Goal: Book appointment/travel/reservation

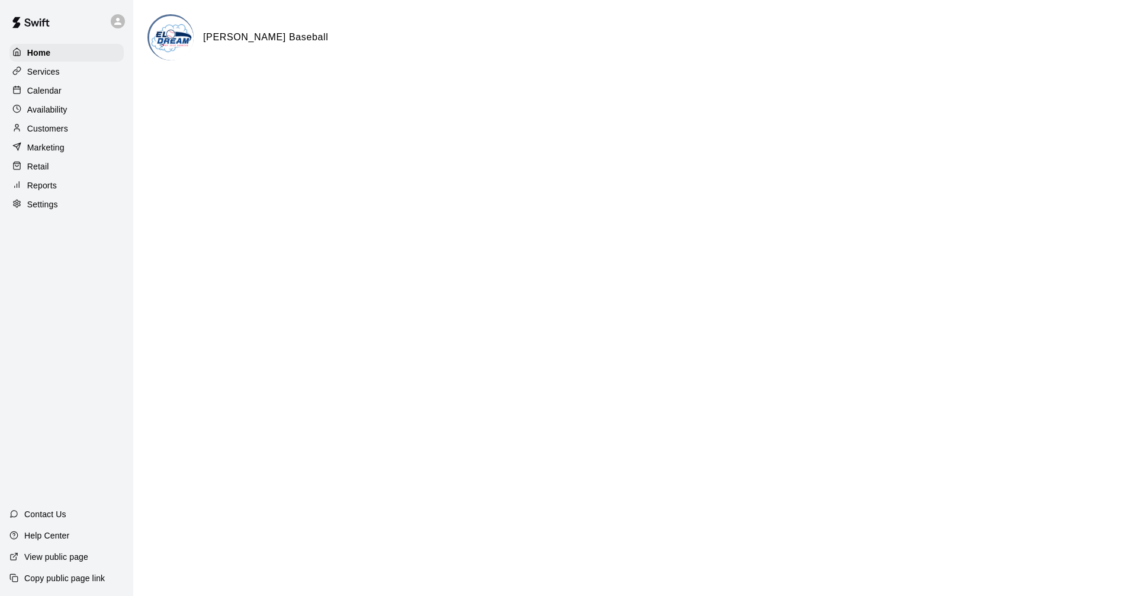
click at [60, 69] on div "Services" at bounding box center [66, 72] width 114 height 18
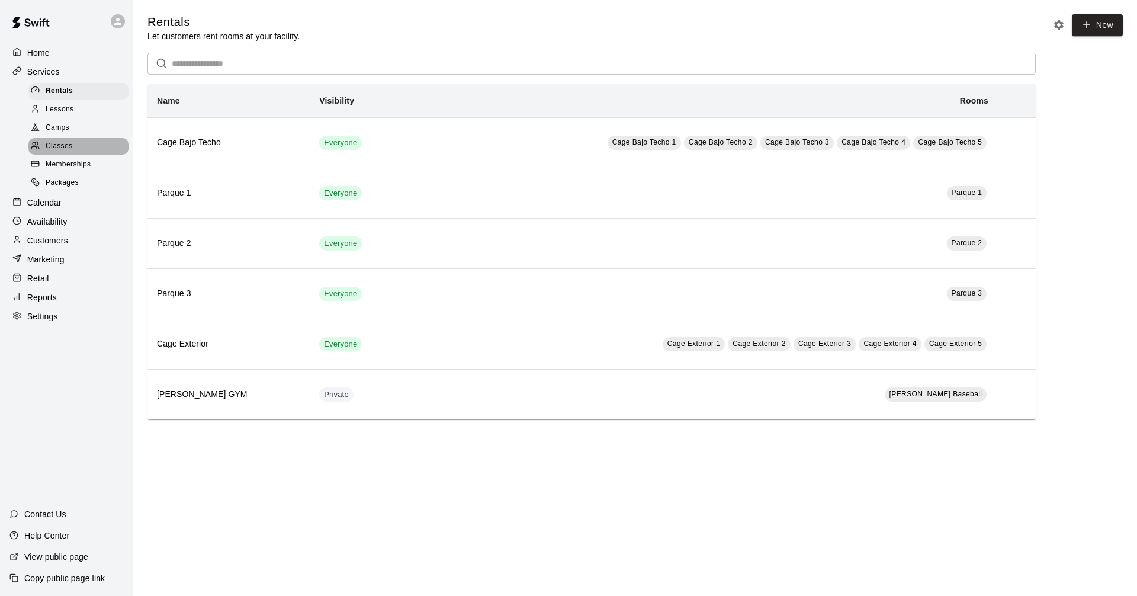
click at [59, 143] on div "Classes" at bounding box center [78, 146] width 100 height 17
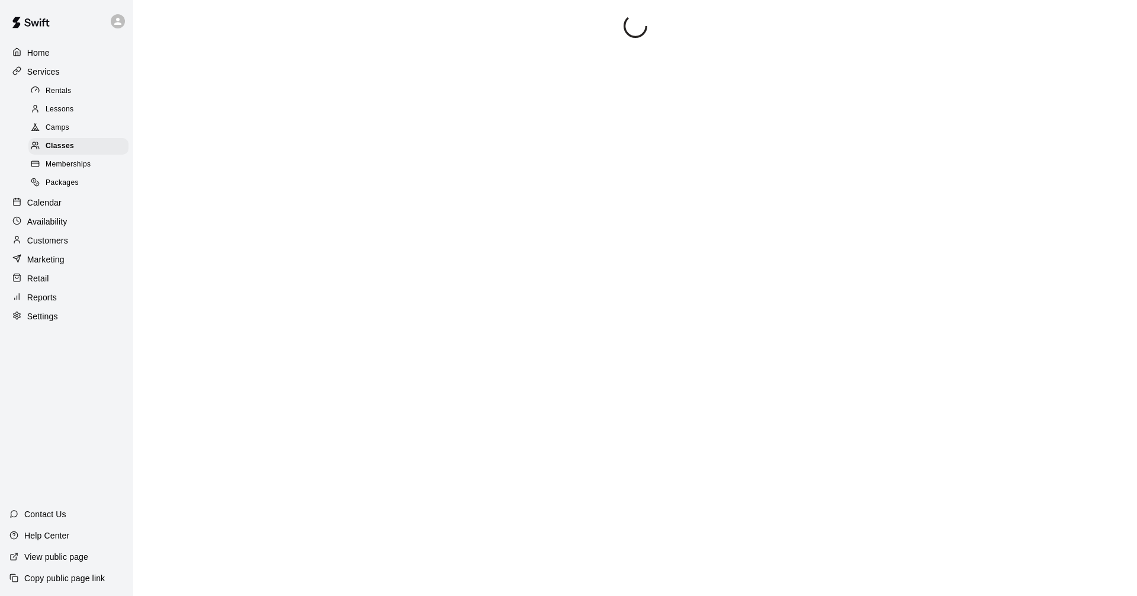
click at [60, 130] on span "Camps" at bounding box center [58, 128] width 24 height 12
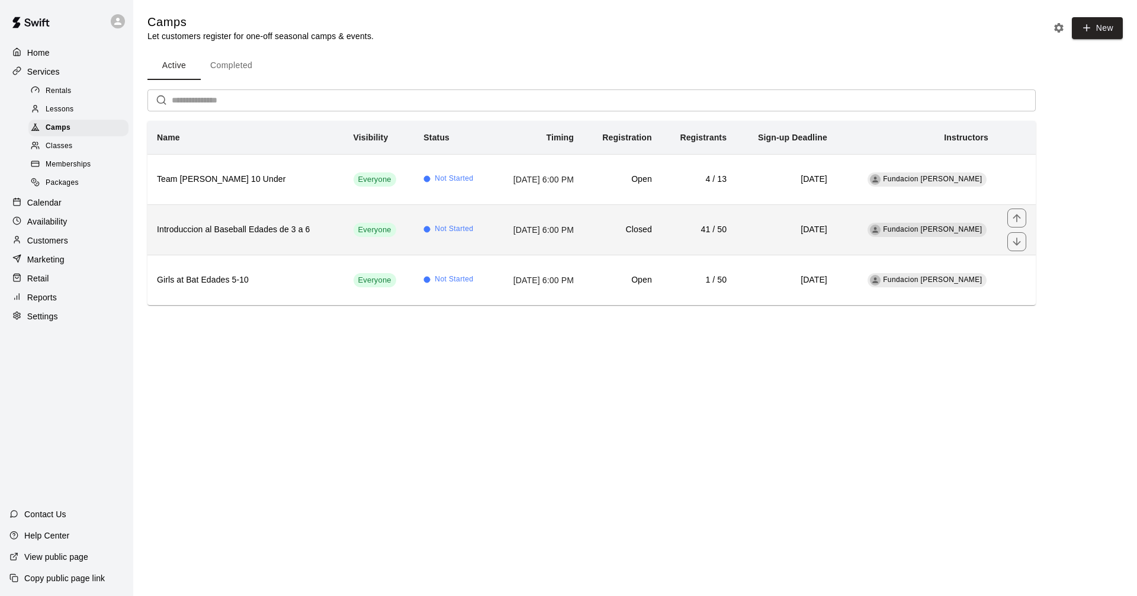
click at [313, 246] on th "Introduccion al Baseball Edades de 3 a 6" at bounding box center [245, 229] width 197 height 50
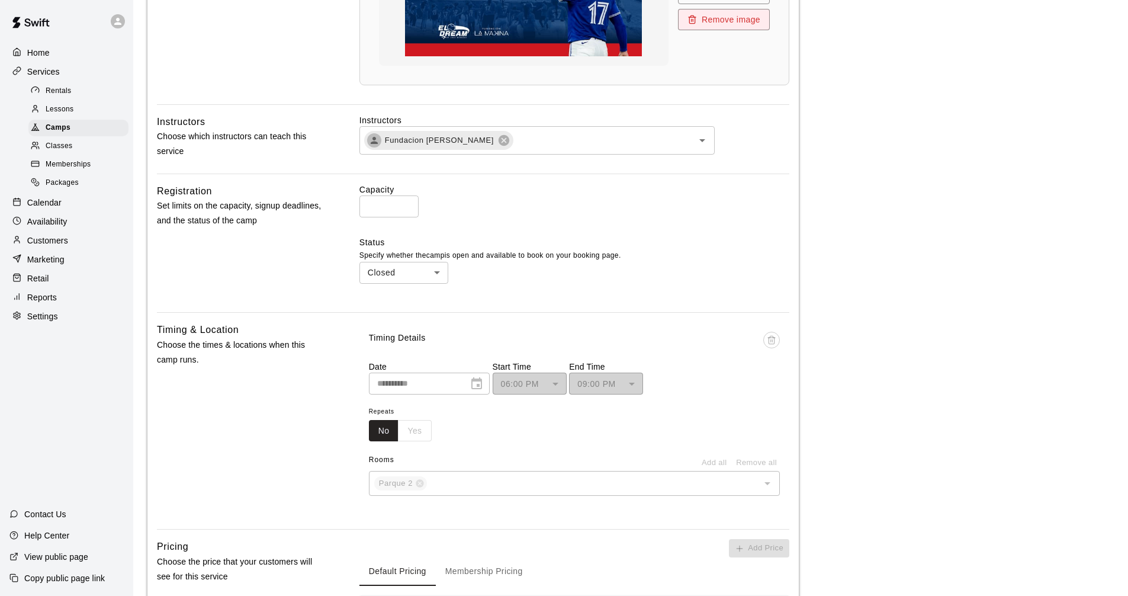
scroll to position [474, 0]
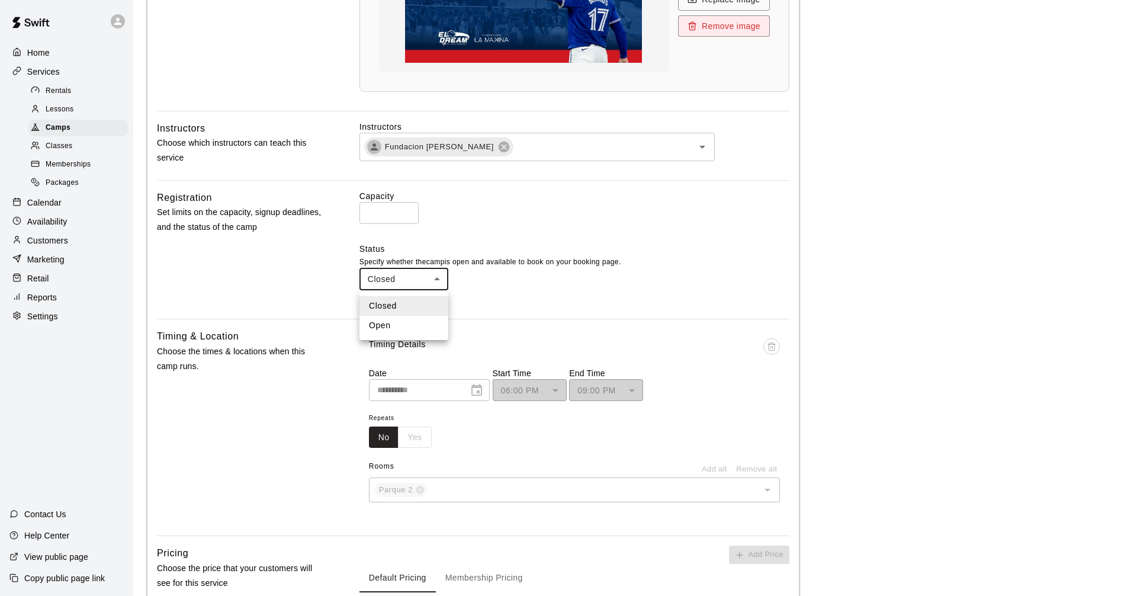
click at [404, 278] on div at bounding box center [568, 298] width 1137 height 596
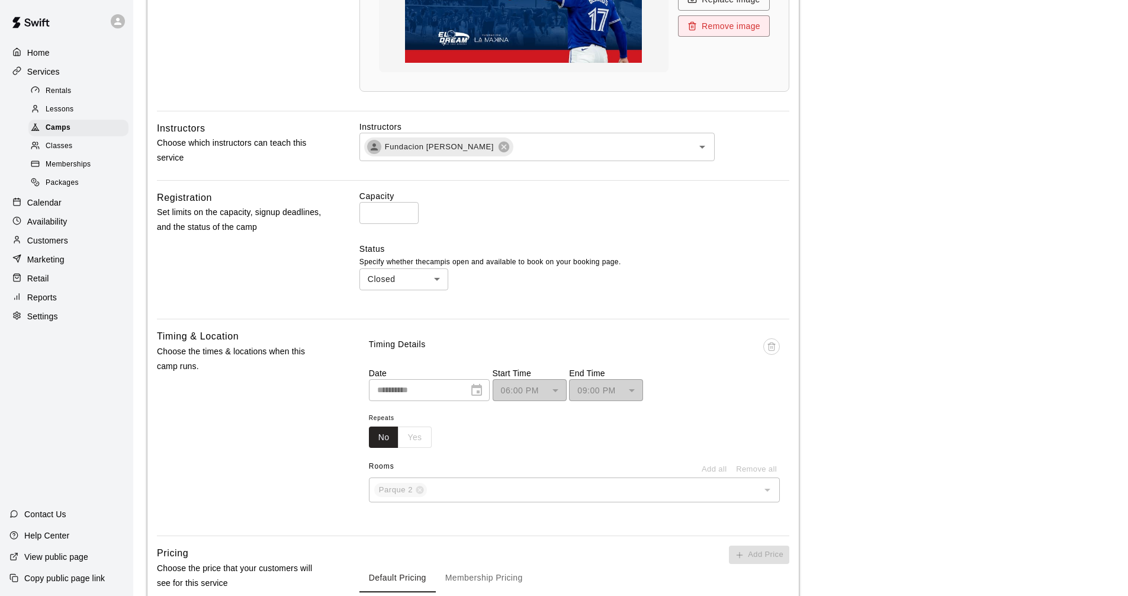
click at [295, 269] on div "Registration Set limits on the capacity, signup deadlines, and the status of th…" at bounding box center [239, 249] width 165 height 119
drag, startPoint x: 228, startPoint y: 233, endPoint x: 150, endPoint y: 212, distance: 80.3
click at [150, 212] on div "**********" at bounding box center [473, 181] width 652 height 1115
click at [357, 240] on div "Registration Set limits on the capacity, signup deadlines, and the status of th…" at bounding box center [473, 249] width 633 height 119
drag, startPoint x: 354, startPoint y: 244, endPoint x: 654, endPoint y: 272, distance: 301.1
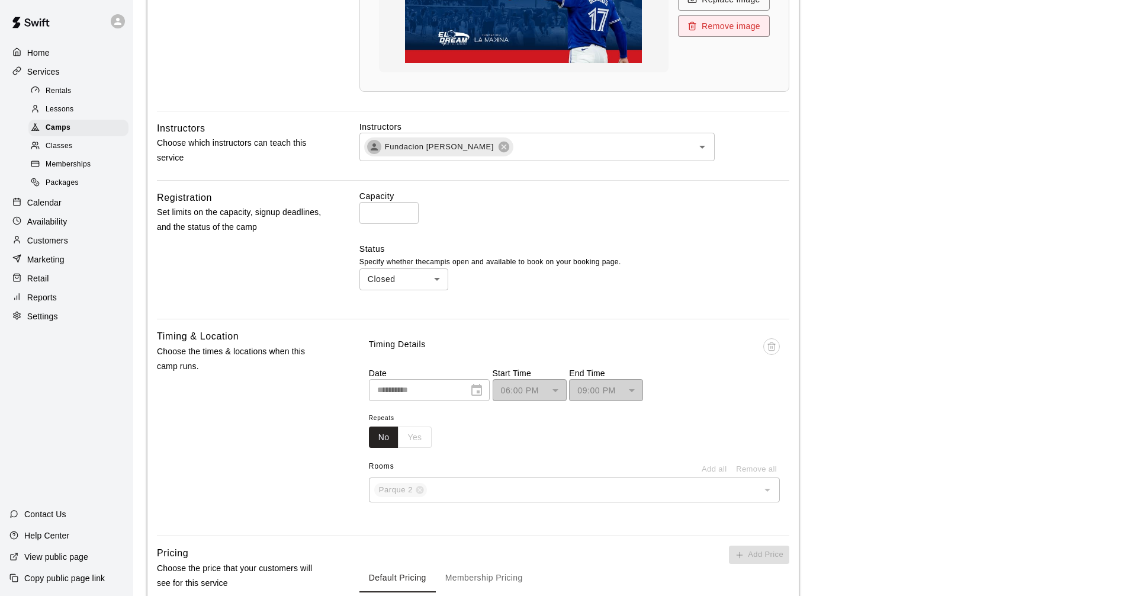
click at [654, 272] on div "Registration Set limits on the capacity, signup deadlines, and the status of th…" at bounding box center [473, 249] width 633 height 119
click at [634, 325] on div "**********" at bounding box center [473, 181] width 652 height 1115
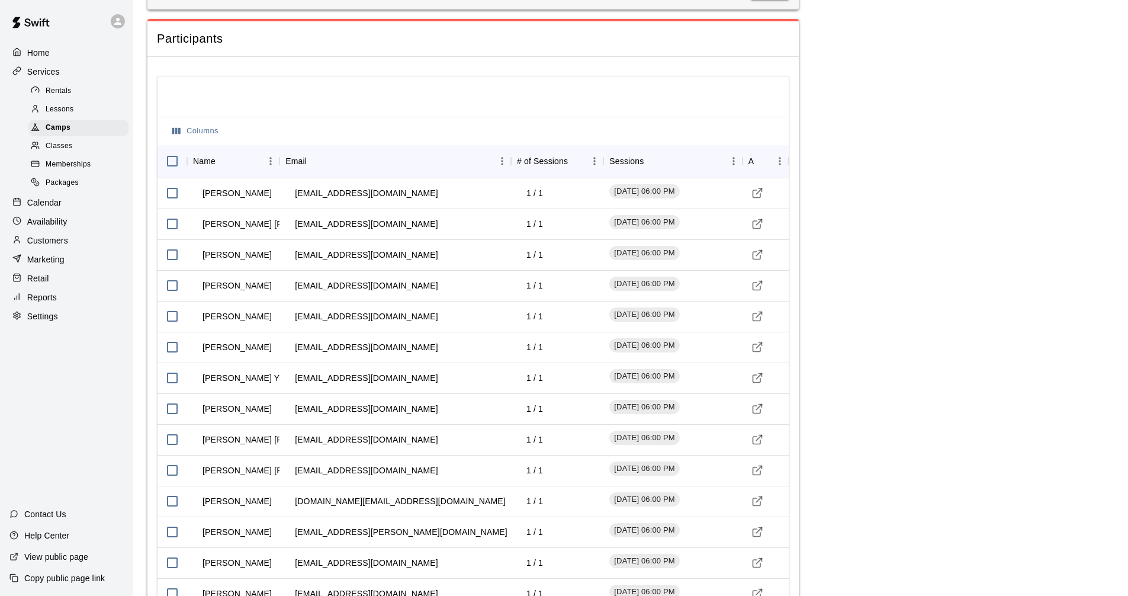
scroll to position [1066, 0]
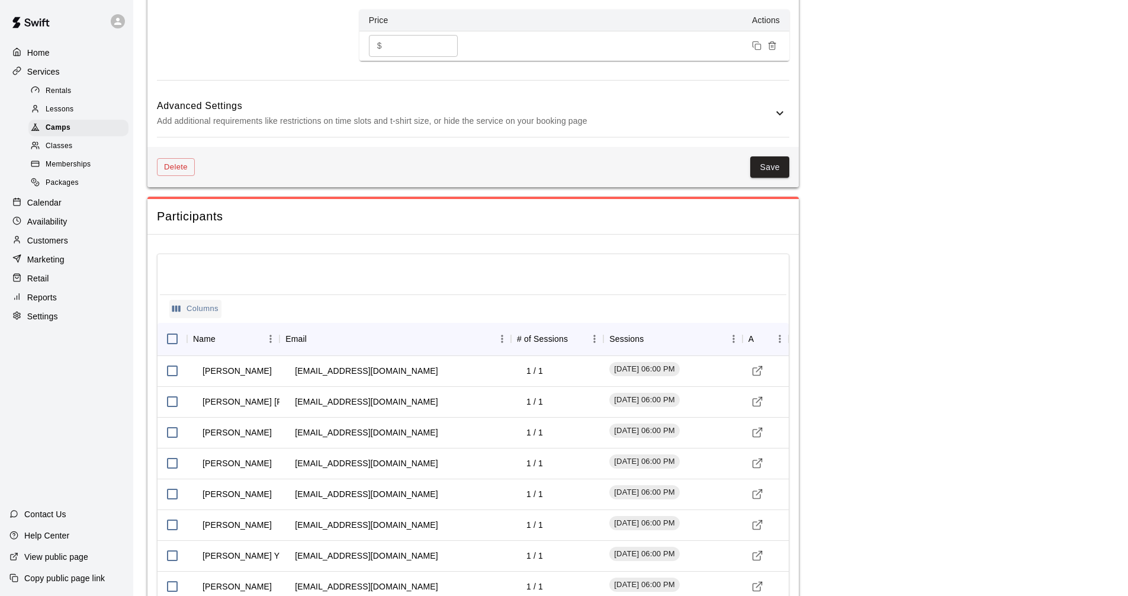
click at [189, 309] on button "Columns" at bounding box center [195, 309] width 52 height 18
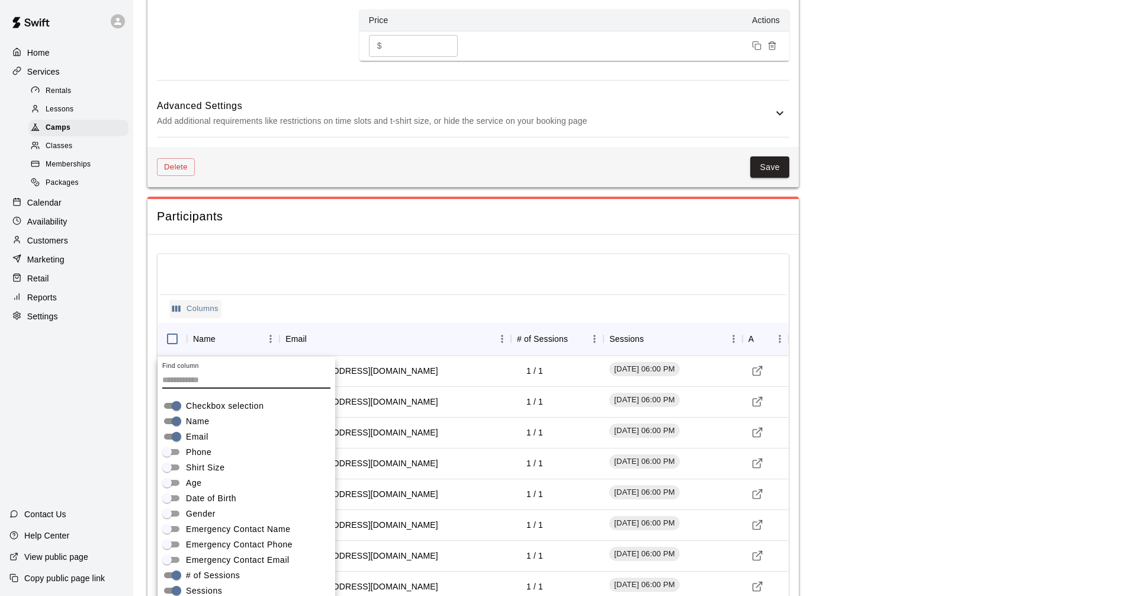
scroll to position [1094, 0]
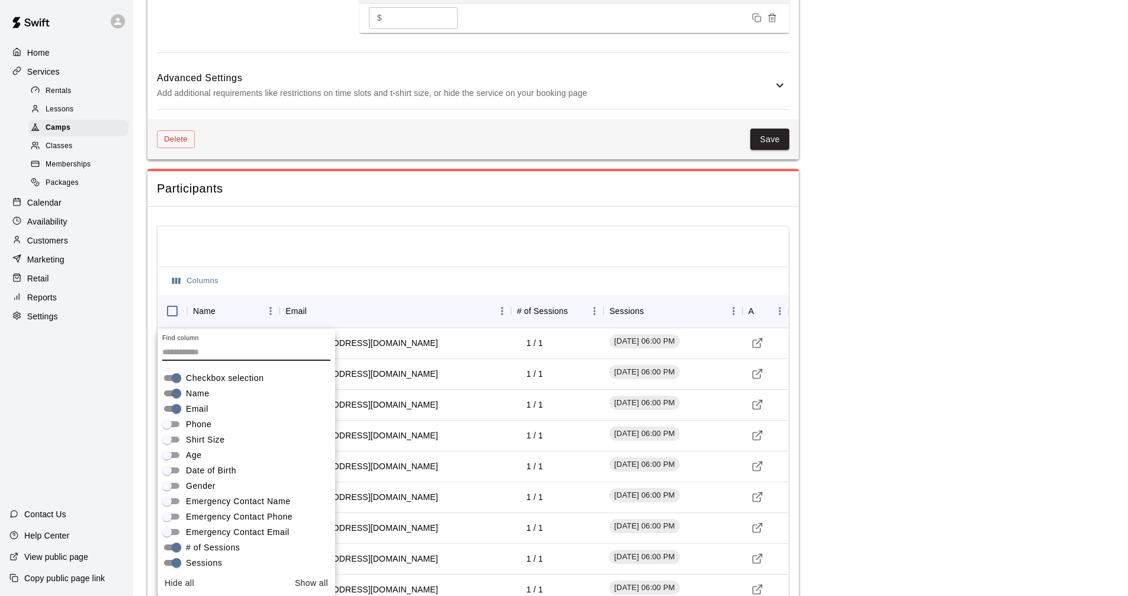
click at [198, 430] on span "Phone" at bounding box center [198, 424] width 25 height 12
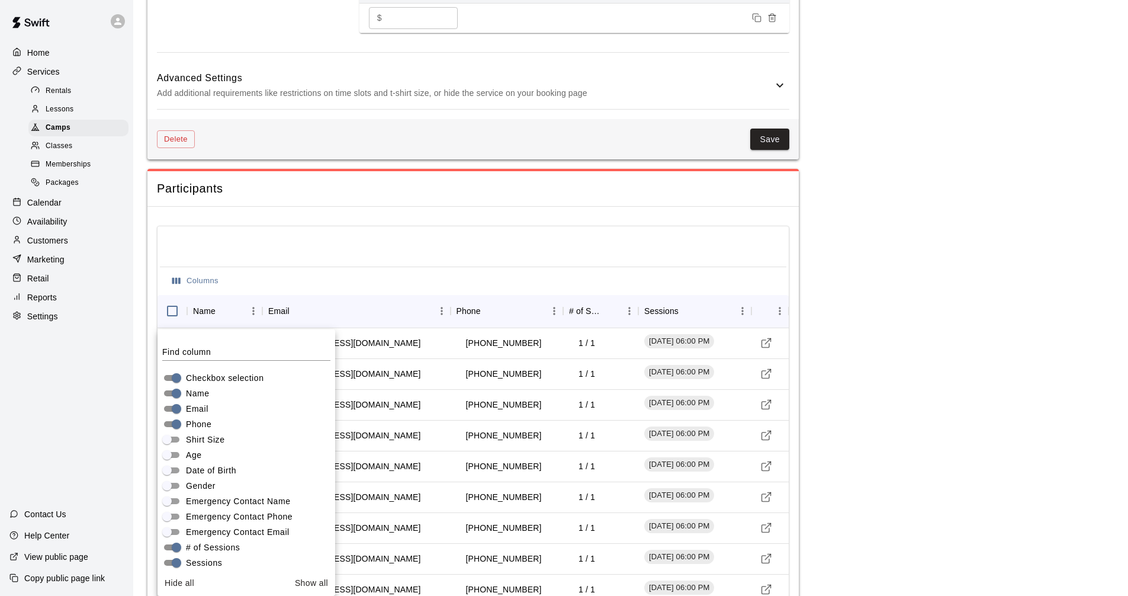
click at [187, 454] on span "Age" at bounding box center [194, 455] width 16 height 12
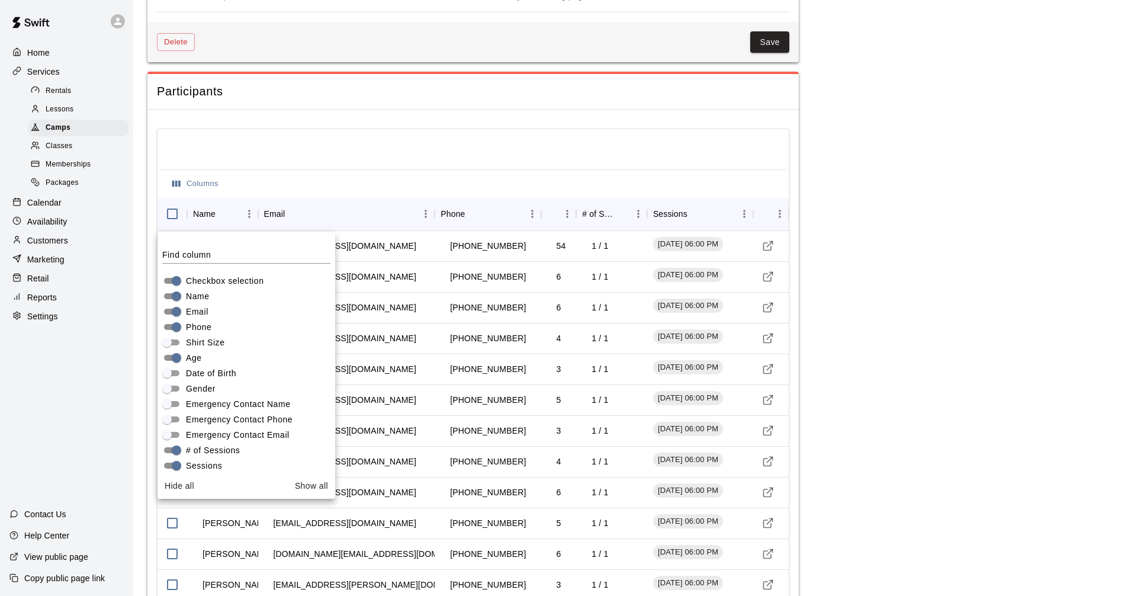
scroll to position [1213, 0]
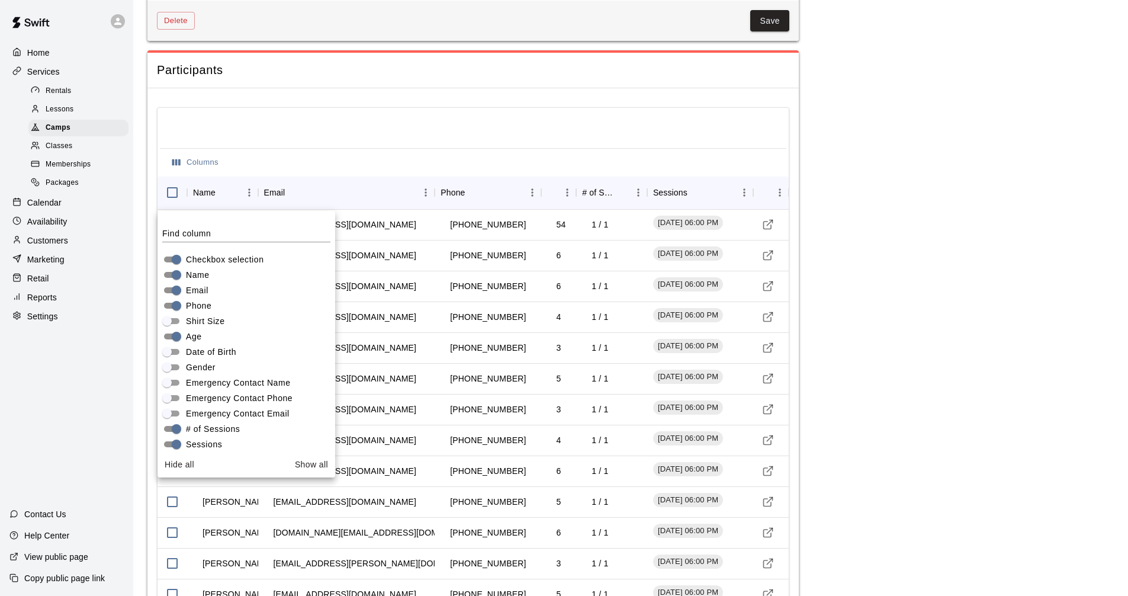
click at [432, 133] on div at bounding box center [473, 129] width 627 height 38
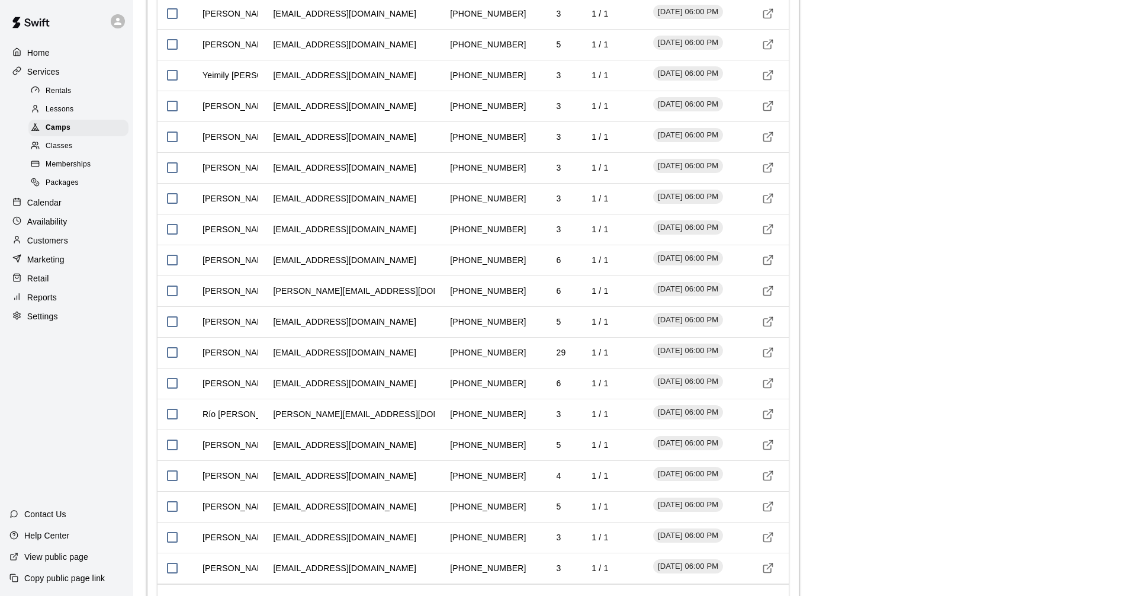
scroll to position [2160, 0]
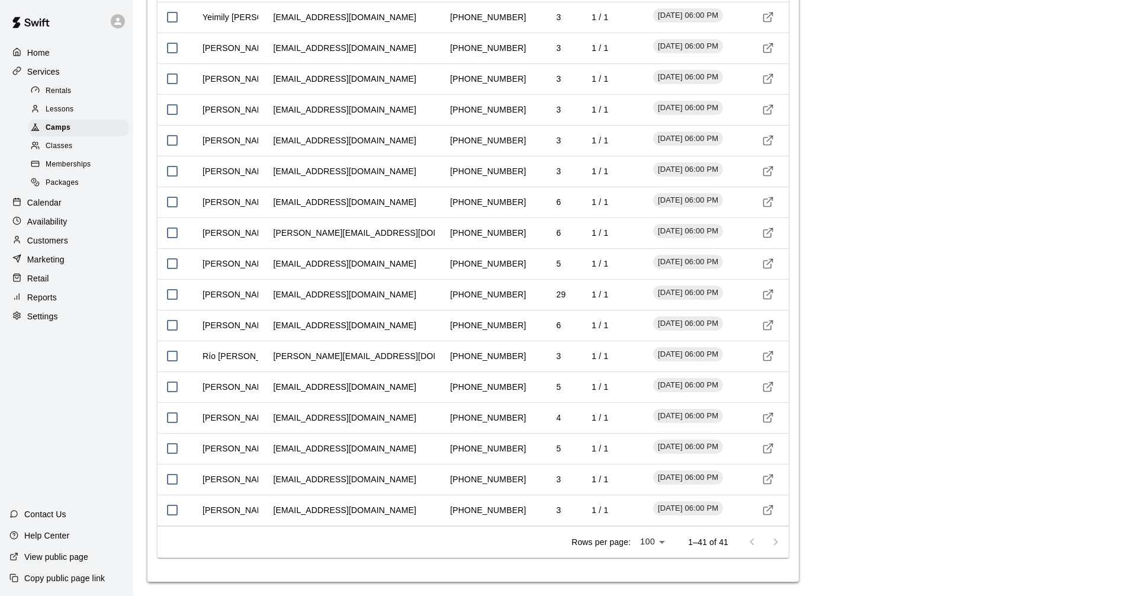
click at [778, 545] on div at bounding box center [763, 542] width 47 height 24
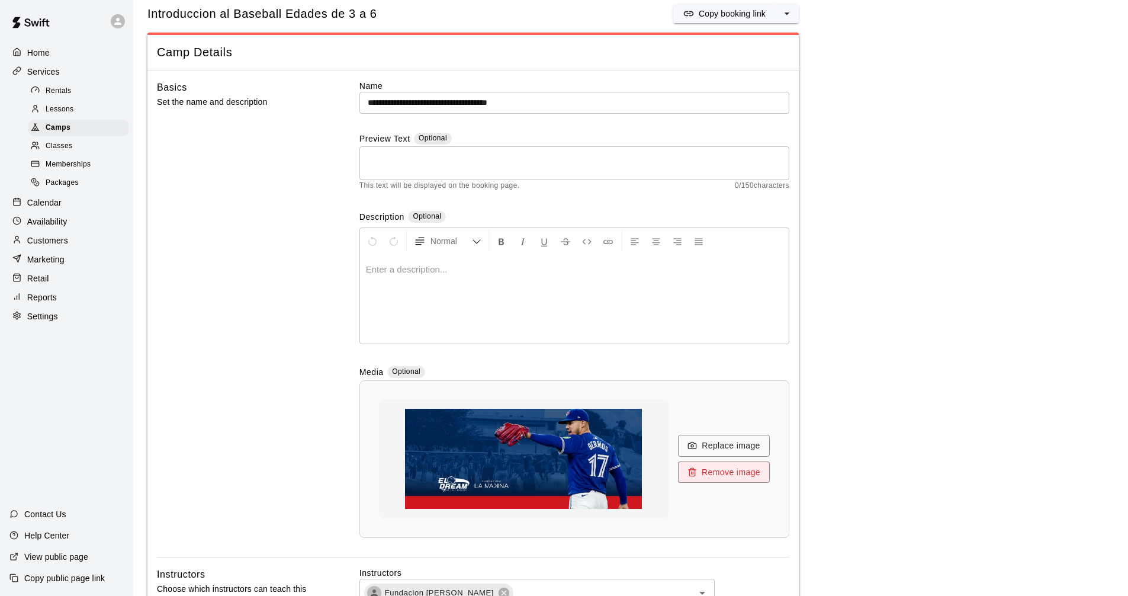
scroll to position [0, 0]
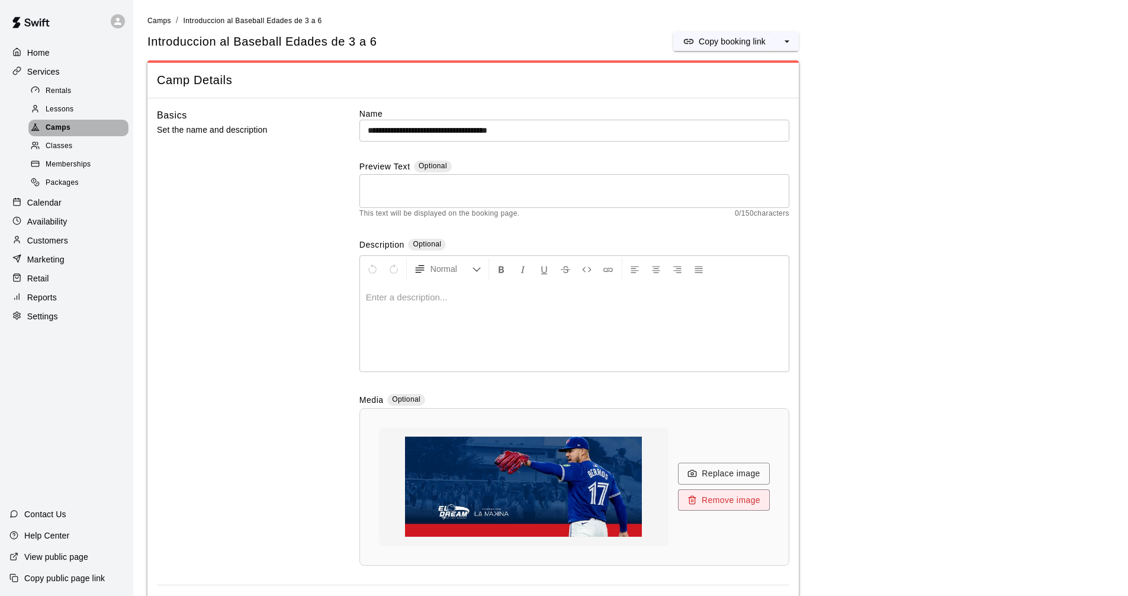
click at [65, 134] on span "Camps" at bounding box center [58, 128] width 25 height 12
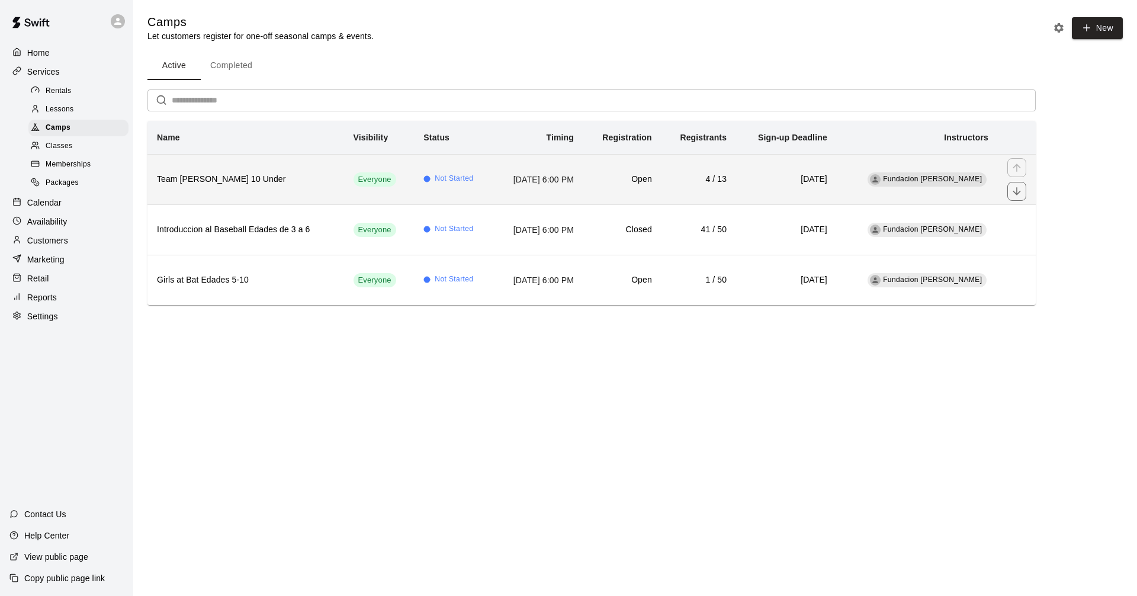
click at [493, 191] on td "[DATE] 6:00 PM" at bounding box center [538, 179] width 91 height 50
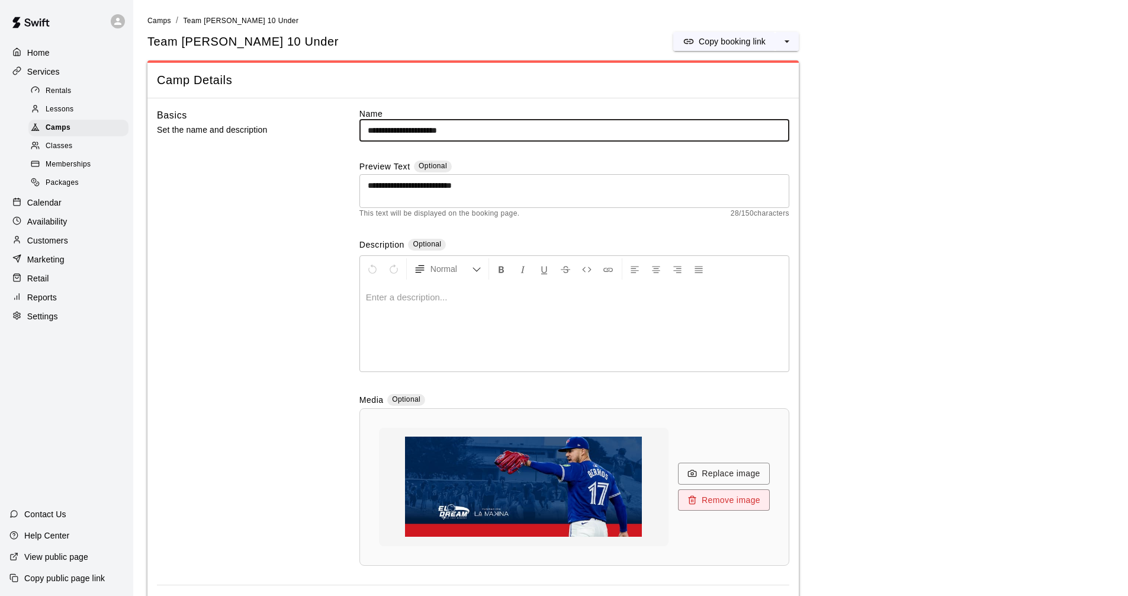
scroll to position [415, 0]
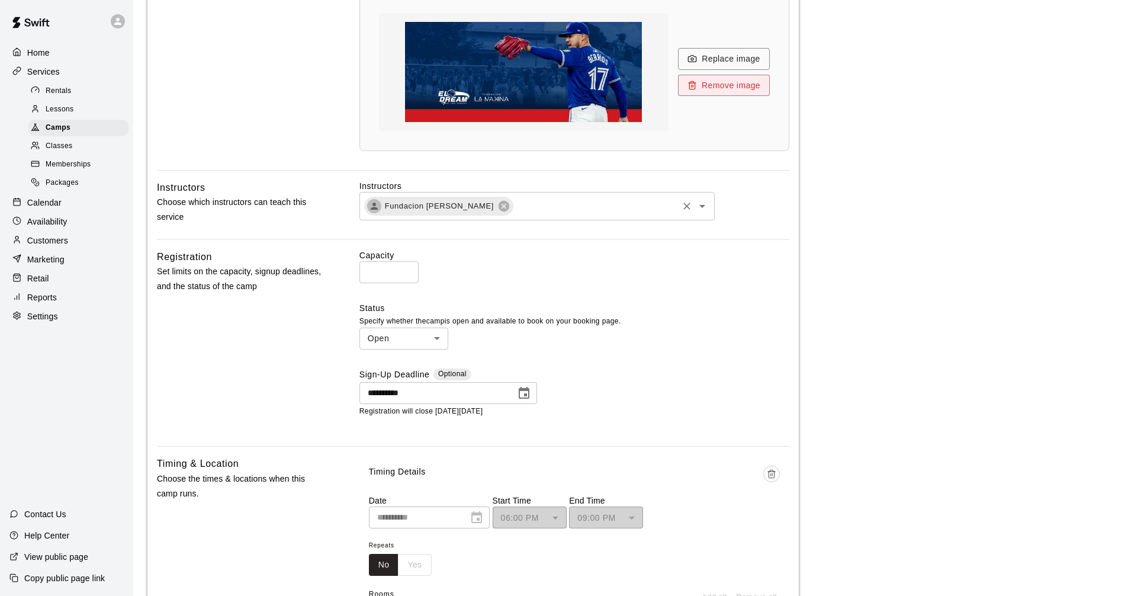
click at [624, 210] on input "text" at bounding box center [596, 205] width 162 height 15
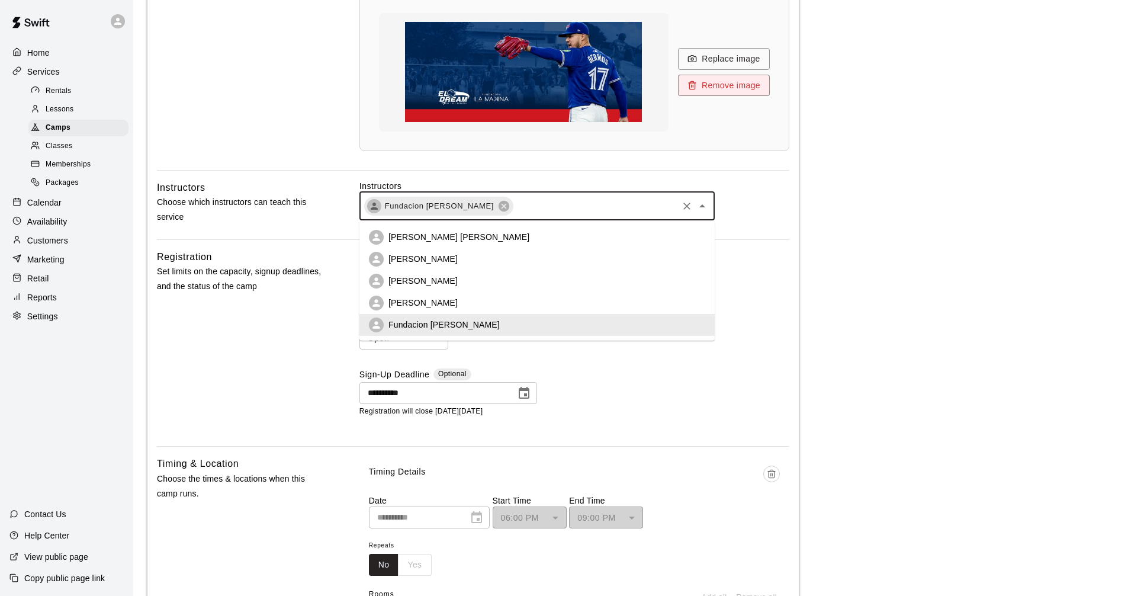
click at [624, 210] on input "text" at bounding box center [596, 205] width 162 height 15
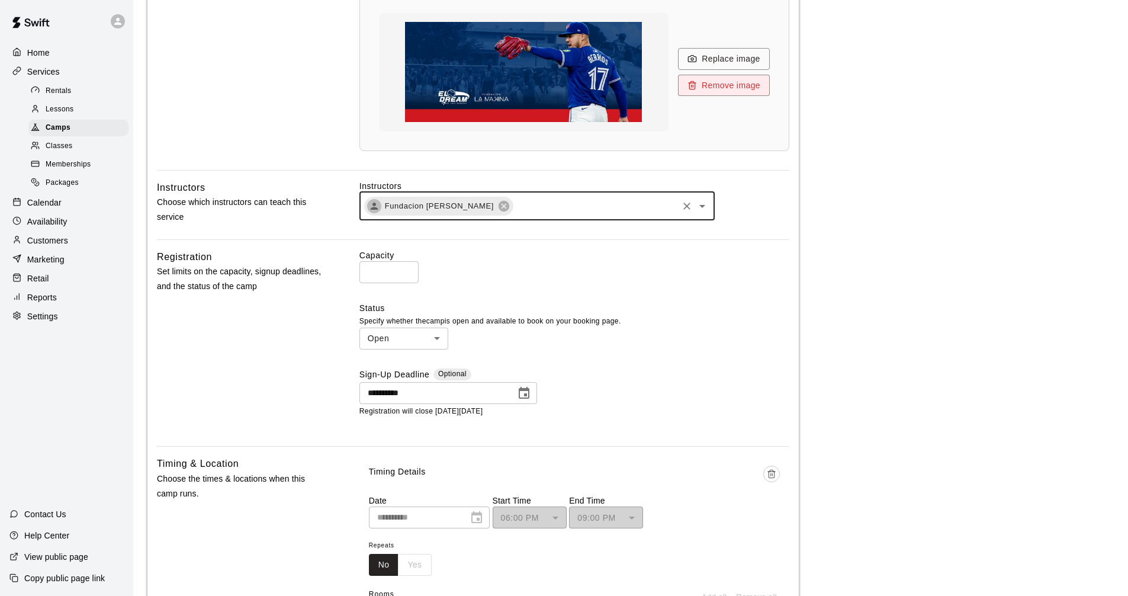
click at [732, 278] on div "Capacity ** ​" at bounding box center [575, 266] width 430 height 34
click at [438, 336] on body "**********" at bounding box center [564, 426] width 1128 height 1683
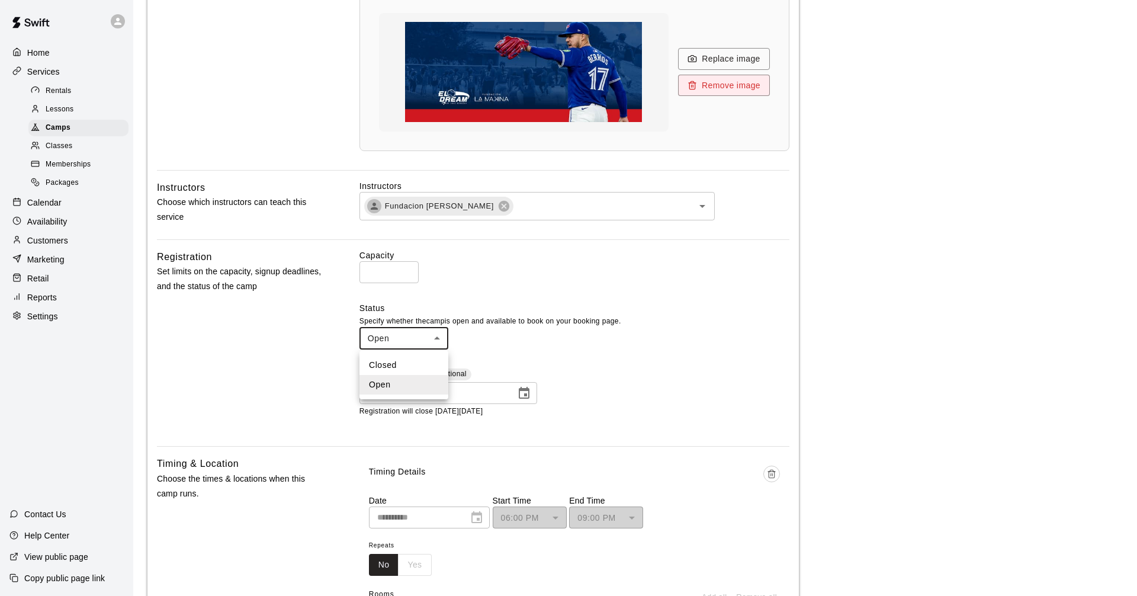
click at [438, 336] on div at bounding box center [568, 298] width 1137 height 596
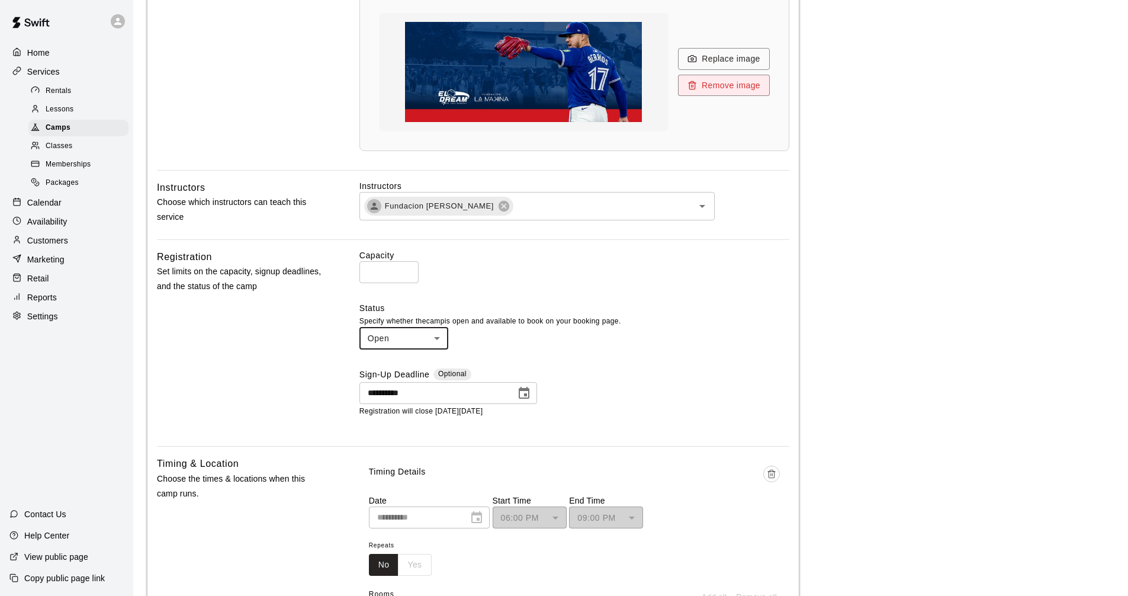
click at [506, 345] on div "Status Specify whether the camp is open and available to book on your booking p…" at bounding box center [575, 325] width 430 height 47
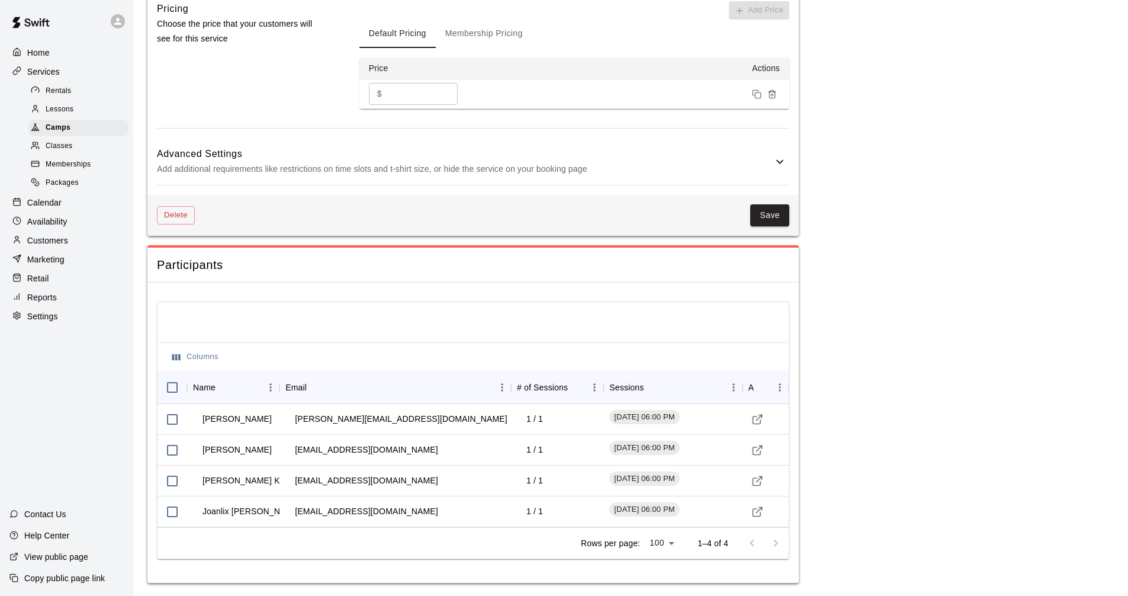
scroll to position [1089, 0]
click at [182, 357] on button "Columns" at bounding box center [195, 356] width 52 height 18
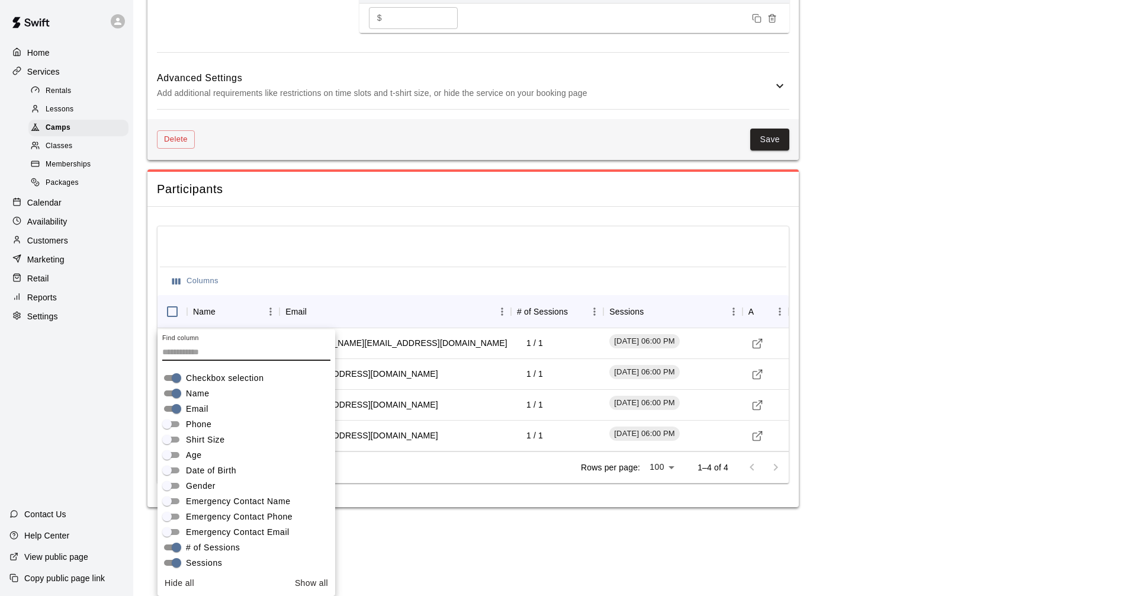
click at [192, 425] on span "Phone" at bounding box center [198, 424] width 25 height 12
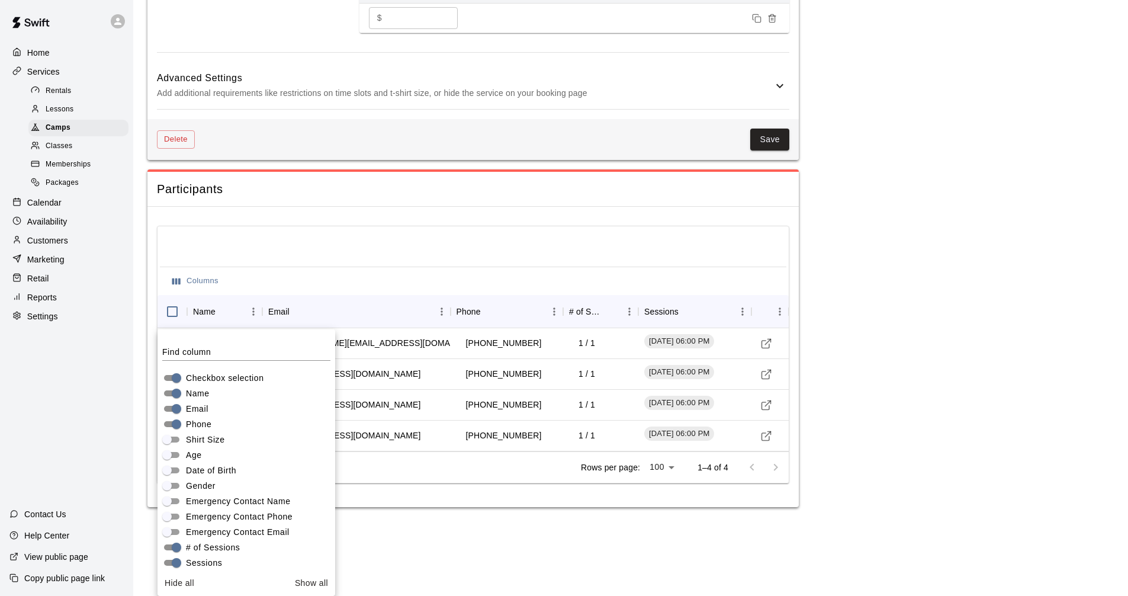
click at [198, 451] on span "Age" at bounding box center [194, 455] width 16 height 12
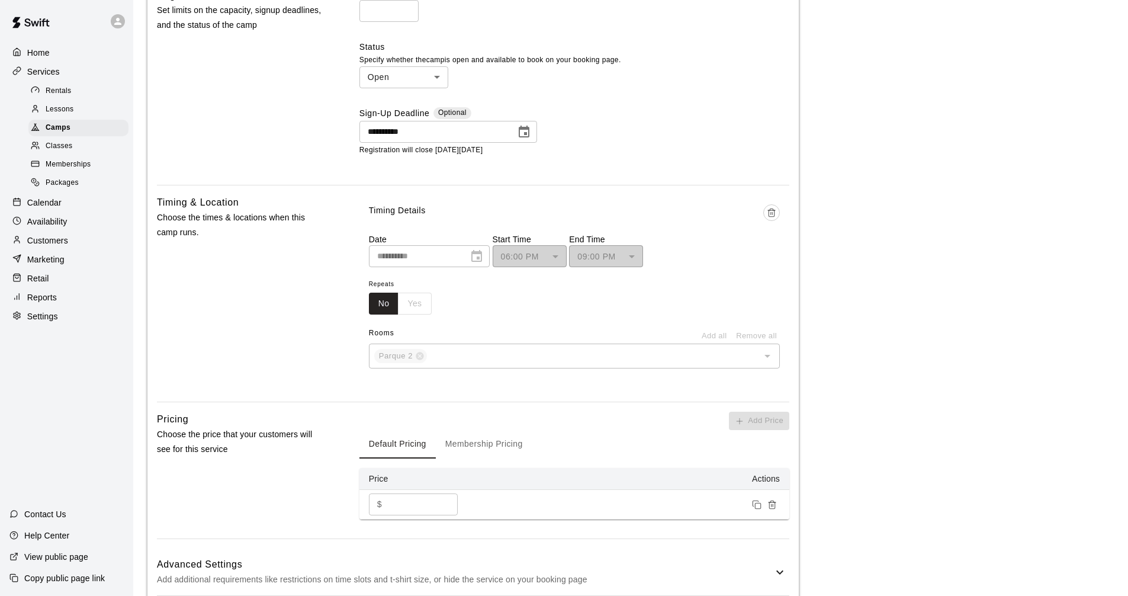
scroll to position [556, 0]
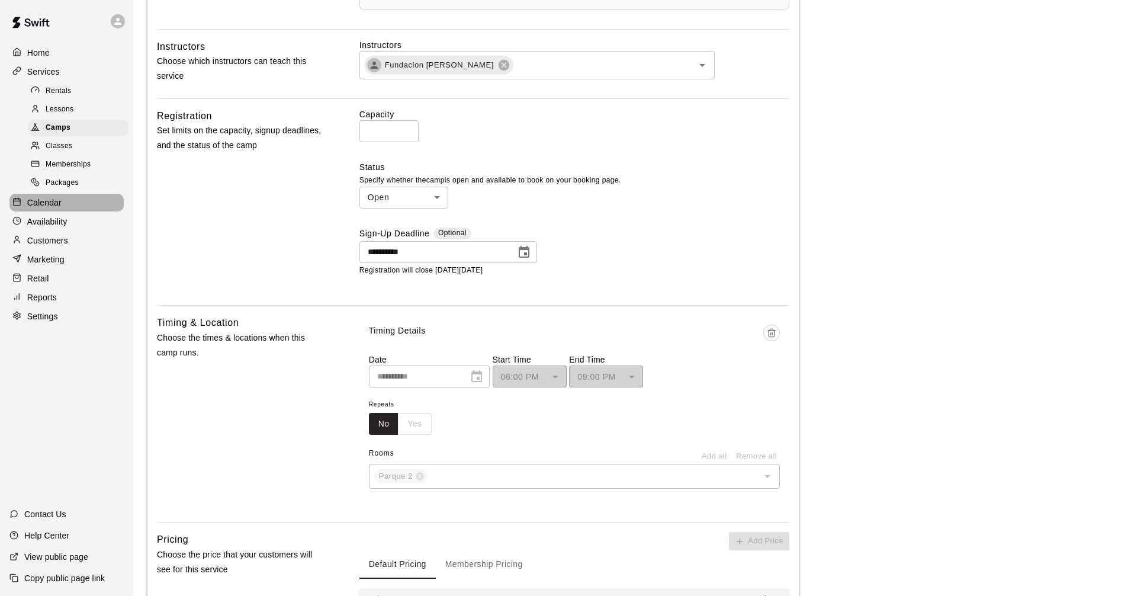
click at [47, 209] on p "Calendar" at bounding box center [44, 203] width 34 height 12
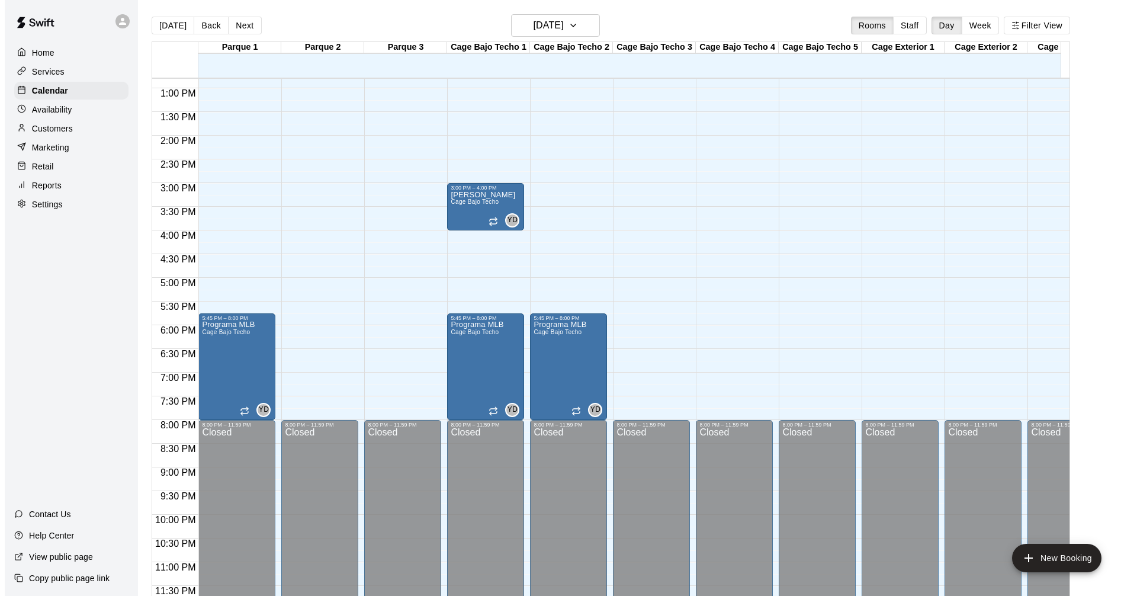
scroll to position [617, 0]
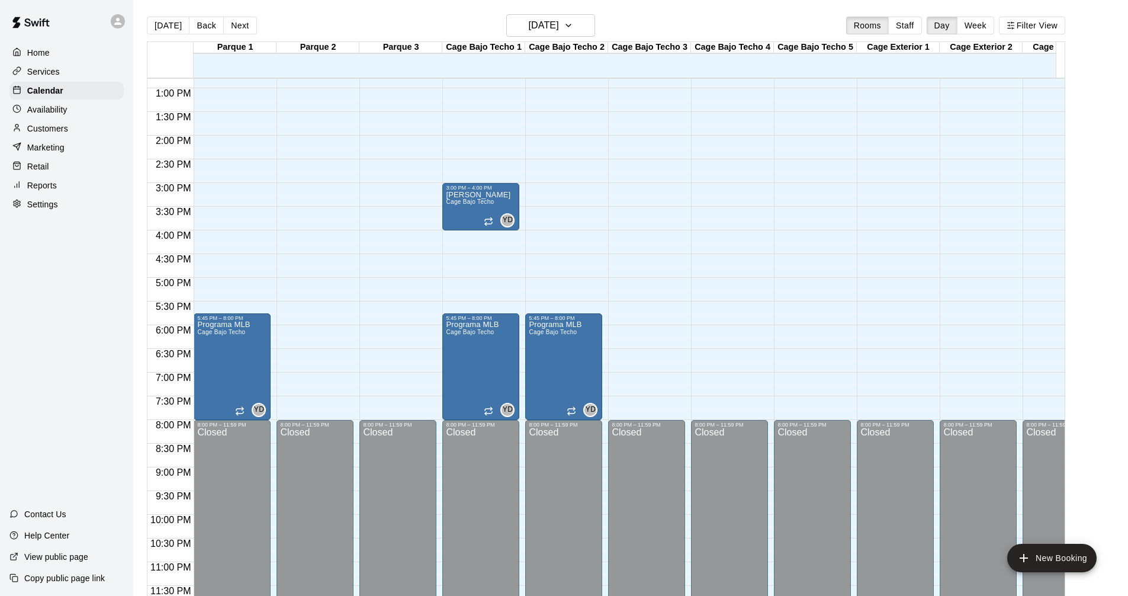
click at [411, 349] on div "12:00 AM – 9:00 AM Closed 8:00 PM – 11:59 PM Closed" at bounding box center [398, 40] width 77 height 1137
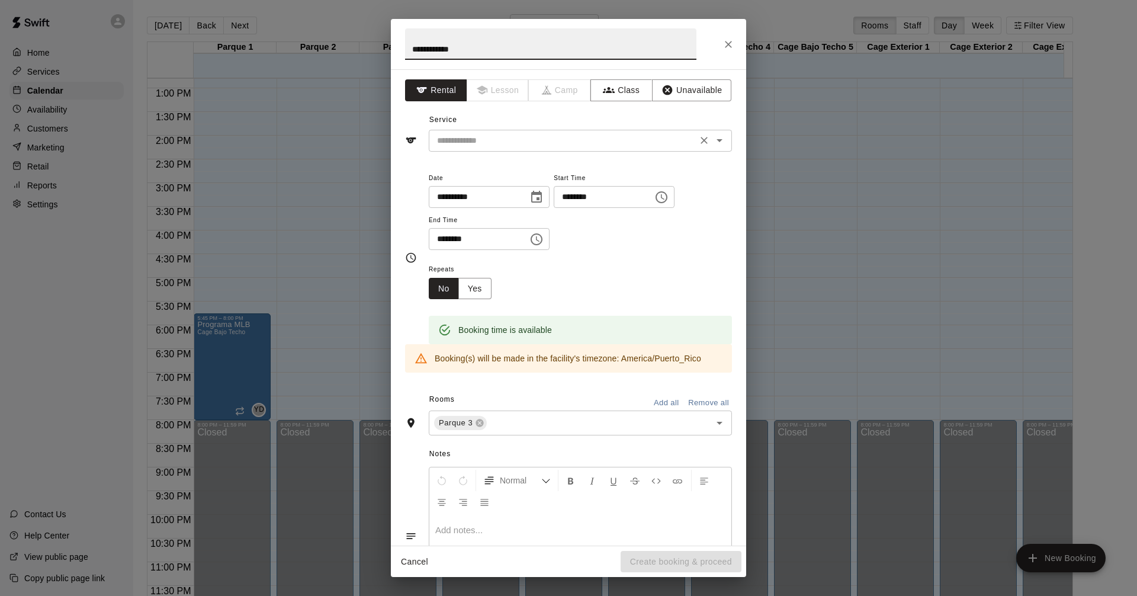
type input "**********"
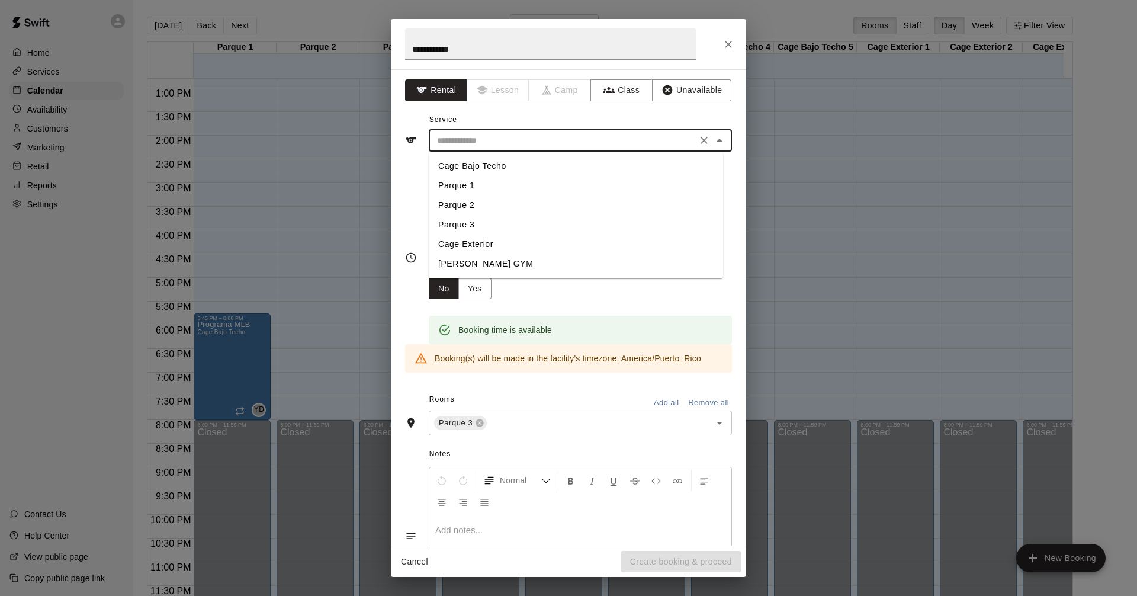
click at [531, 140] on input "text" at bounding box center [562, 140] width 261 height 15
click at [460, 224] on li "Parque 3" at bounding box center [576, 225] width 294 height 20
type input "********"
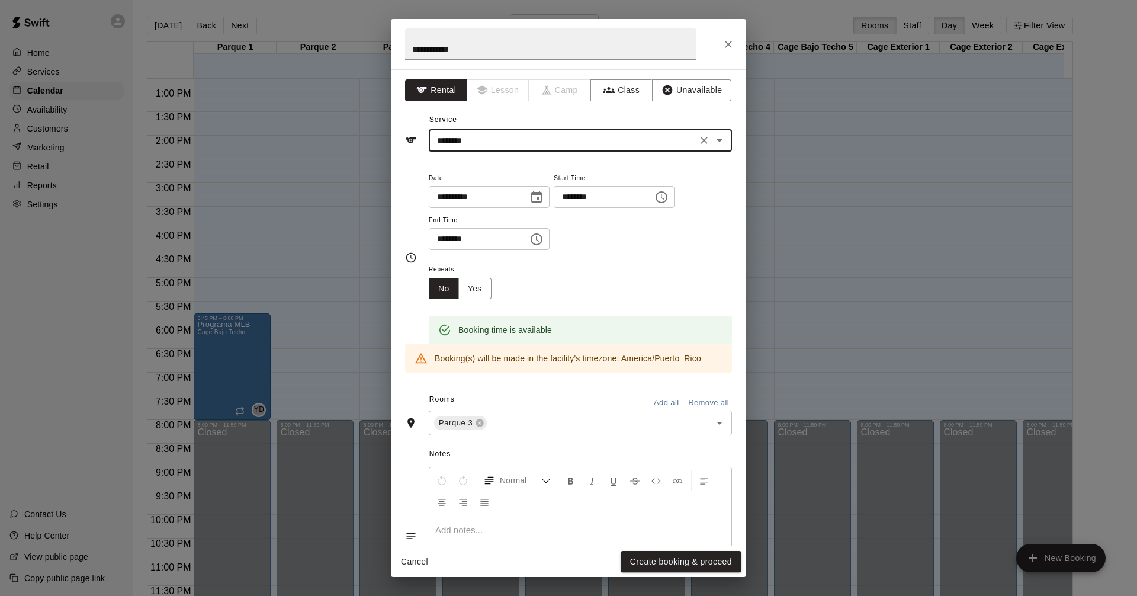
click at [543, 235] on icon "Choose time, selected time is 7:00 PM" at bounding box center [537, 239] width 12 height 12
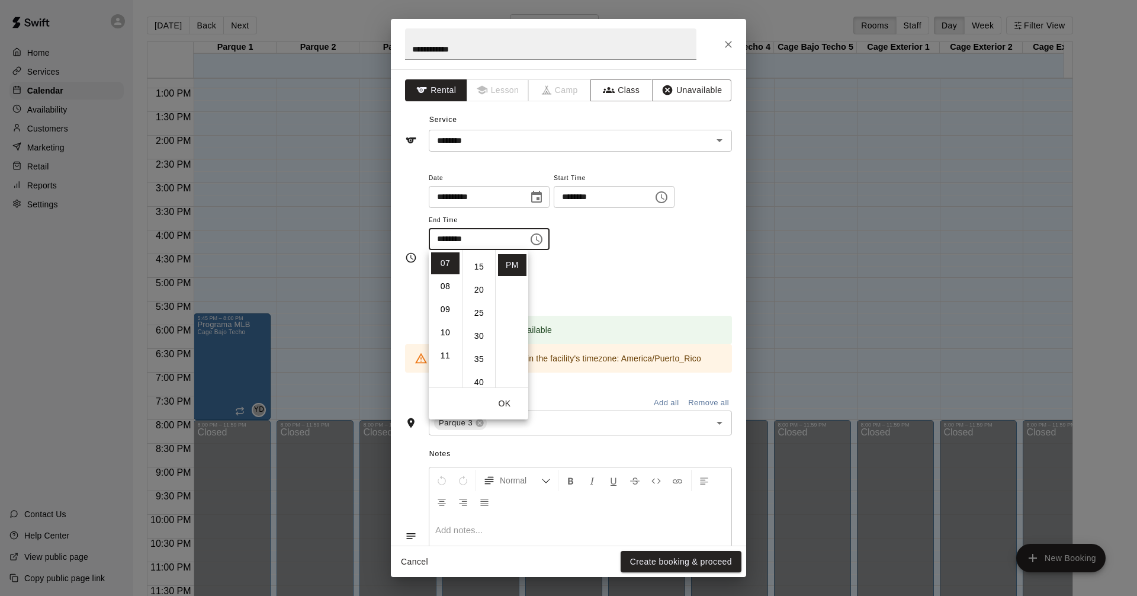
scroll to position [0, 0]
click at [450, 283] on li "08" at bounding box center [445, 286] width 28 height 22
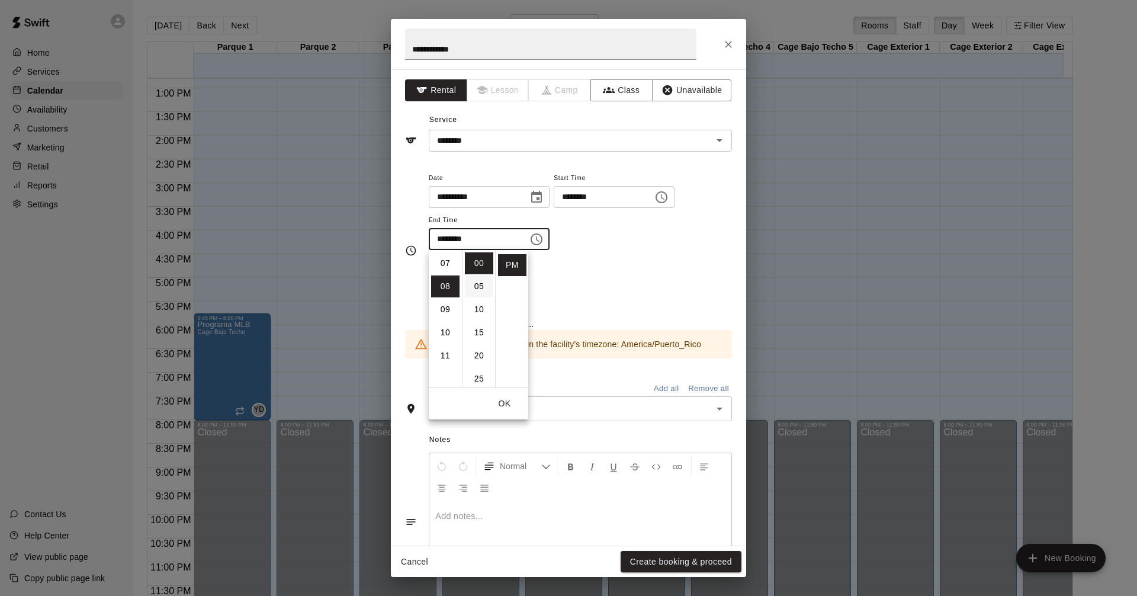
scroll to position [185, 0]
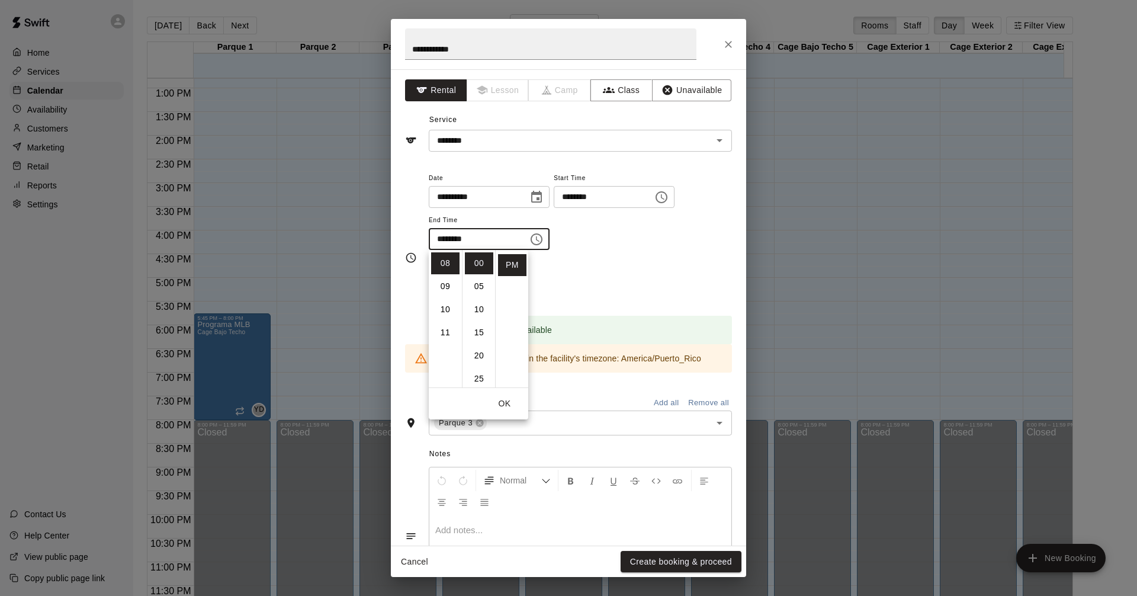
click at [495, 387] on ul "AM PM" at bounding box center [511, 318] width 33 height 137
click at [484, 300] on li "30" at bounding box center [479, 307] width 28 height 22
type input "********"
click at [502, 405] on button "OK" at bounding box center [505, 404] width 38 height 22
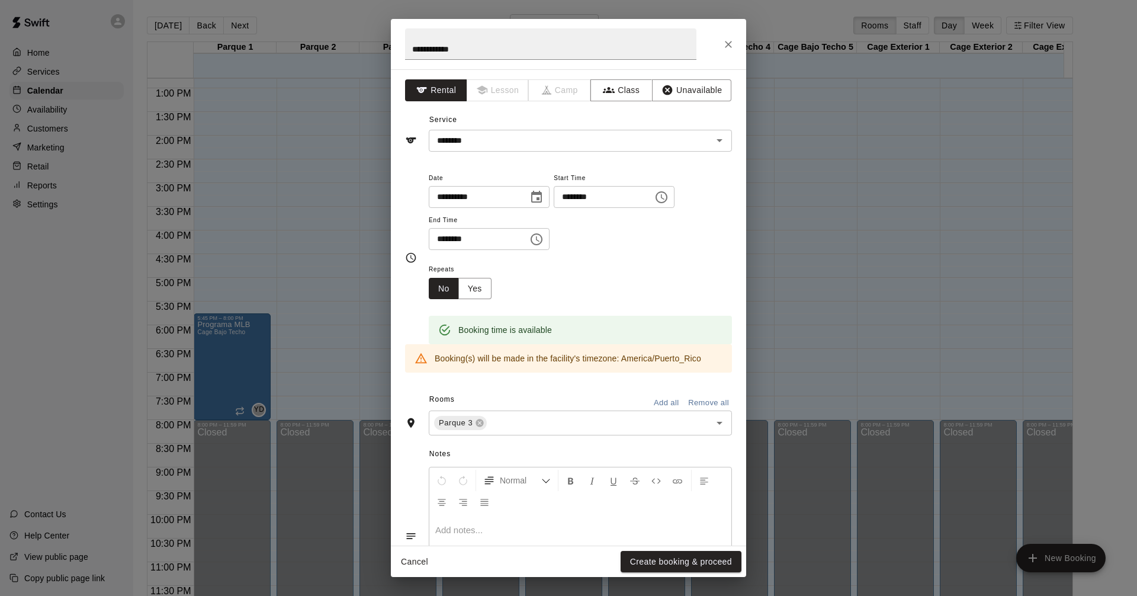
click at [560, 278] on div "Repeats No Yes" at bounding box center [580, 280] width 303 height 37
click at [543, 427] on input "text" at bounding box center [591, 423] width 205 height 15
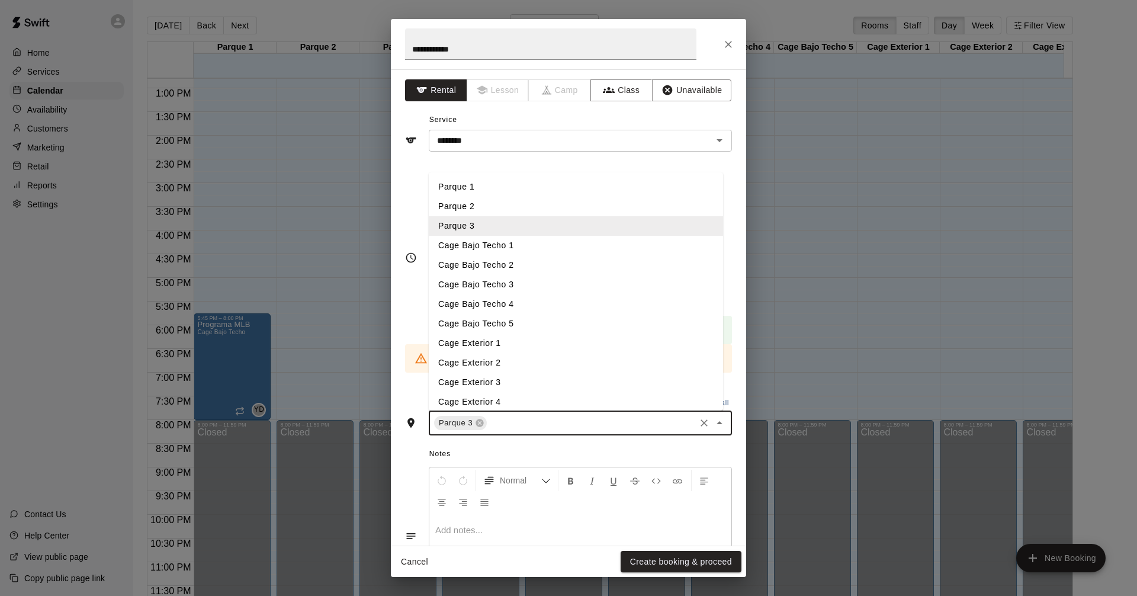
click at [508, 339] on li "Cage Exterior 1" at bounding box center [576, 344] width 294 height 20
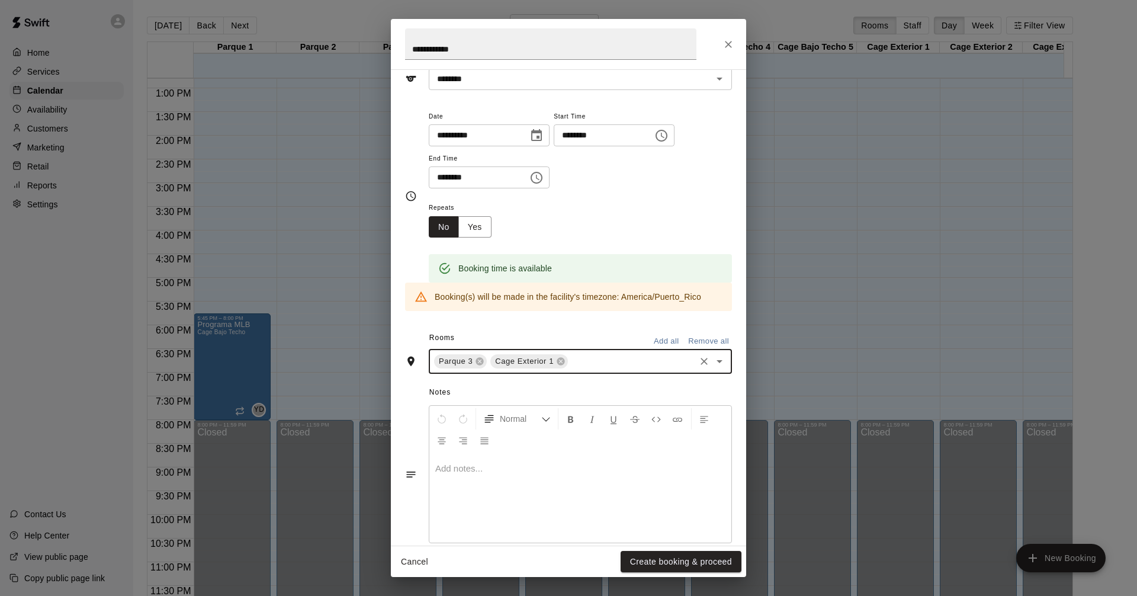
scroll to position [81, 0]
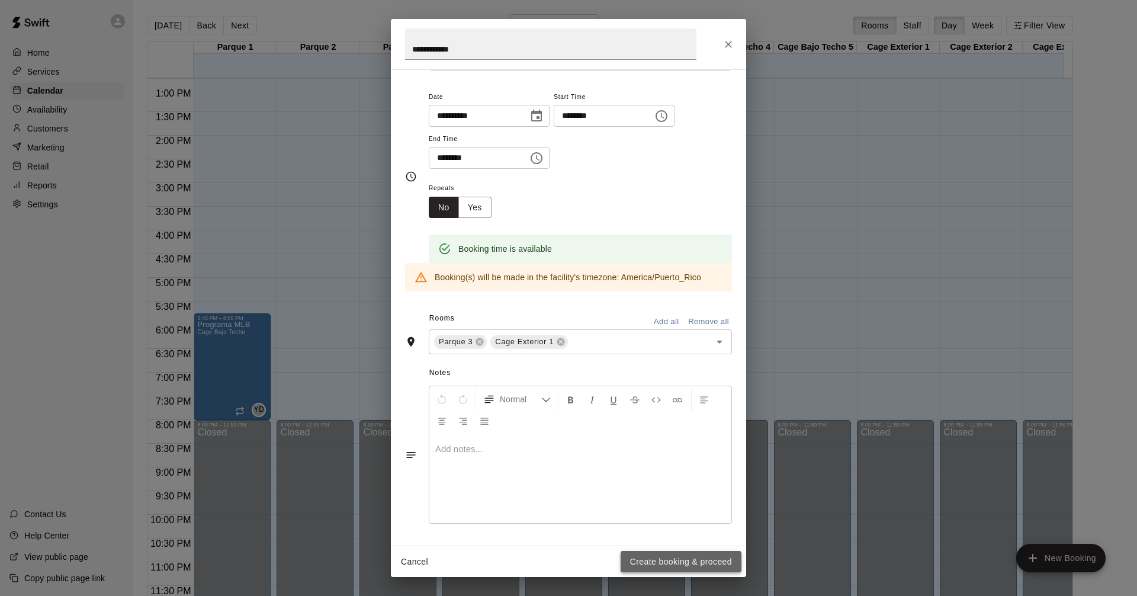
click at [688, 556] on button "Create booking & proceed" at bounding box center [681, 562] width 121 height 22
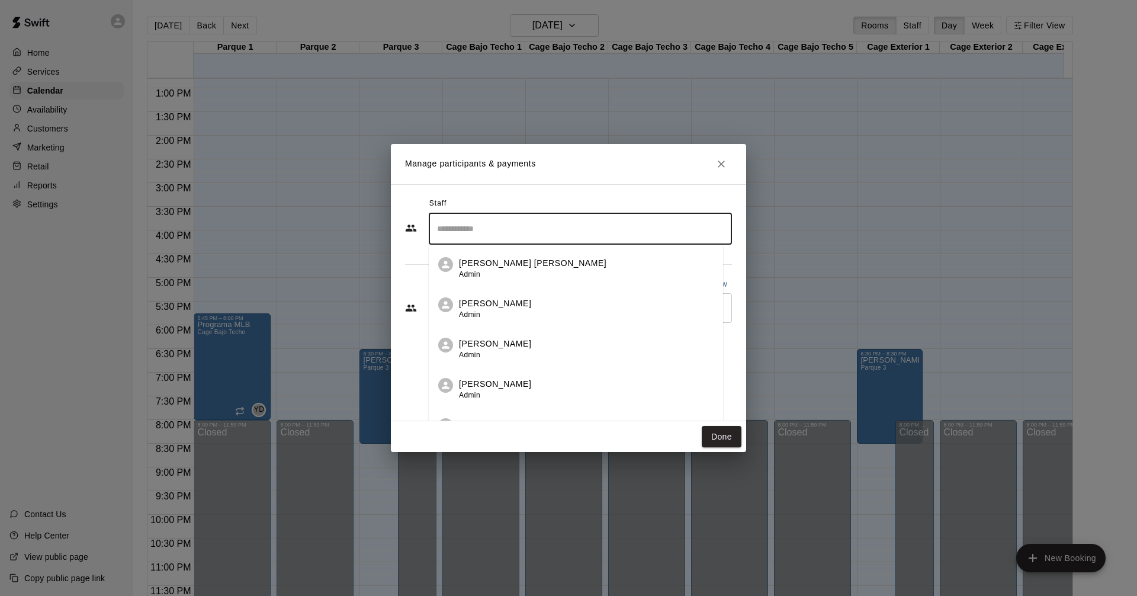
click at [477, 236] on input "Search staff" at bounding box center [580, 229] width 293 height 21
click at [477, 358] on span "Admin" at bounding box center [469, 355] width 21 height 8
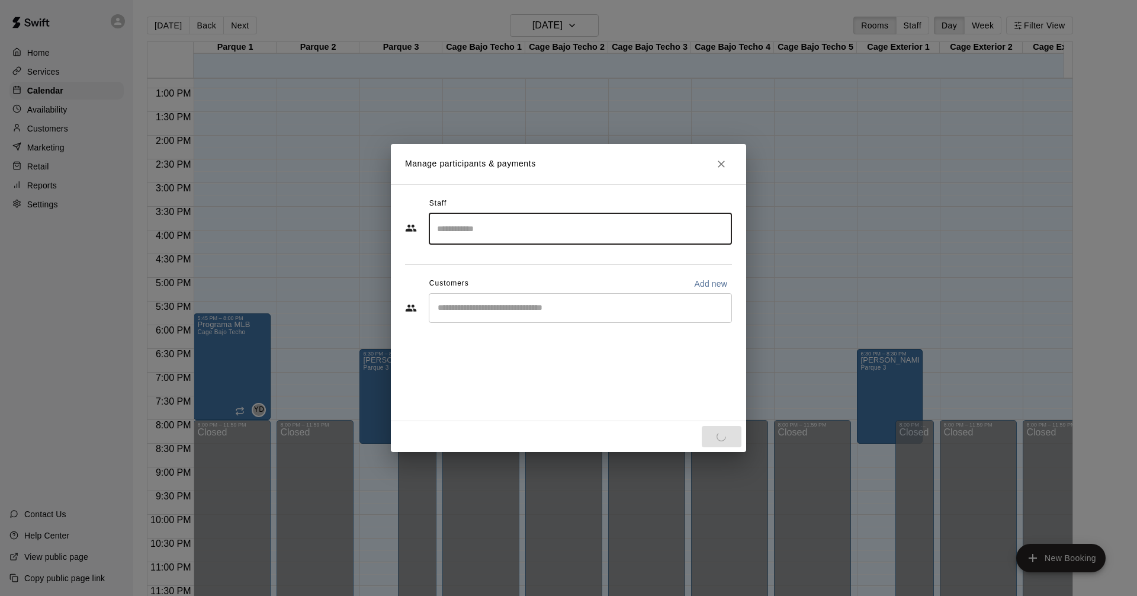
click at [469, 304] on input "Start typing to search customers..." at bounding box center [580, 308] width 293 height 12
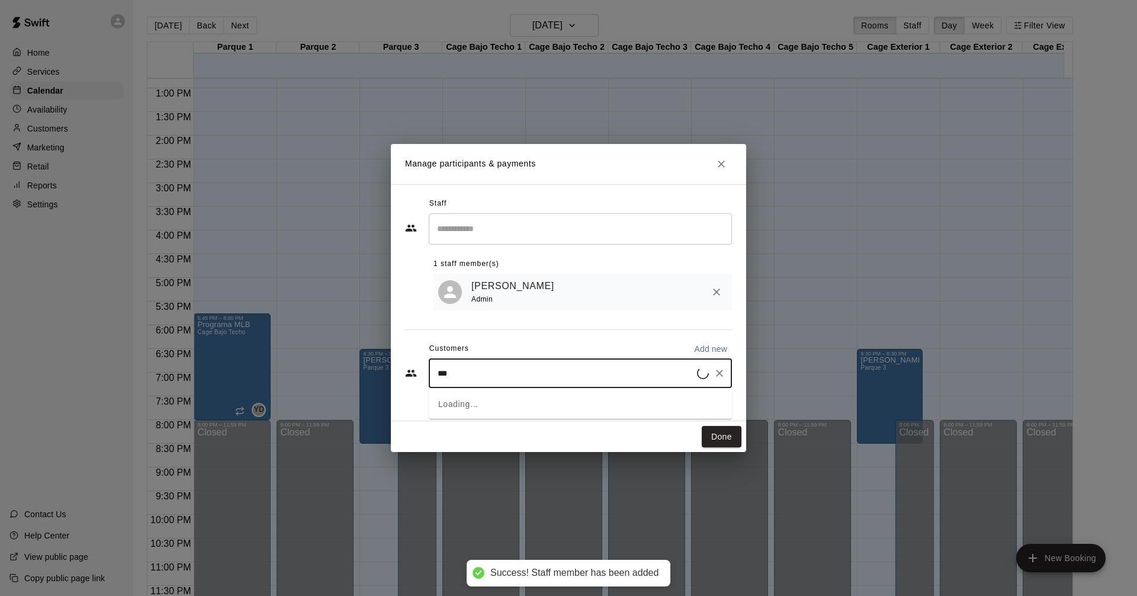
type input "****"
click at [514, 411] on span "[EMAIL_ADDRESS][DOMAIN_NAME]" at bounding box center [525, 415] width 127 height 8
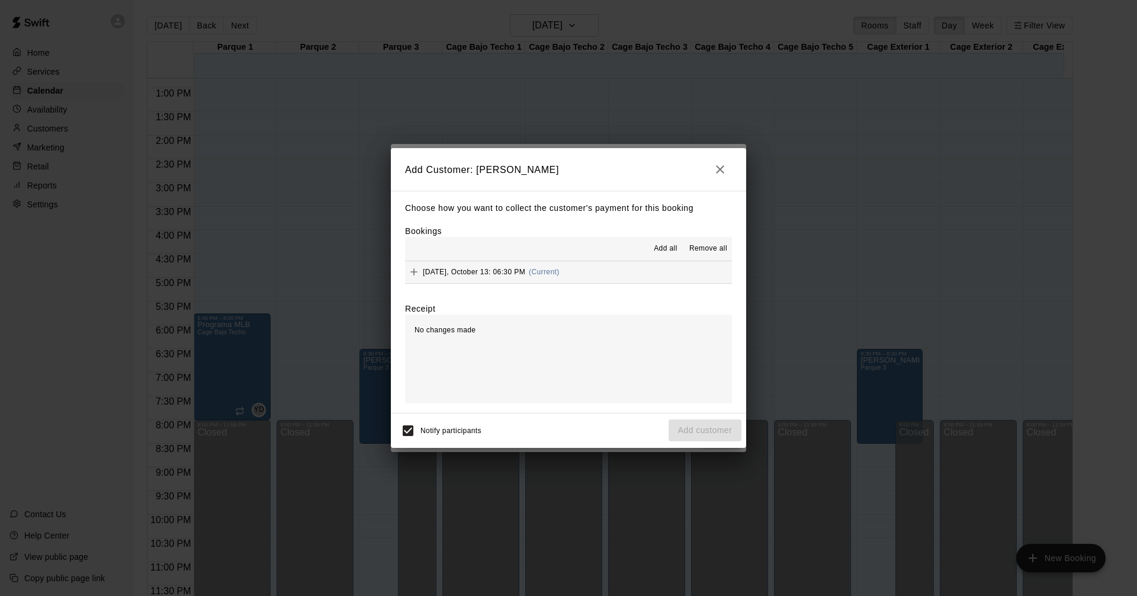
click at [658, 251] on span "Add all" at bounding box center [666, 249] width 24 height 12
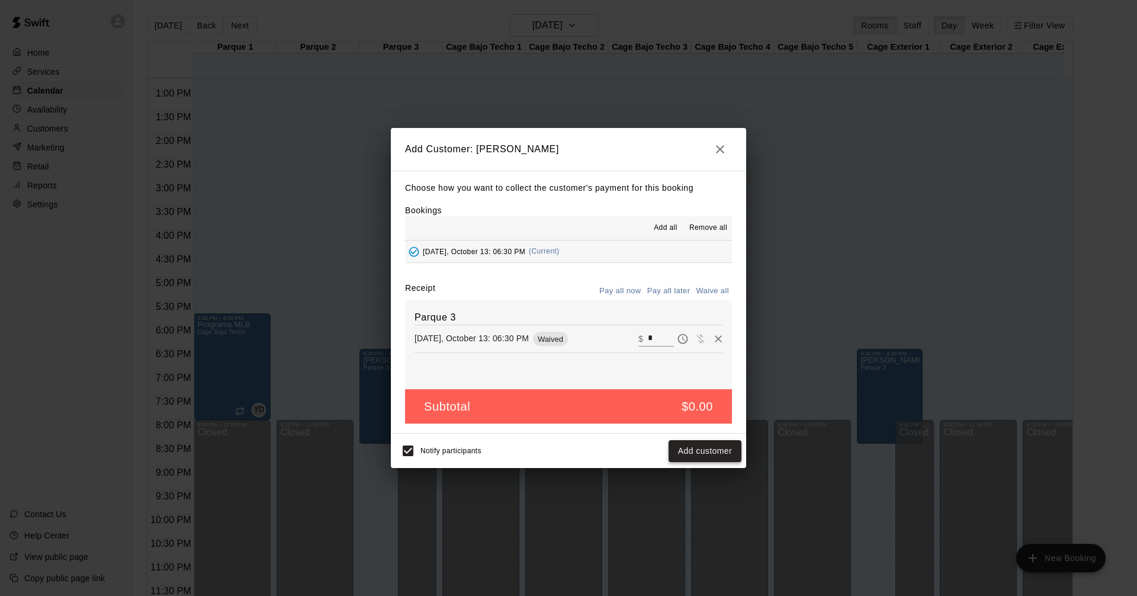
click at [695, 447] on button "Add customer" at bounding box center [705, 451] width 73 height 22
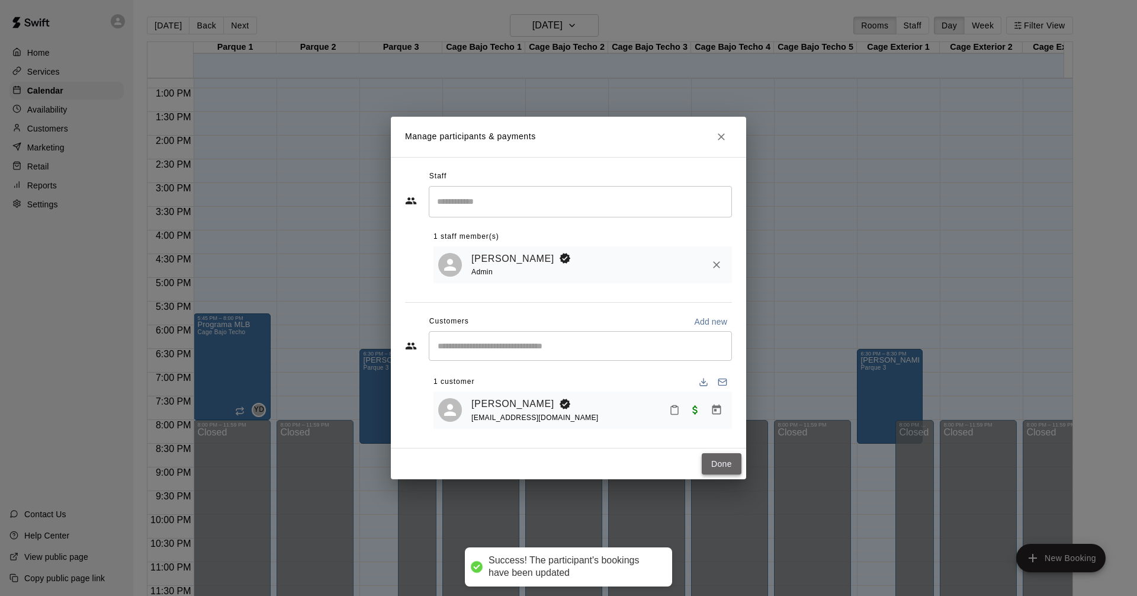
click at [717, 464] on button "Done" at bounding box center [722, 464] width 40 height 22
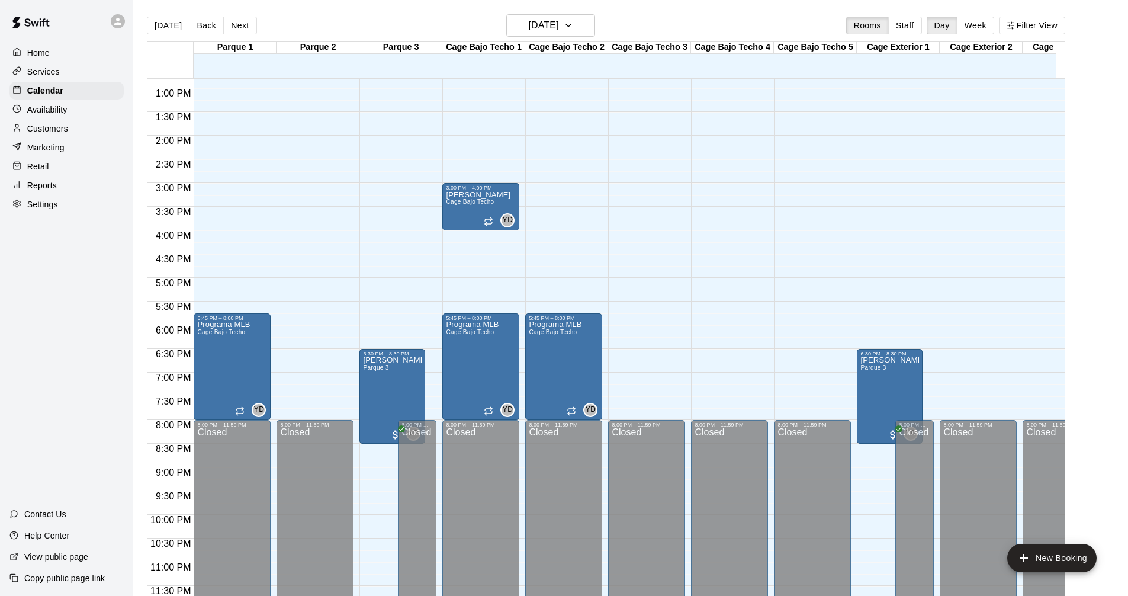
click at [742, 301] on div "12:00 AM – 9:00 AM Closed 8:00 PM – 11:59 PM Closed" at bounding box center [729, 40] width 77 height 1137
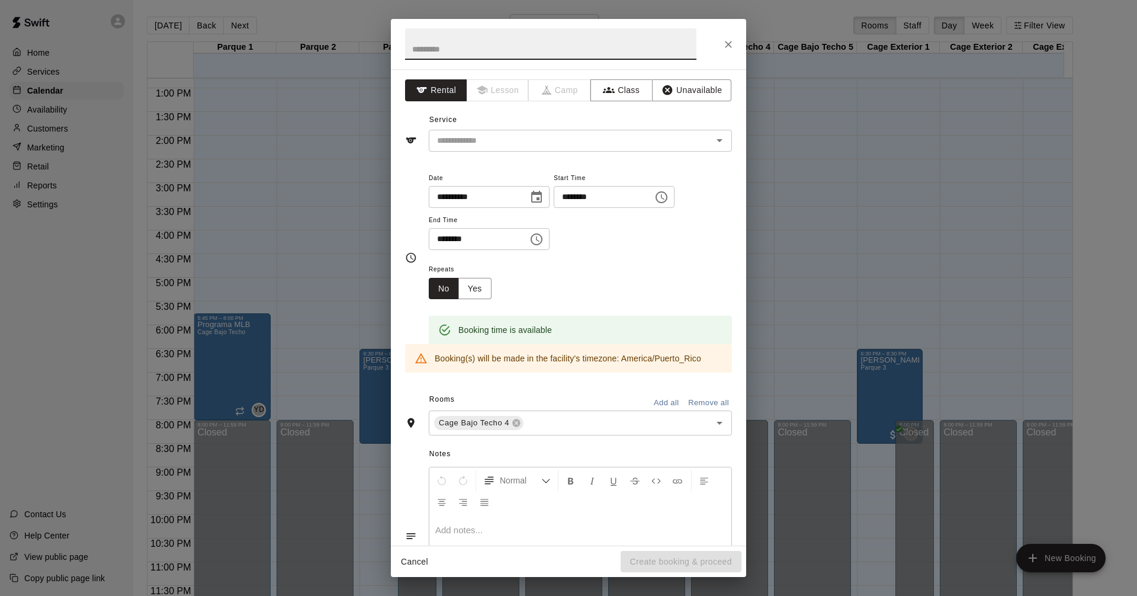
click at [485, 47] on input "text" at bounding box center [550, 43] width 291 height 31
click at [480, 130] on div "​" at bounding box center [580, 141] width 303 height 22
type input "**********"
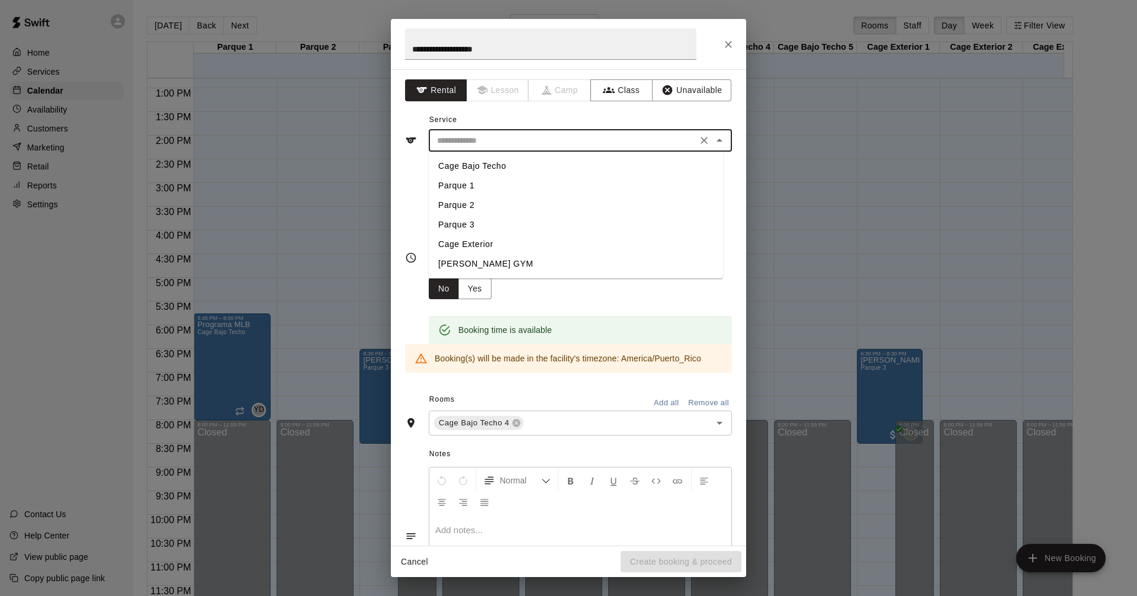
click at [472, 169] on li "Cage Bajo Techo" at bounding box center [576, 166] width 294 height 20
type input "**********"
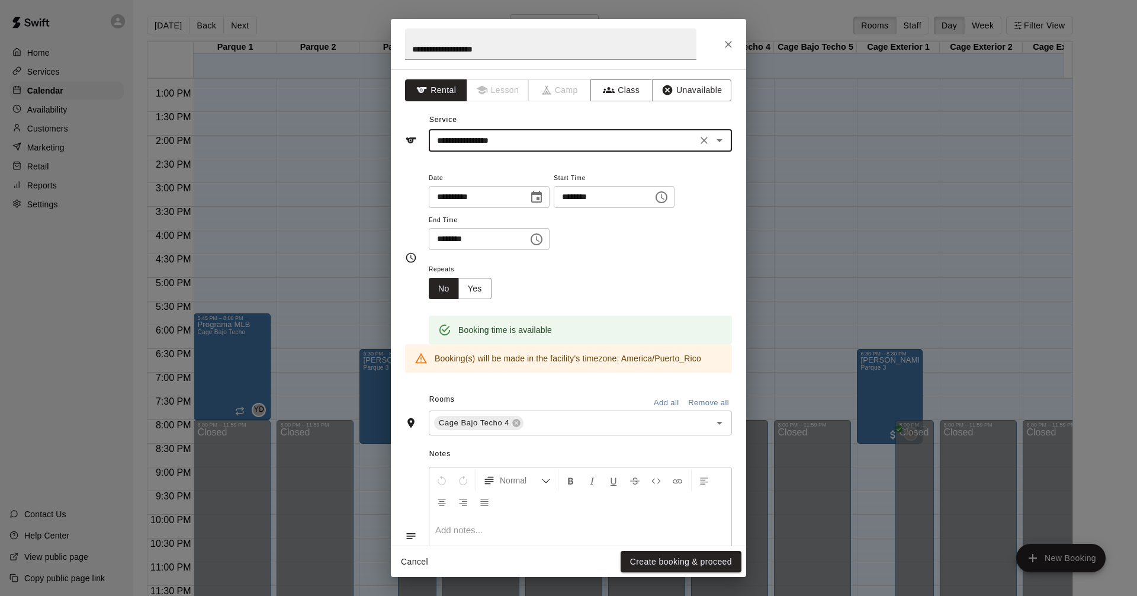
click at [669, 195] on icon "Choose time, selected time is 5:30 PM" at bounding box center [662, 197] width 14 height 14
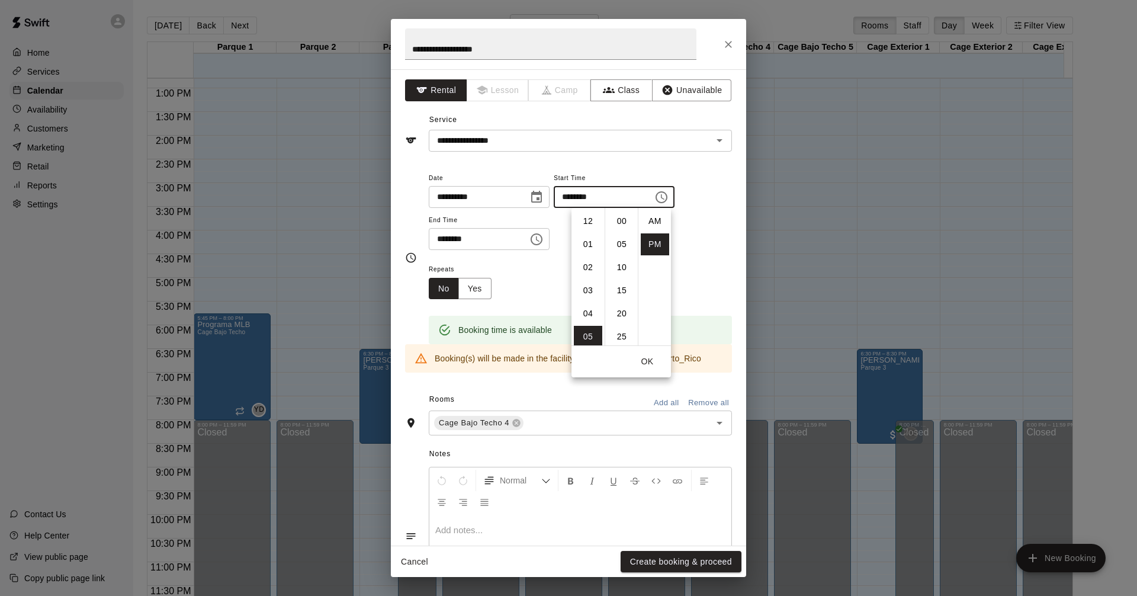
scroll to position [21, 0]
click at [544, 239] on button "Choose time, selected time is 6:00 PM" at bounding box center [537, 239] width 24 height 24
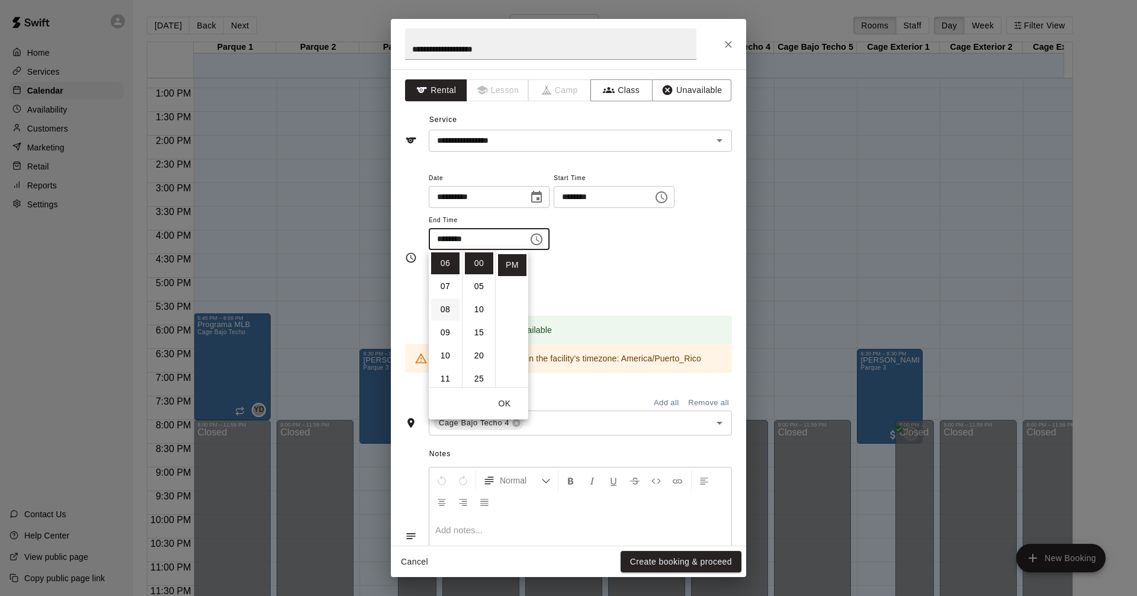
click at [445, 303] on li "08" at bounding box center [445, 310] width 28 height 22
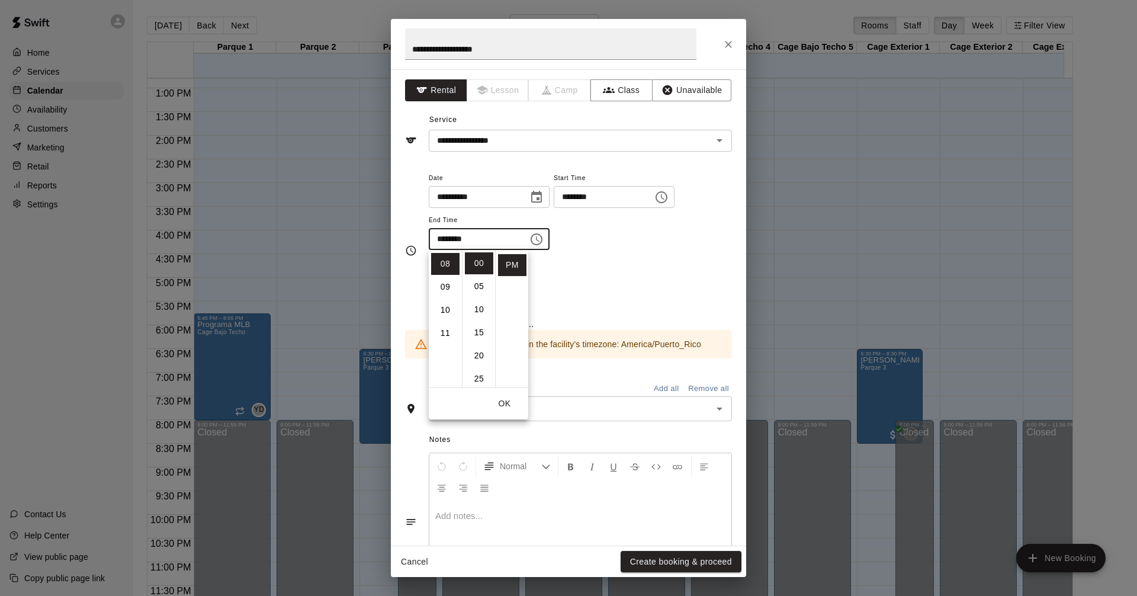
scroll to position [185, 0]
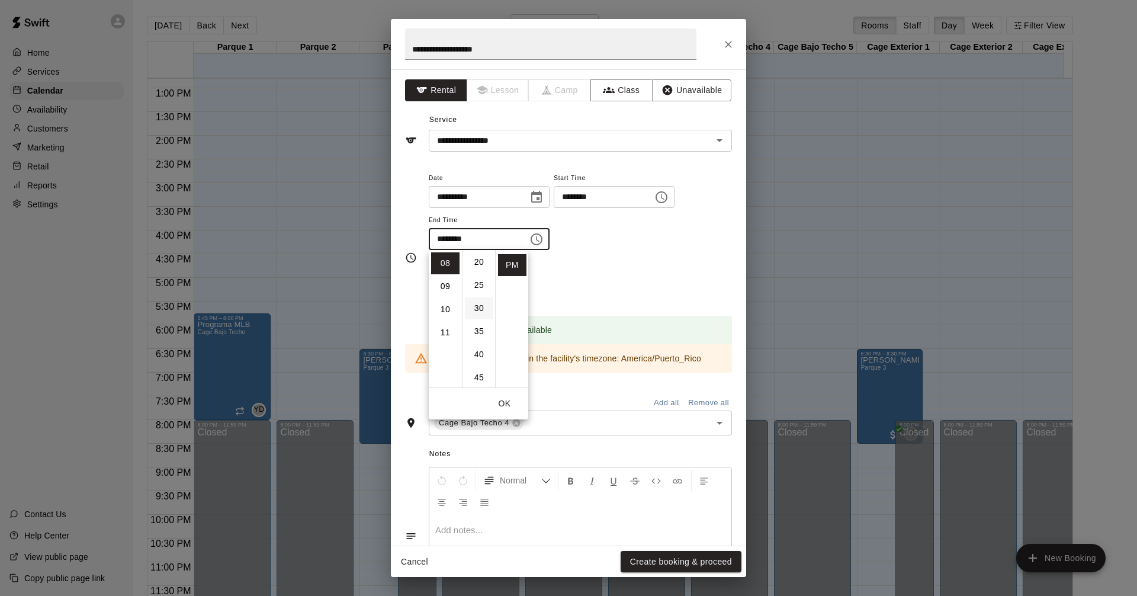
click at [481, 309] on li "30" at bounding box center [479, 308] width 28 height 22
type input "********"
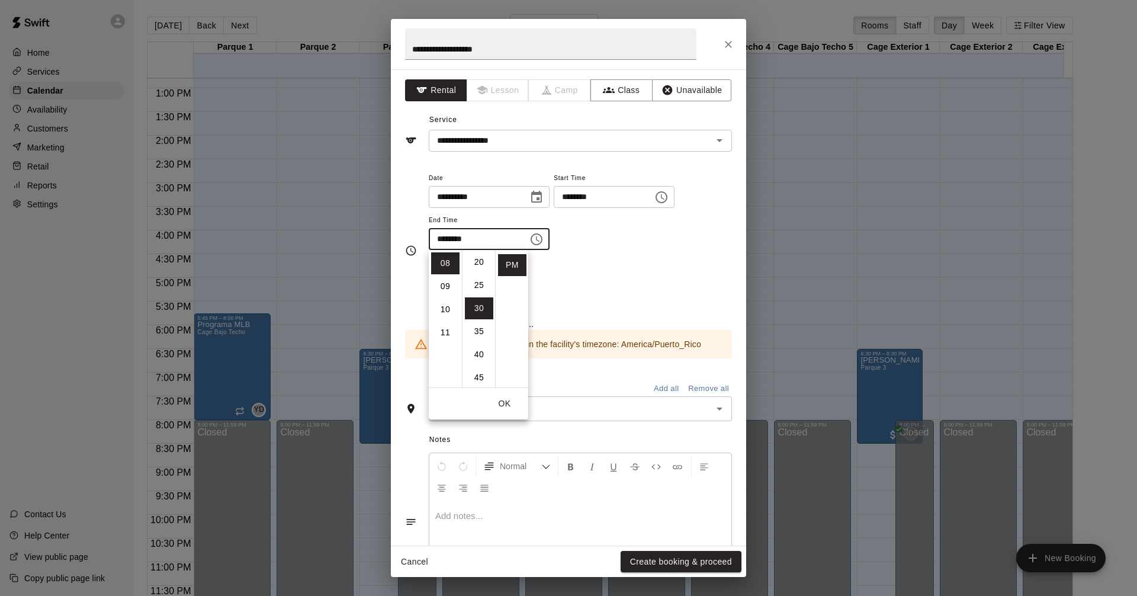
scroll to position [139, 0]
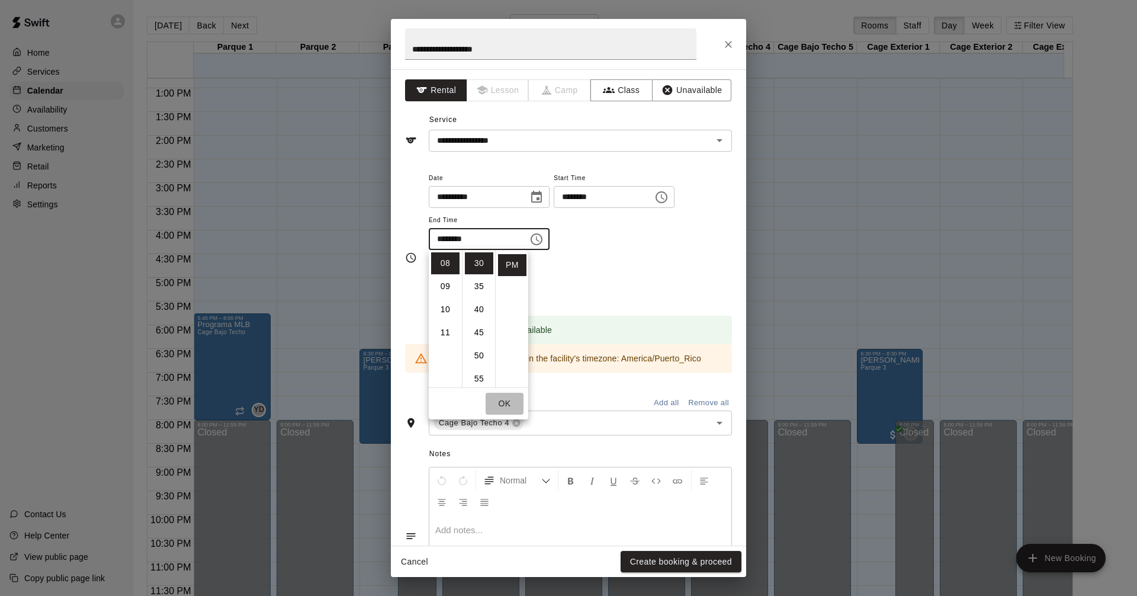
click at [509, 407] on button "OK" at bounding box center [505, 404] width 38 height 22
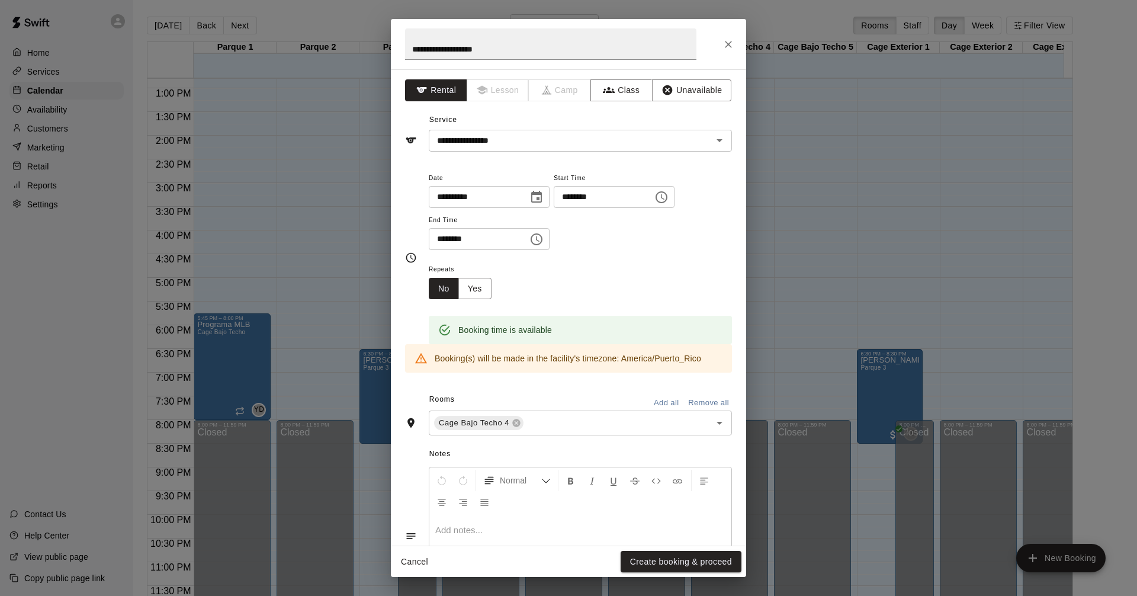
click at [594, 252] on div "**********" at bounding box center [580, 217] width 303 height 92
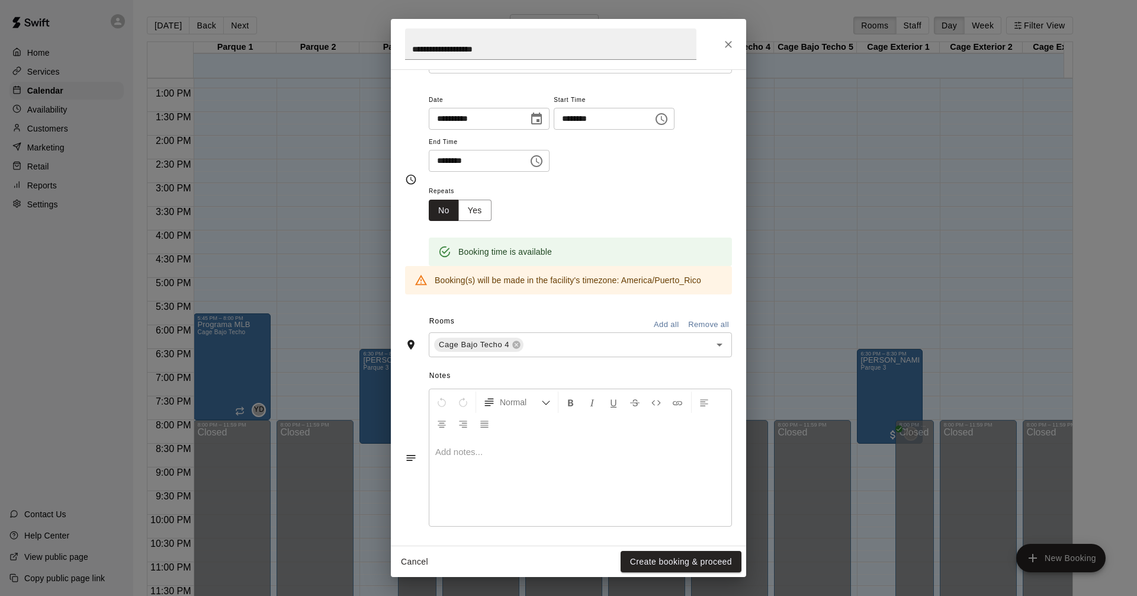
scroll to position [81, 0]
click at [603, 332] on div "Cage Bajo Techo 4 ​" at bounding box center [580, 341] width 303 height 25
click at [567, 364] on span "Notes" at bounding box center [580, 373] width 303 height 19
click at [539, 344] on input "text" at bounding box center [609, 342] width 168 height 15
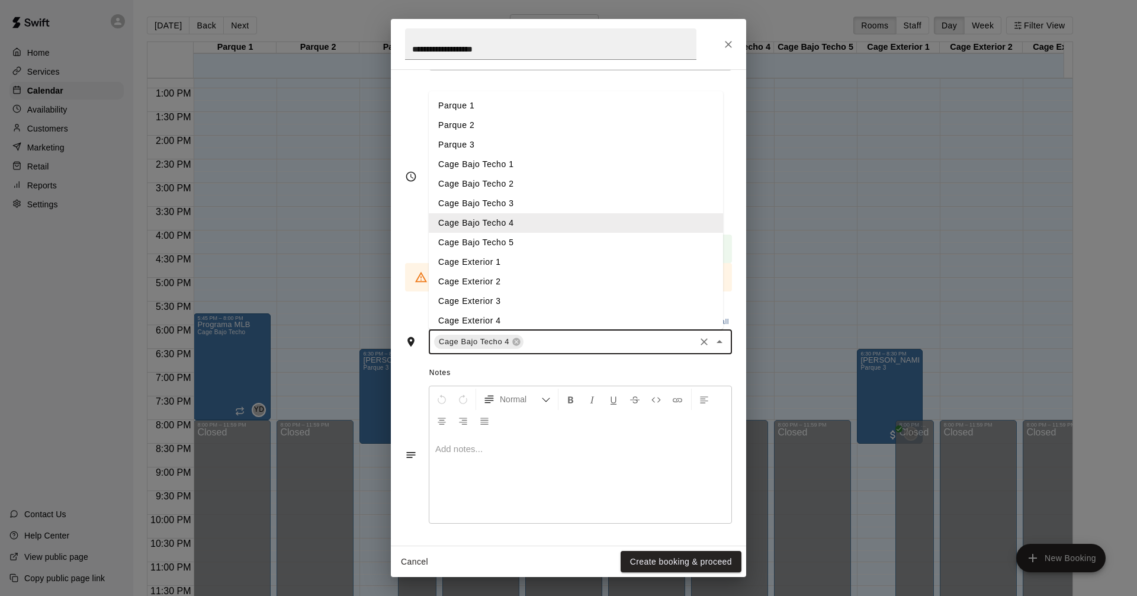
click at [489, 238] on li "Cage Bajo Techo 5" at bounding box center [576, 243] width 294 height 20
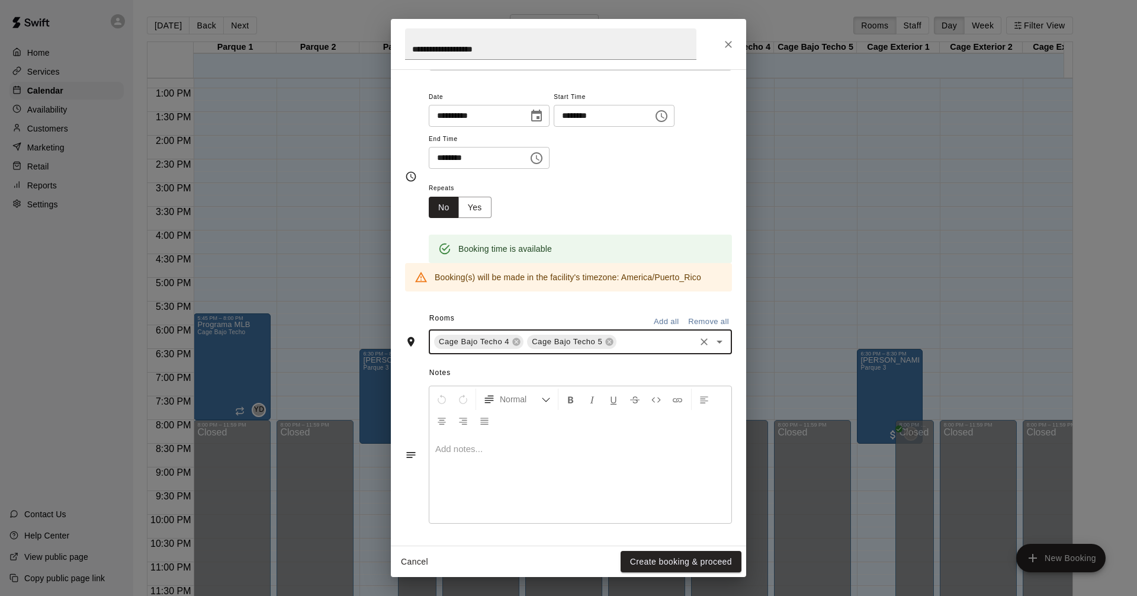
click at [569, 368] on span "Notes" at bounding box center [580, 373] width 303 height 19
click at [462, 461] on div at bounding box center [580, 478] width 302 height 89
click at [688, 546] on div "Cancel Create booking & proceed" at bounding box center [568, 561] width 355 height 31
click at [690, 557] on button "Create booking & proceed" at bounding box center [681, 562] width 121 height 22
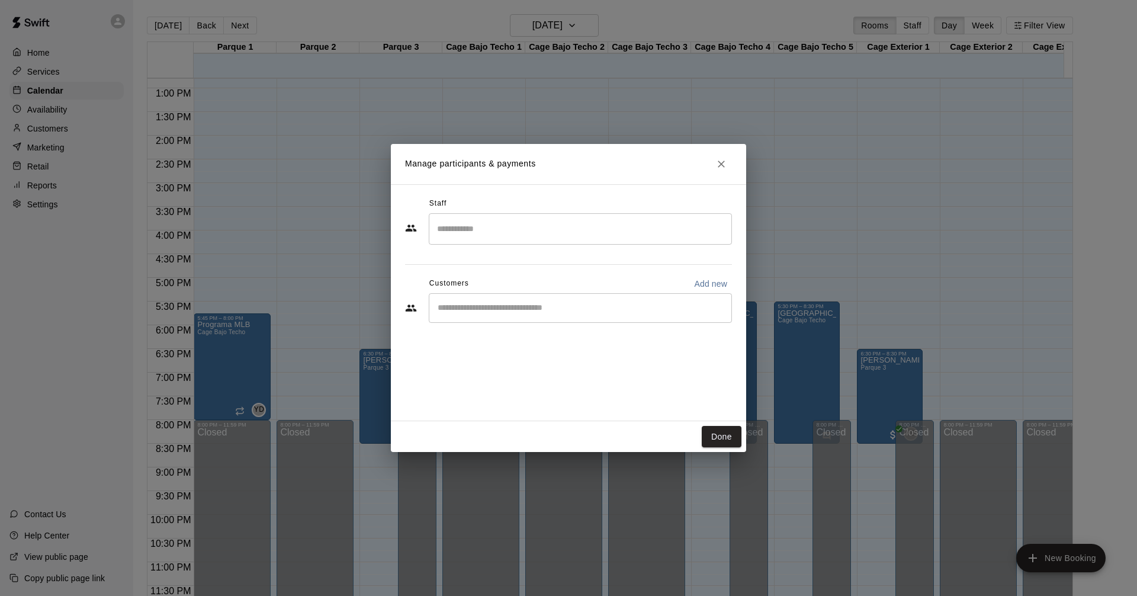
click at [490, 232] on input "Search staff" at bounding box center [580, 229] width 293 height 21
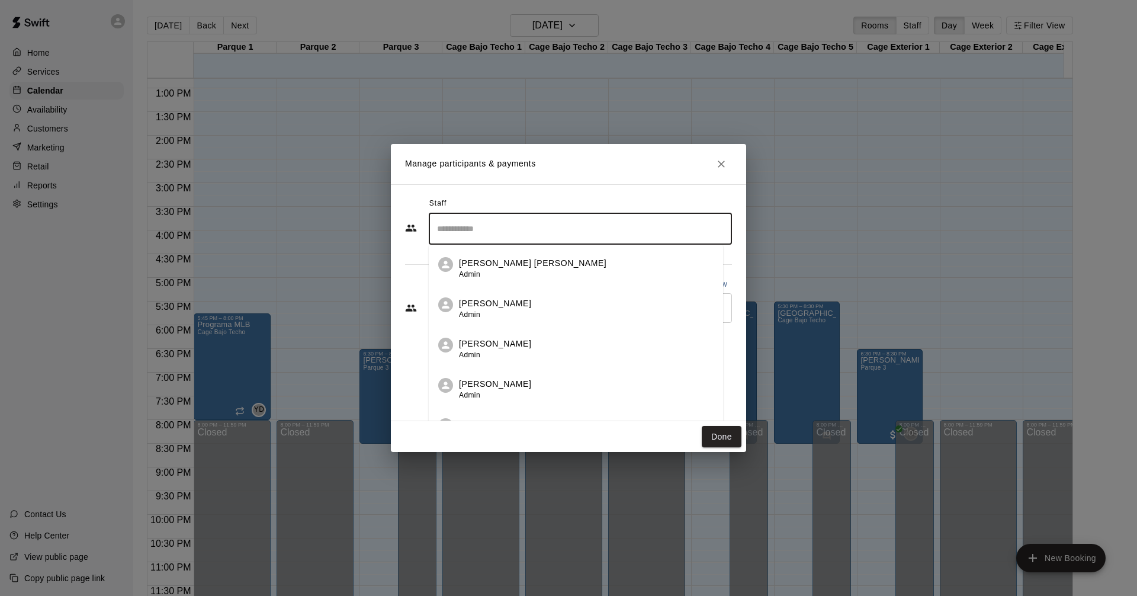
click at [483, 348] on p "[PERSON_NAME]" at bounding box center [495, 344] width 72 height 12
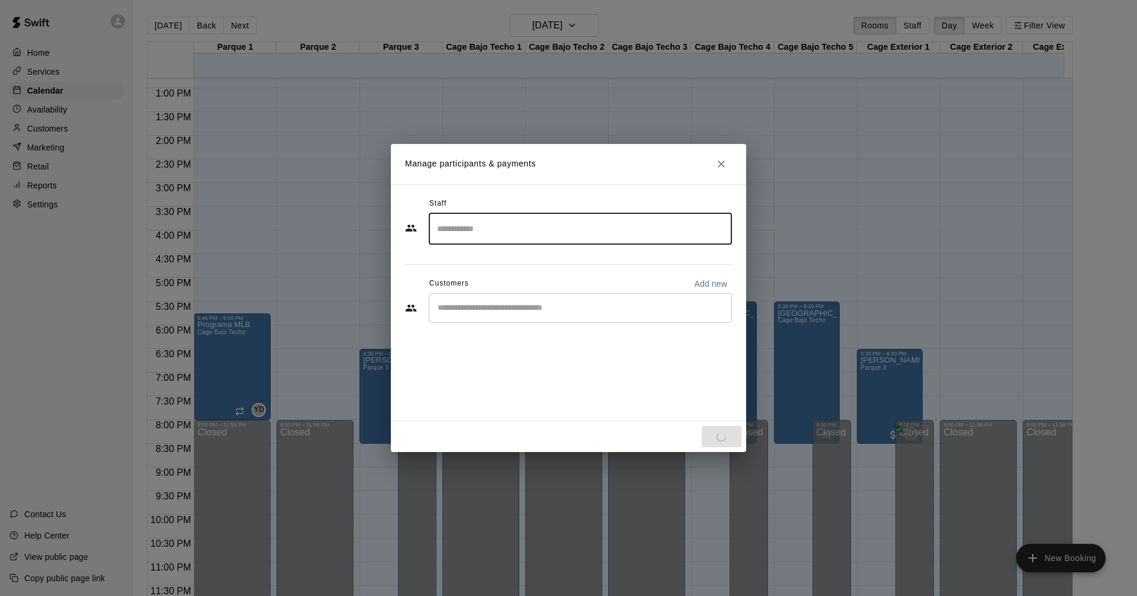
click at [483, 309] on input "Start typing to search customers..." at bounding box center [580, 308] width 293 height 12
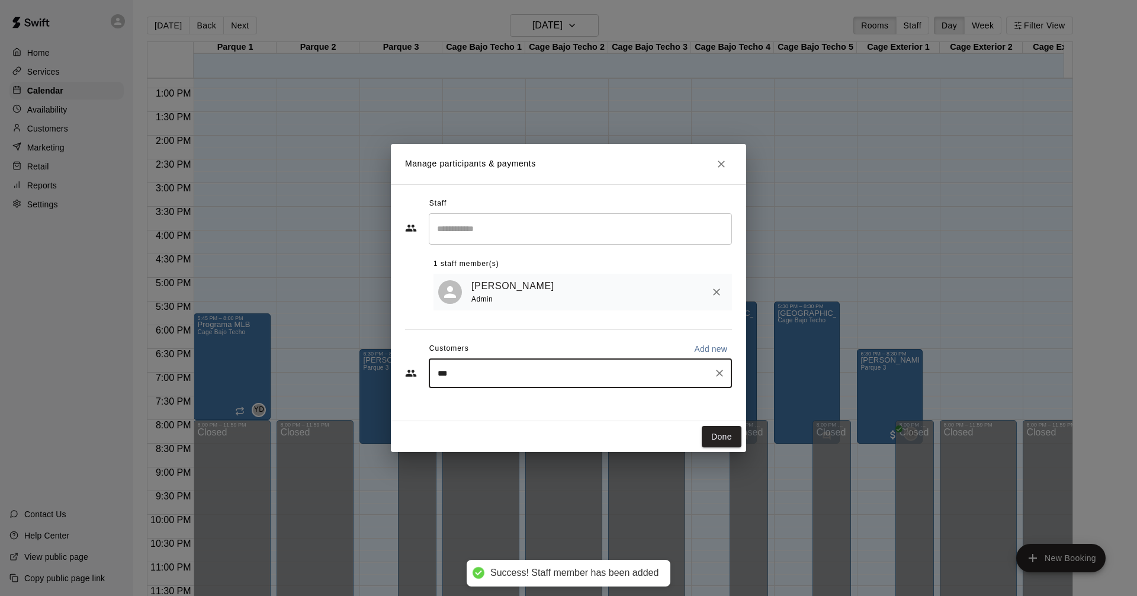
type input "****"
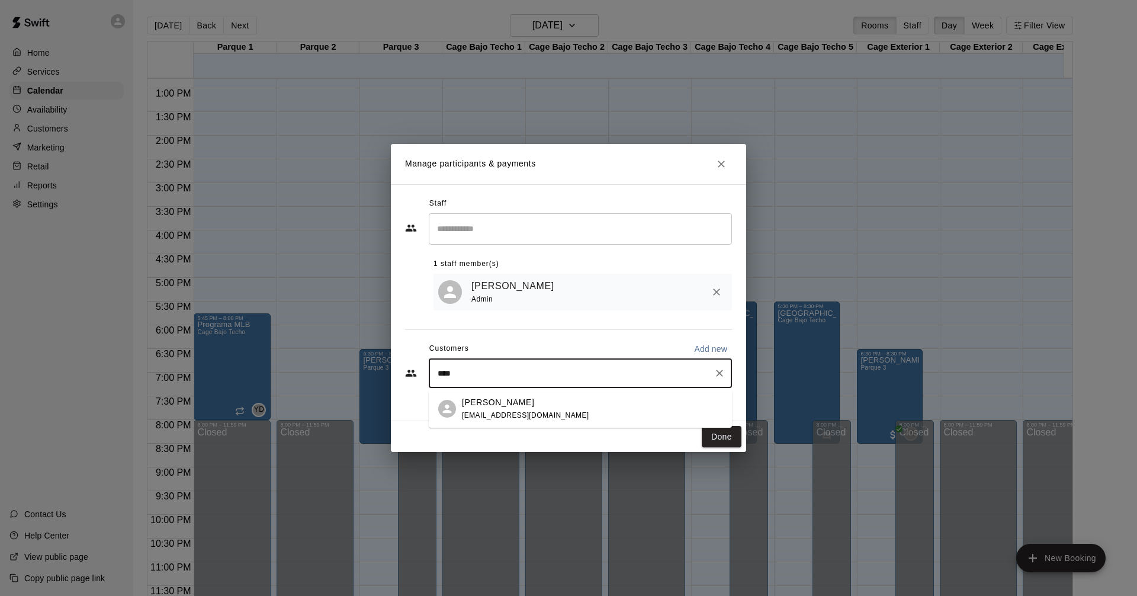
click at [512, 408] on p "[PERSON_NAME]" at bounding box center [498, 402] width 72 height 12
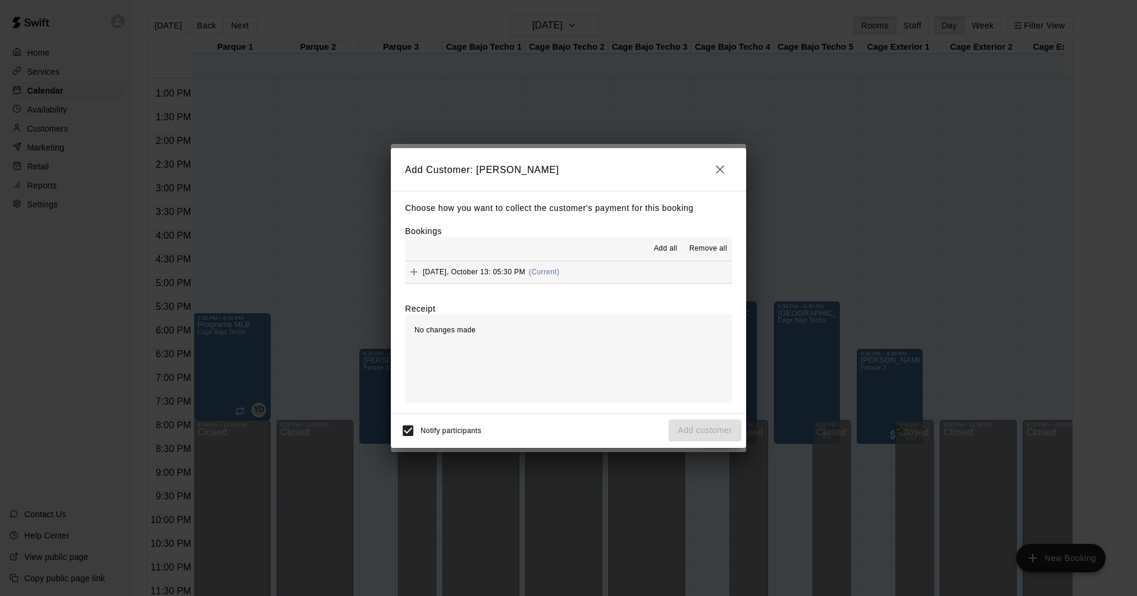
click at [668, 249] on span "Add all" at bounding box center [666, 249] width 24 height 12
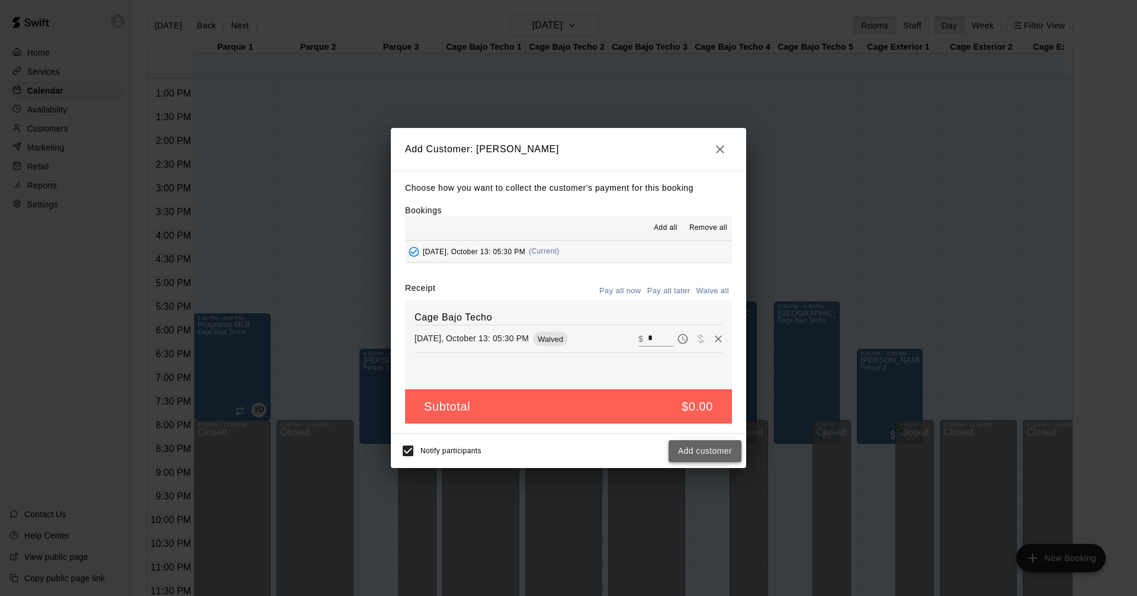
click at [710, 456] on button "Add customer" at bounding box center [705, 451] width 73 height 22
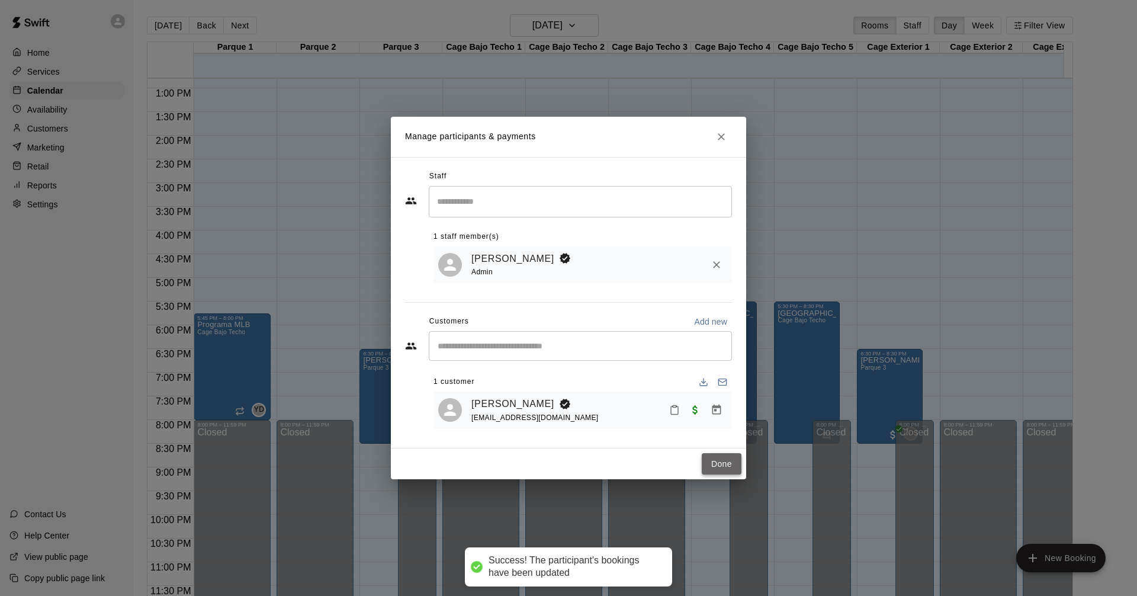
click at [715, 467] on button "Done" at bounding box center [722, 464] width 40 height 22
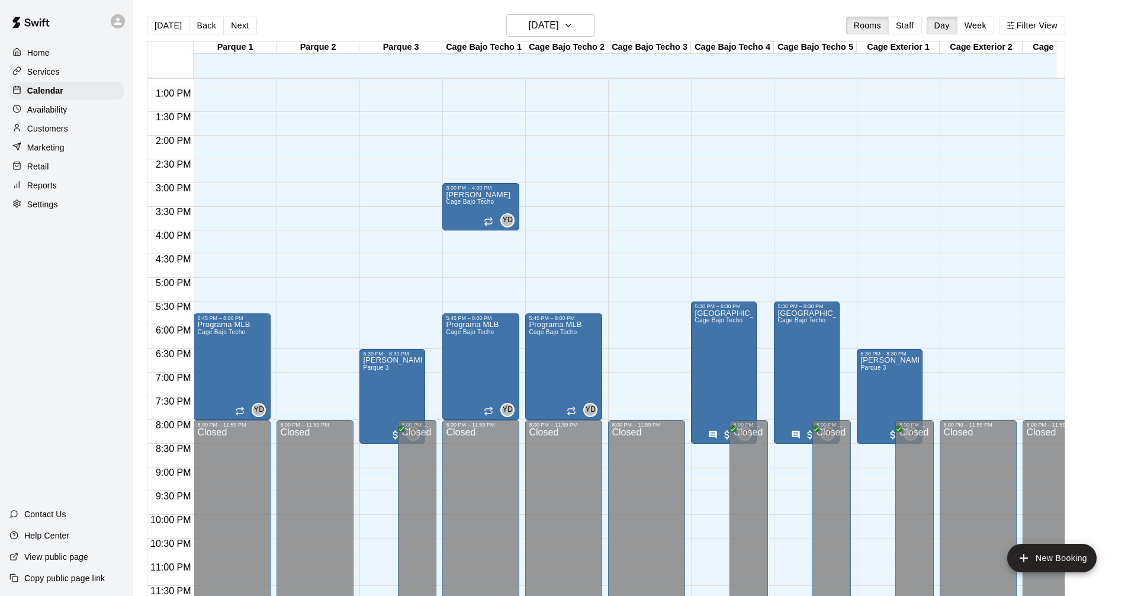
click at [66, 72] on div "Services" at bounding box center [66, 72] width 114 height 18
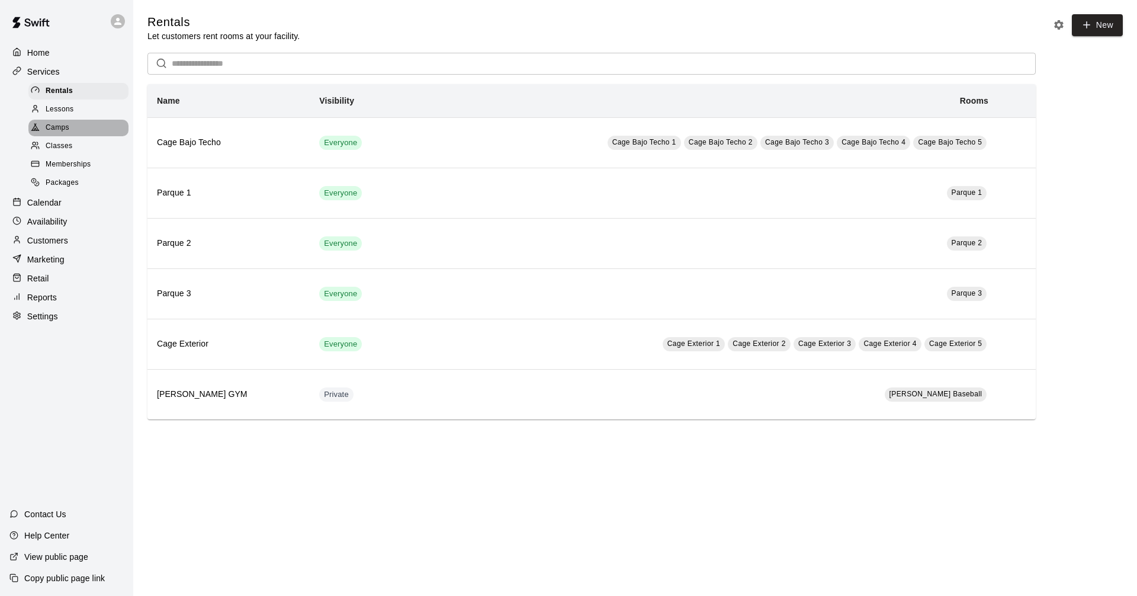
click at [81, 132] on div "Camps" at bounding box center [78, 128] width 100 height 17
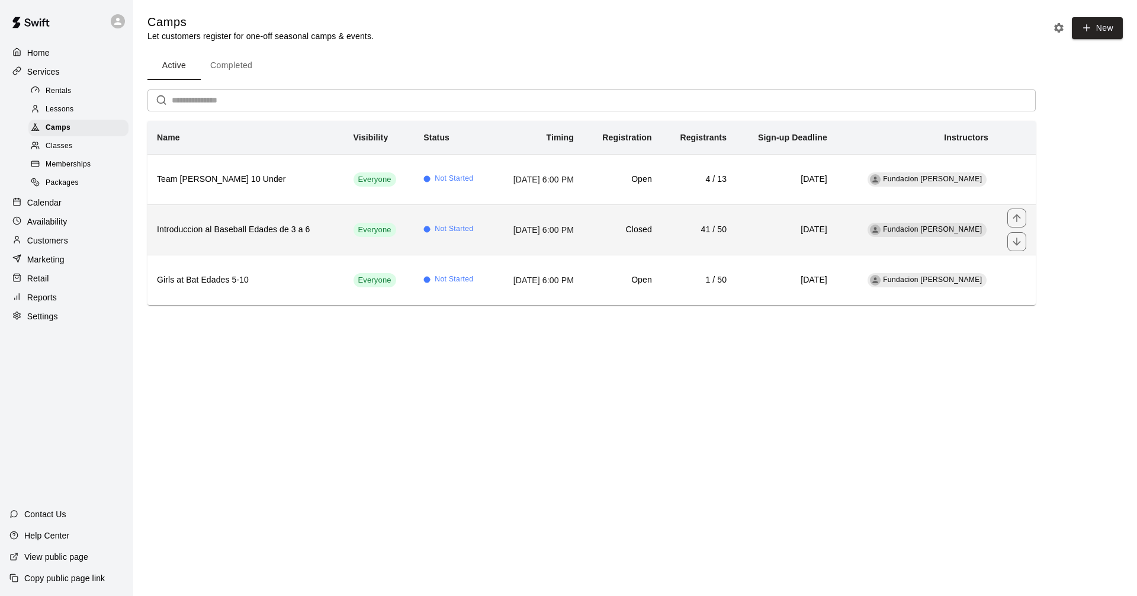
click at [758, 244] on td "[DATE]" at bounding box center [786, 229] width 101 height 50
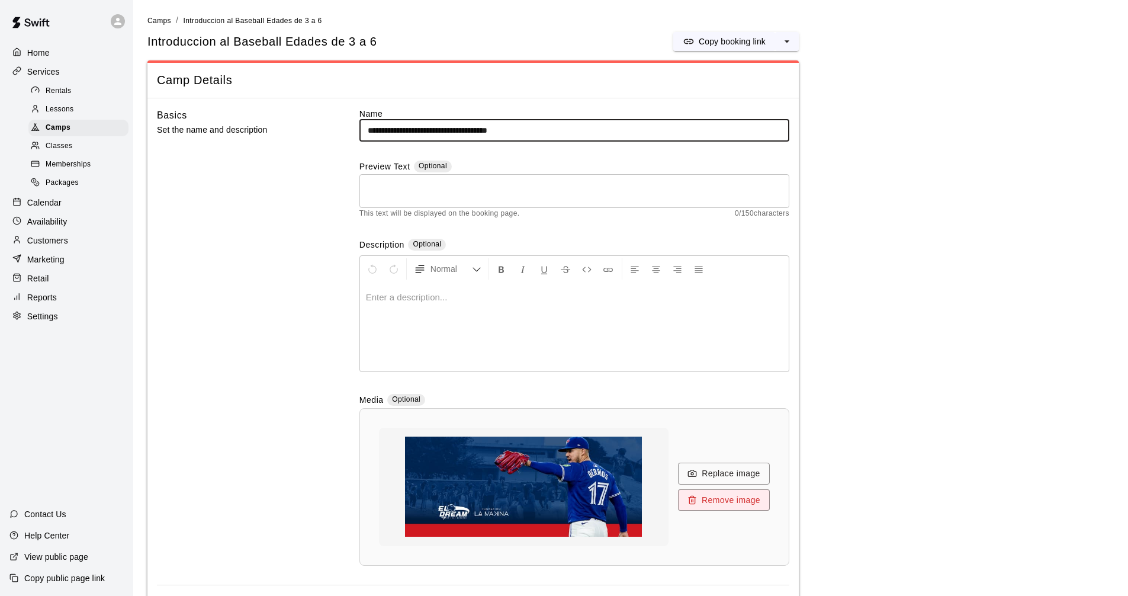
click at [37, 57] on p "Home" at bounding box center [38, 53] width 23 height 12
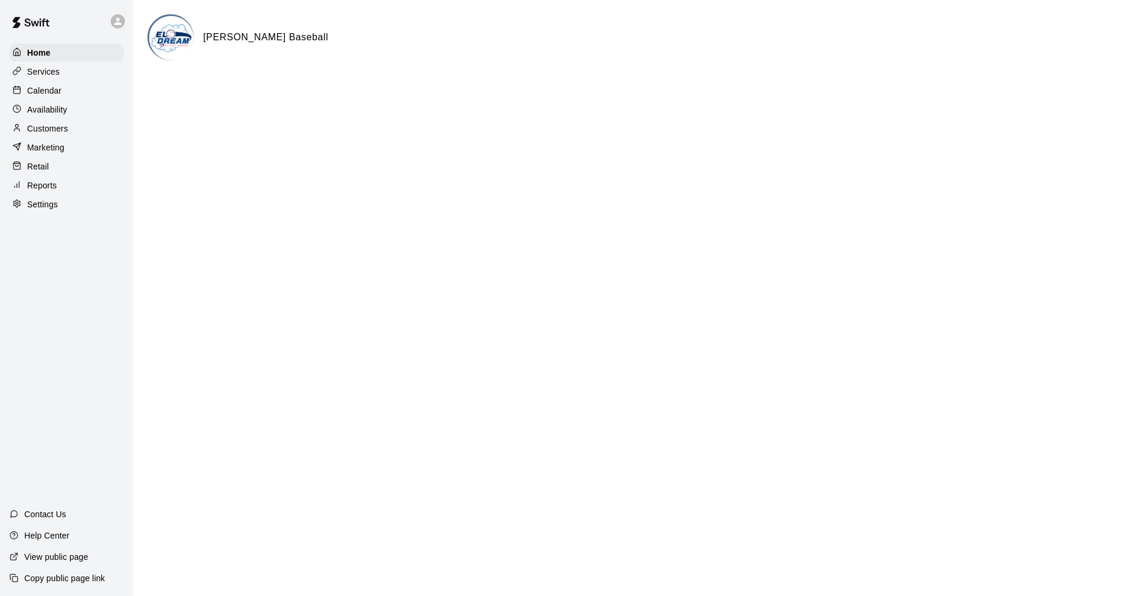
click at [41, 89] on p "Calendar" at bounding box center [44, 91] width 34 height 12
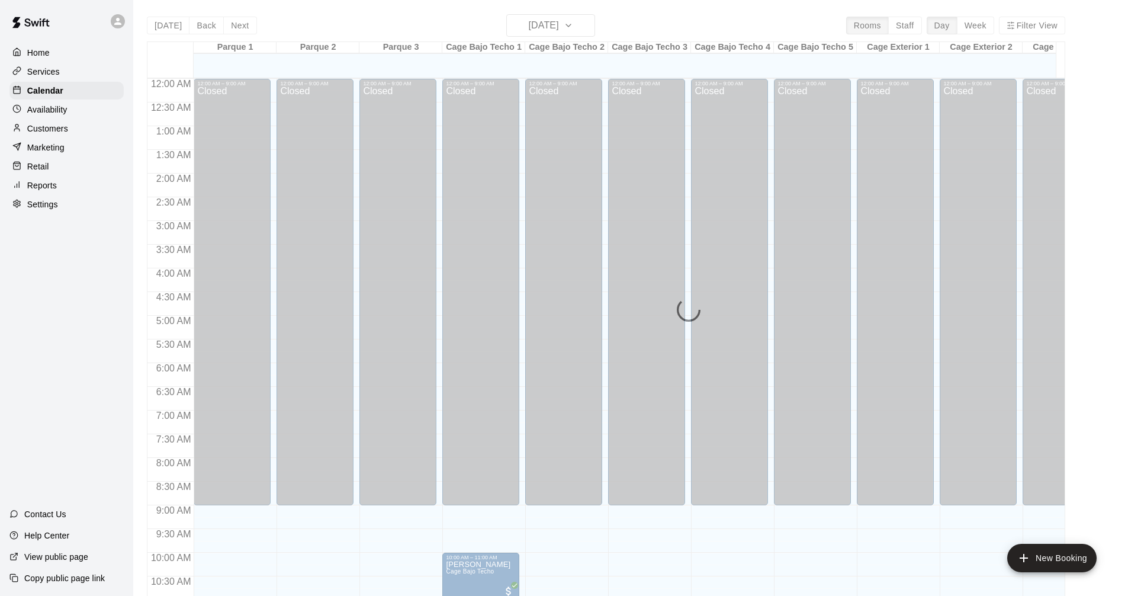
scroll to position [534, 0]
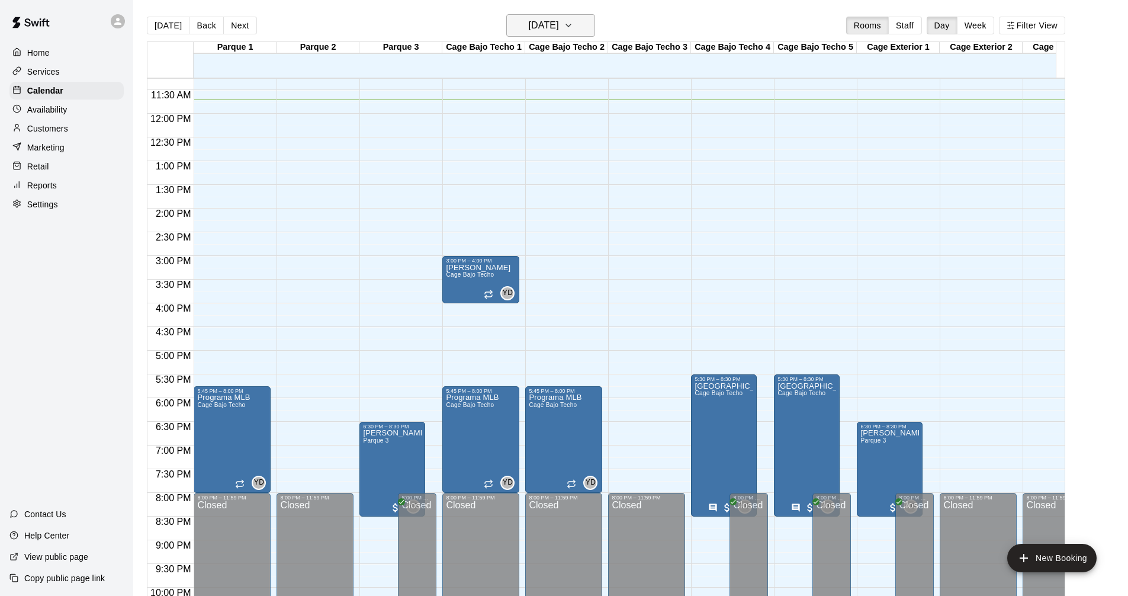
click at [583, 28] on button "[DATE]" at bounding box center [550, 25] width 89 height 23
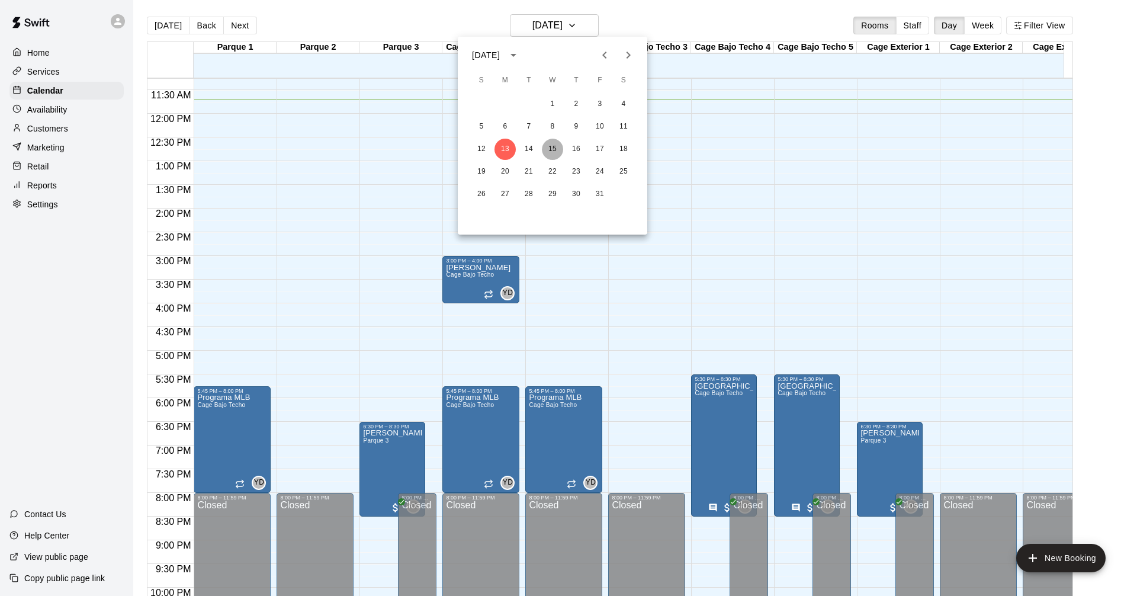
click at [553, 146] on button "15" at bounding box center [552, 149] width 21 height 21
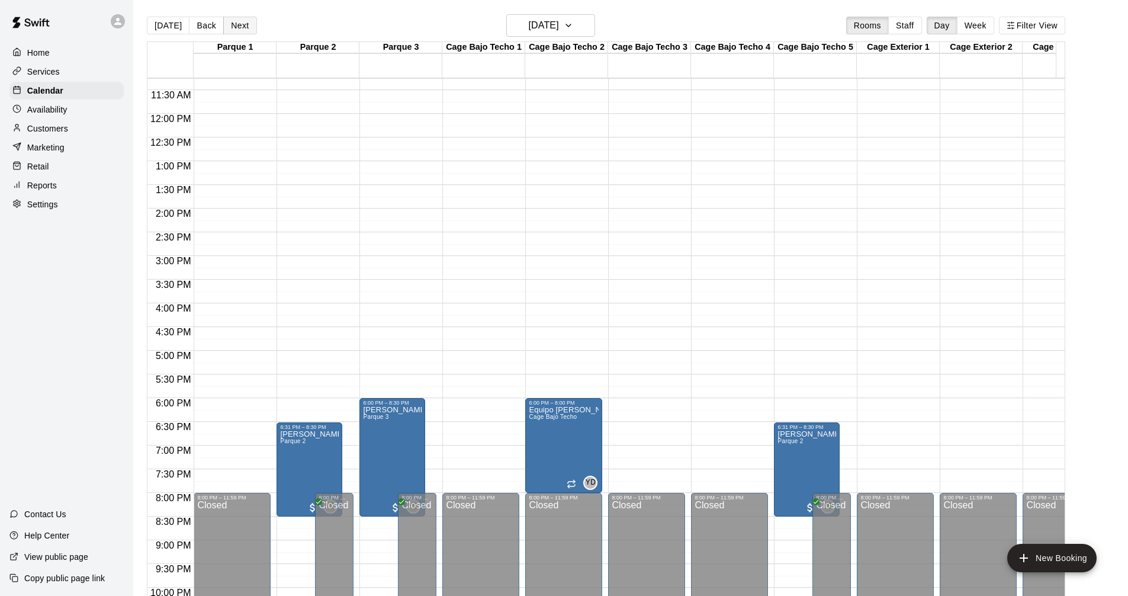
click at [248, 27] on button "Next" at bounding box center [239, 26] width 33 height 18
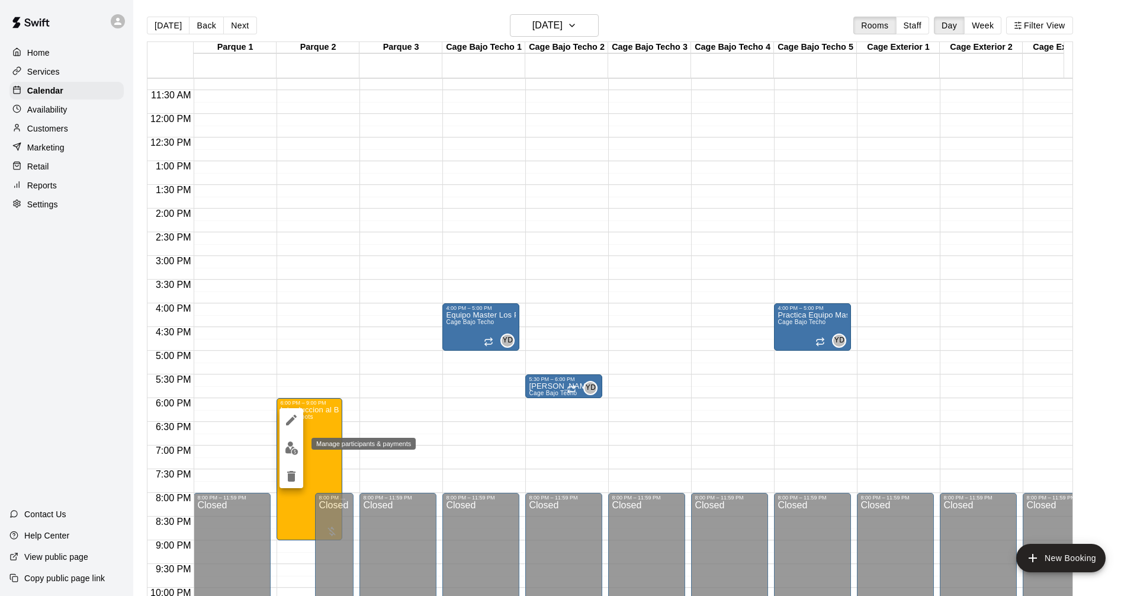
click at [293, 450] on img "edit" at bounding box center [292, 448] width 14 height 14
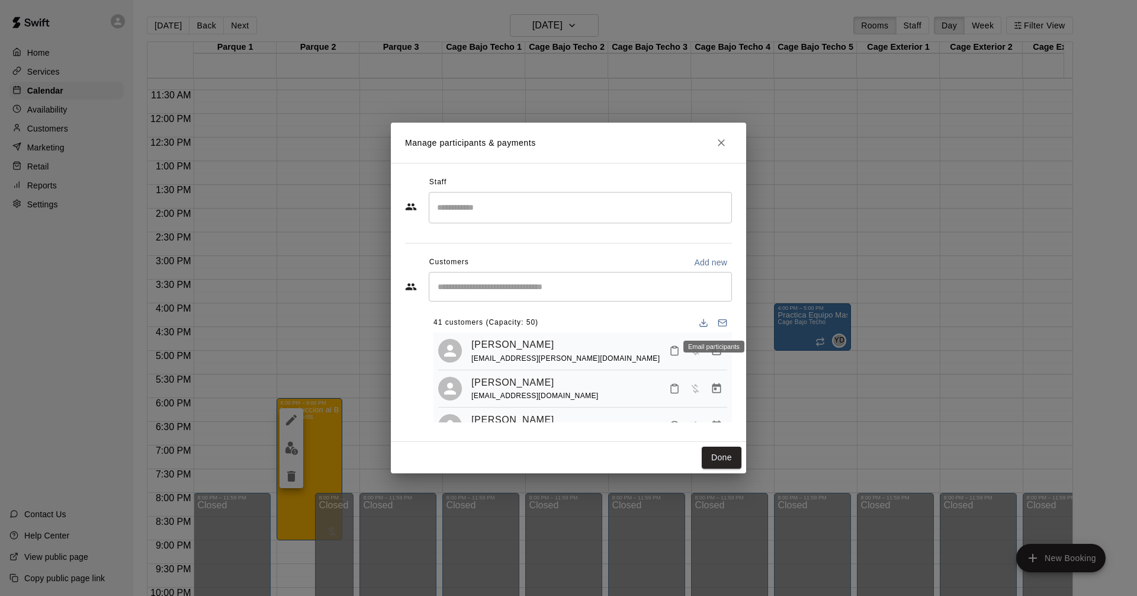
click at [718, 327] on icon "Email participants" at bounding box center [722, 322] width 9 height 9
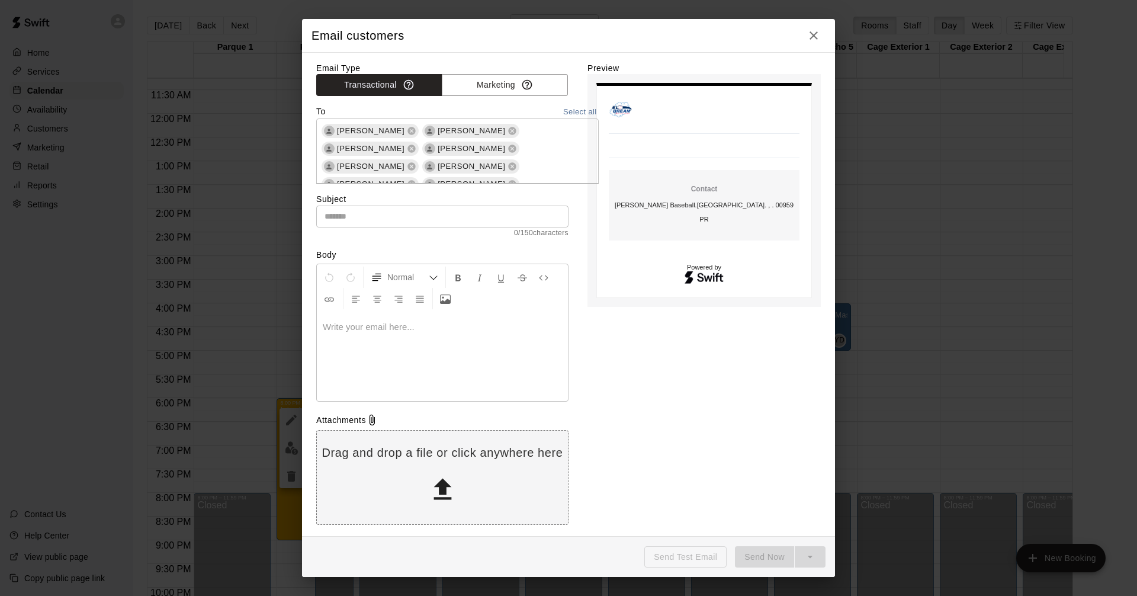
click at [701, 109] on td "Contact [PERSON_NAME] Baseball . [GEOGRAPHIC_DATA], [GEOGRAPHIC_DATA]. , . 0095…" at bounding box center [704, 192] width 191 height 188
drag, startPoint x: 676, startPoint y: 171, endPoint x: 652, endPoint y: 181, distance: 26.8
click at [674, 172] on table "Contact [PERSON_NAME] Baseball . [GEOGRAPHIC_DATA], [GEOGRAPHIC_DATA]. , . 0095…" at bounding box center [704, 205] width 191 height 70
click at [735, 182] on td "Contact [PERSON_NAME] Baseball . [GEOGRAPHIC_DATA], [GEOGRAPHIC_DATA]. , . 0095…" at bounding box center [704, 205] width 181 height 61
click at [652, 211] on p "[PERSON_NAME] Baseball . [GEOGRAPHIC_DATA], [GEOGRAPHIC_DATA]. , . 00959 PR" at bounding box center [704, 212] width 181 height 28
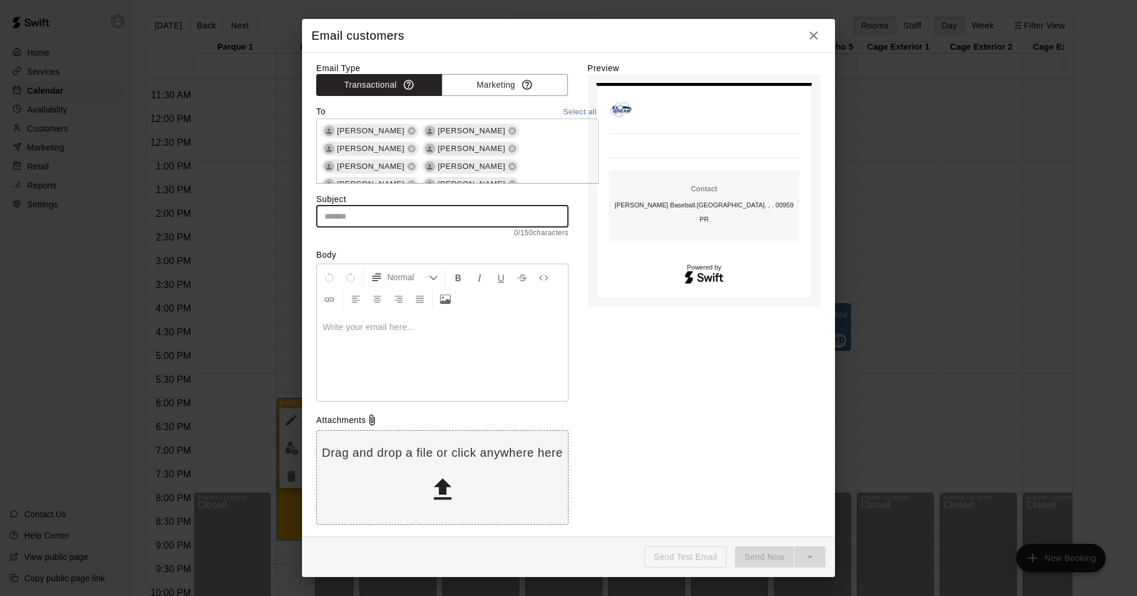
click at [359, 220] on input "text" at bounding box center [442, 217] width 252 height 22
click at [379, 332] on p at bounding box center [442, 327] width 239 height 12
click at [380, 365] on div at bounding box center [442, 356] width 251 height 89
click at [365, 326] on p at bounding box center [442, 327] width 239 height 12
click at [346, 211] on input "text" at bounding box center [442, 217] width 252 height 22
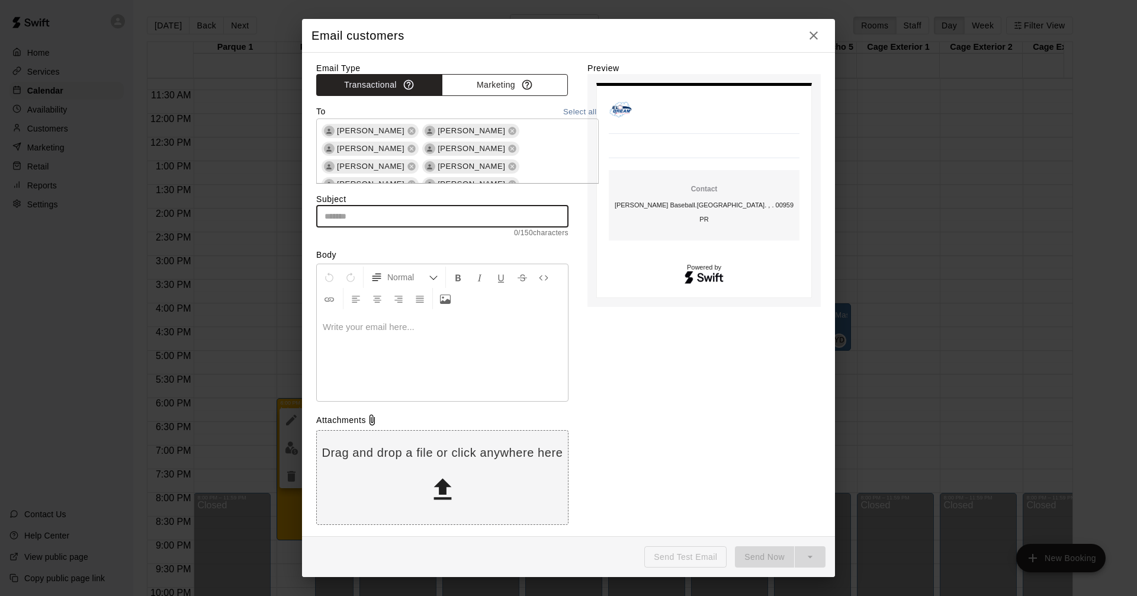
click at [478, 91] on button "Marketing" at bounding box center [505, 85] width 126 height 22
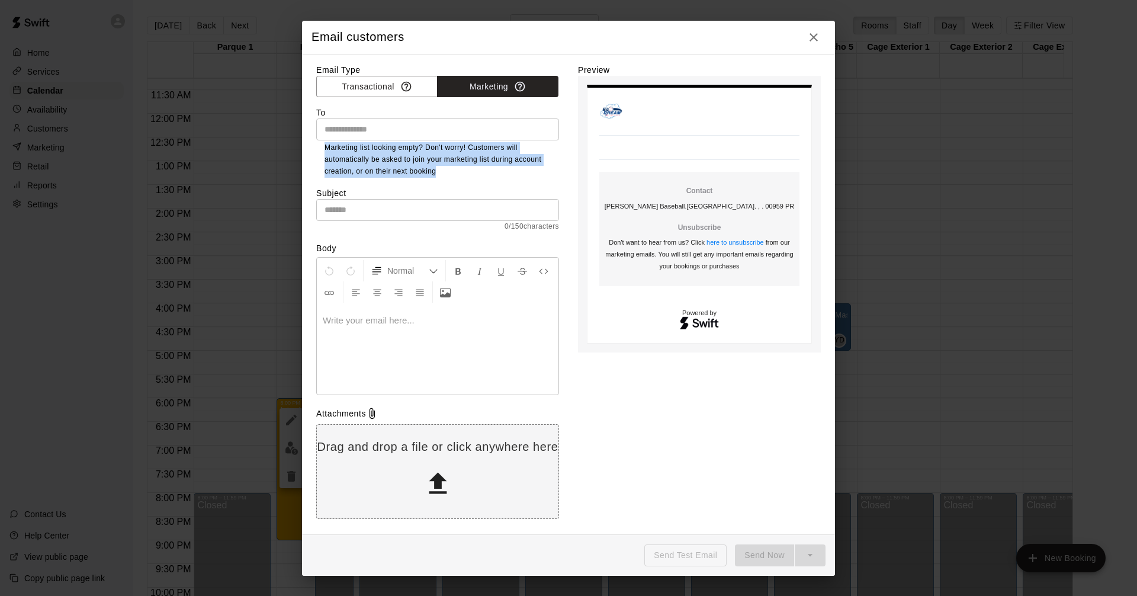
drag, startPoint x: 319, startPoint y: 144, endPoint x: 458, endPoint y: 169, distance: 140.8
click at [458, 169] on div "To ​ Marketing list looking empty? Don't worry! Customers will automatically be…" at bounding box center [437, 142] width 243 height 71
click at [428, 357] on div at bounding box center [438, 350] width 242 height 89
click at [713, 316] on p "Powered by" at bounding box center [699, 313] width 200 height 7
click at [616, 85] on table "Contact [PERSON_NAME] Baseball . [GEOGRAPHIC_DATA], [GEOGRAPHIC_DATA]. , . 0095…" at bounding box center [699, 214] width 225 height 259
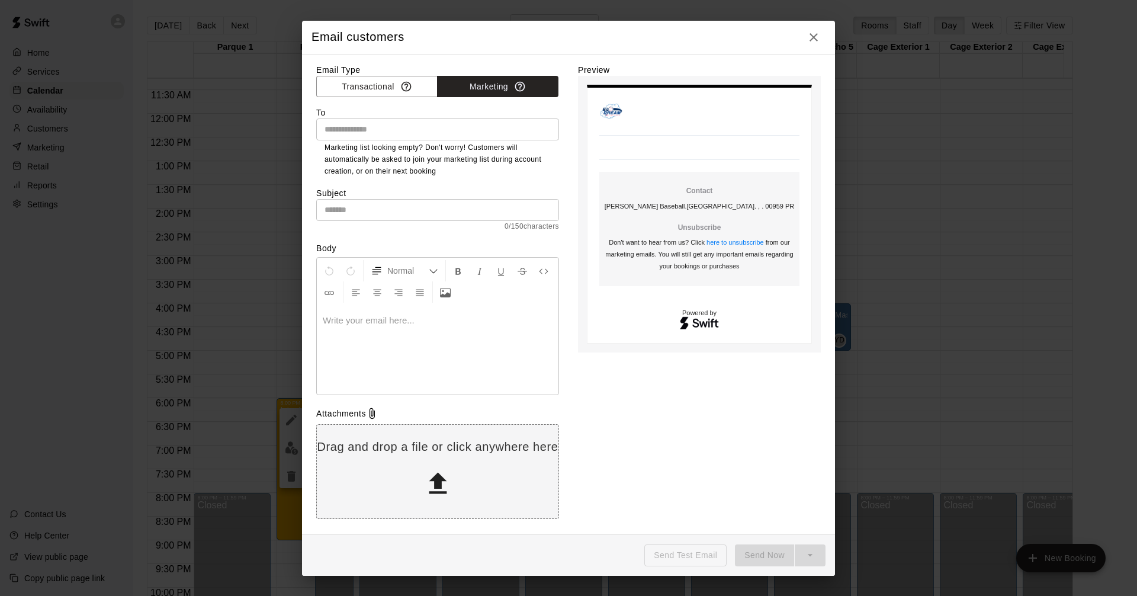
click at [371, 330] on div at bounding box center [438, 350] width 242 height 89
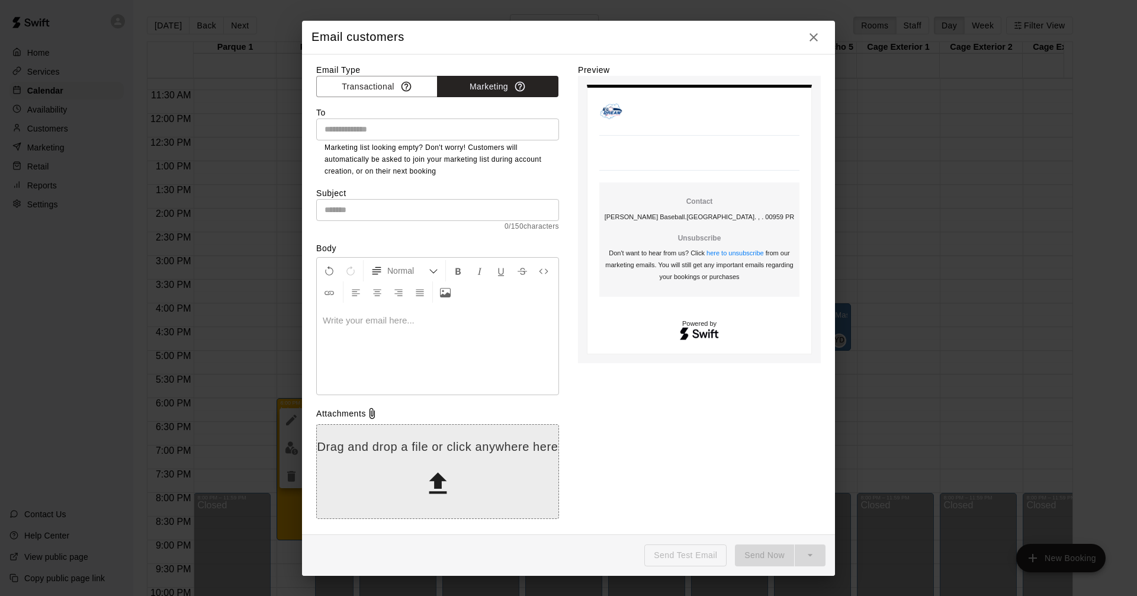
click at [406, 454] on p "Drag and drop a file or click anywhere here" at bounding box center [438, 447] width 242 height 16
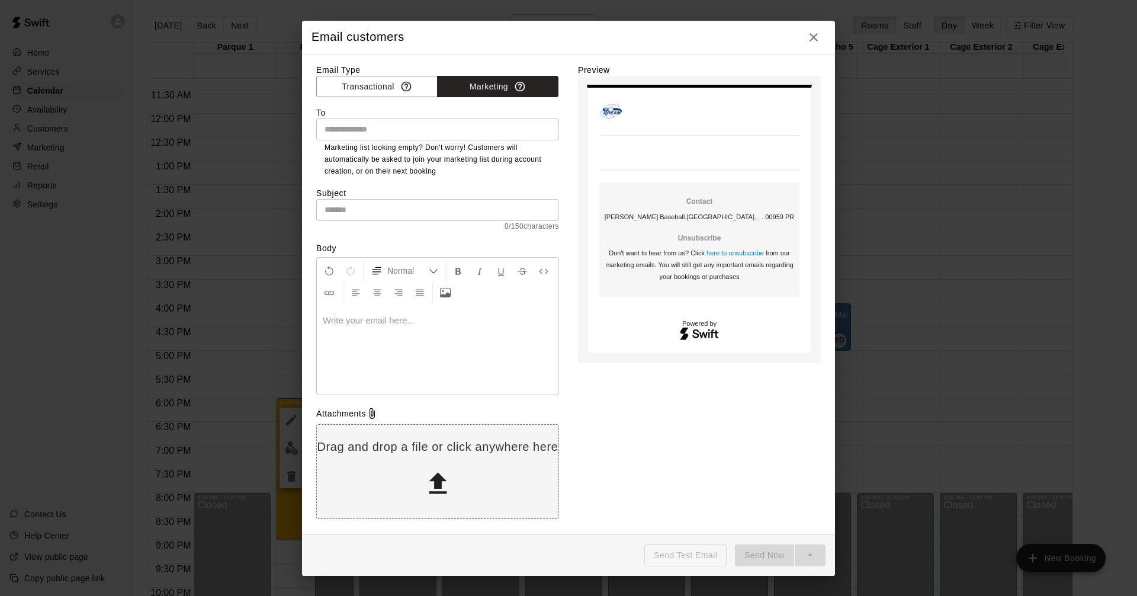
click at [813, 34] on icon "button" at bounding box center [814, 37] width 14 height 14
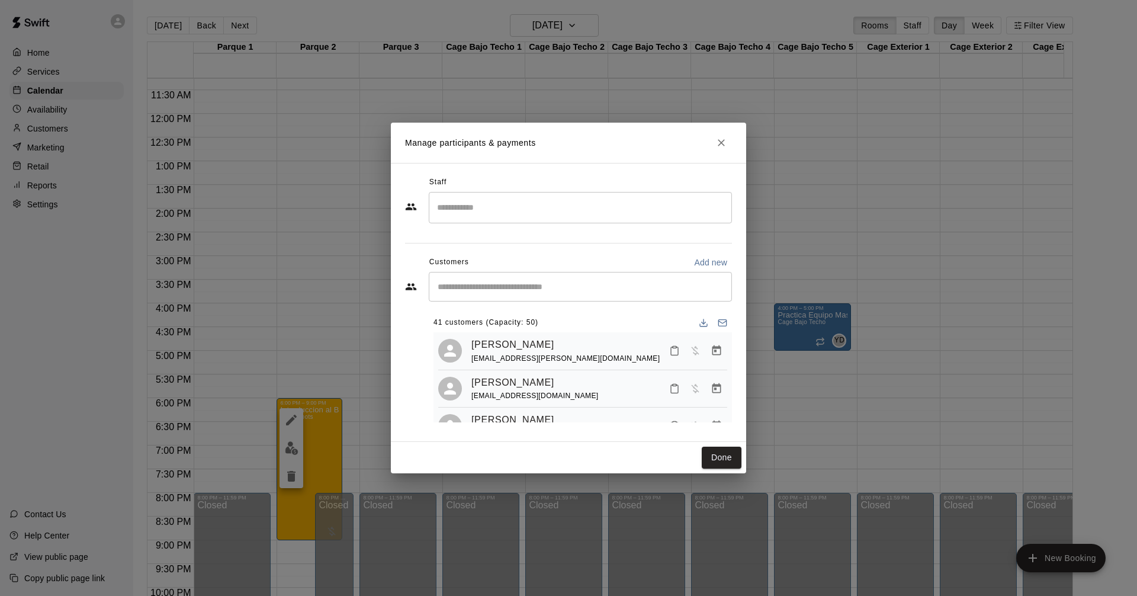
click at [727, 142] on icon "Close" at bounding box center [722, 143] width 12 height 12
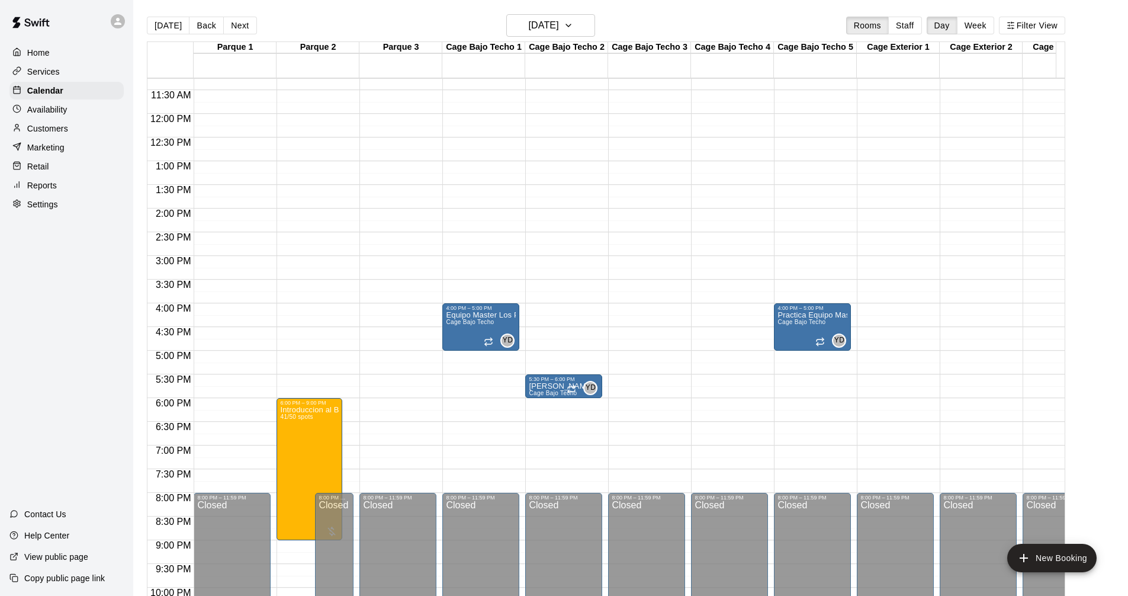
click at [59, 76] on p "Services" at bounding box center [43, 72] width 33 height 12
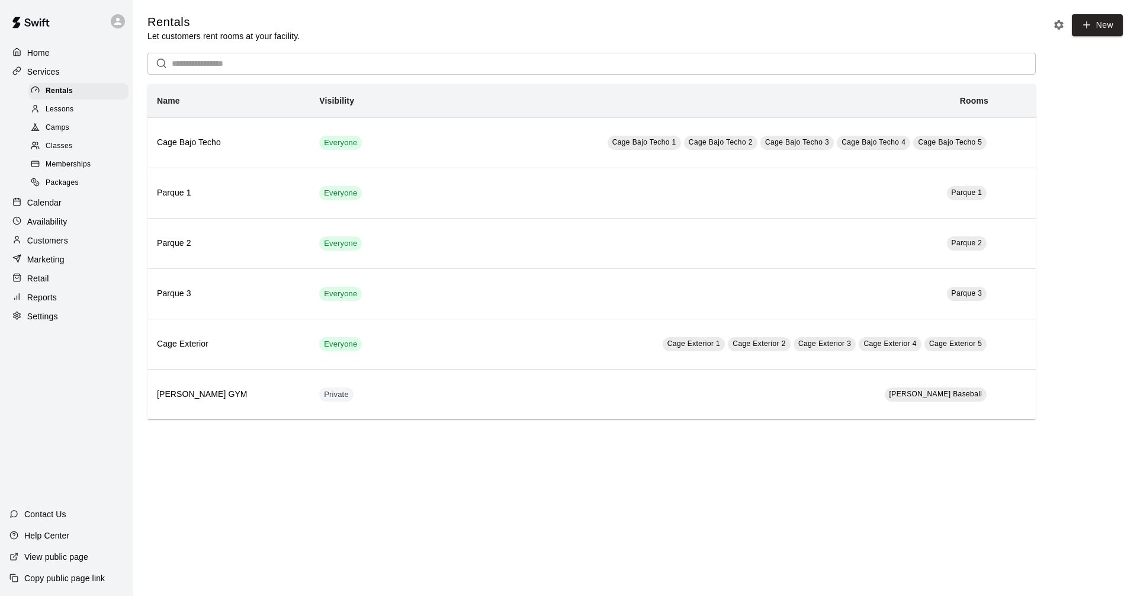
click at [76, 132] on div "Camps" at bounding box center [78, 128] width 100 height 17
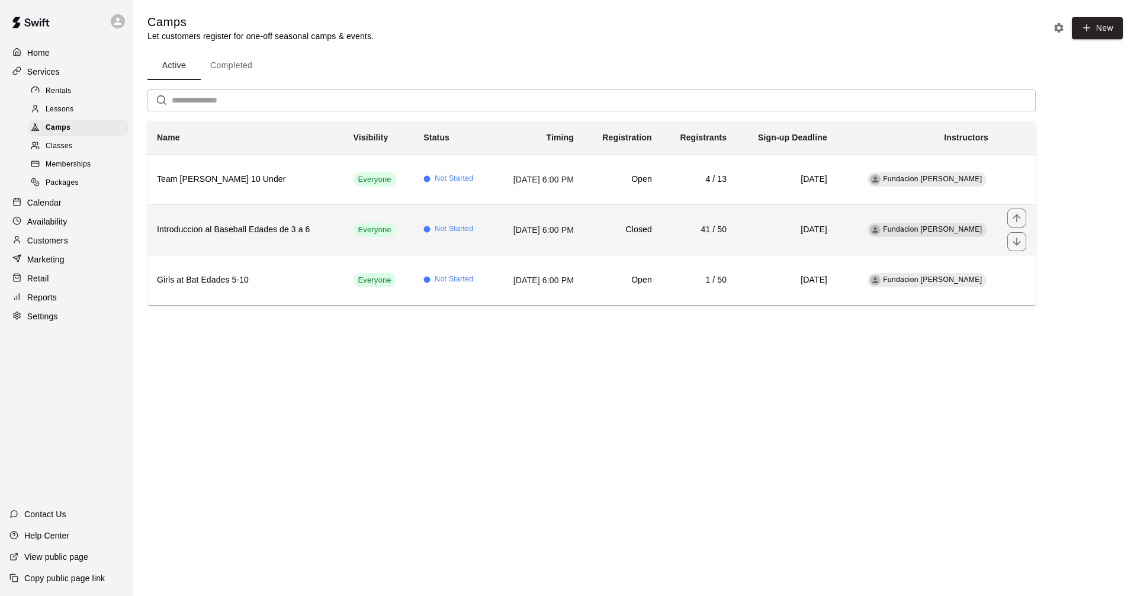
click at [293, 238] on th "Introduccion al Baseball Edades de 3 a 6" at bounding box center [245, 229] width 197 height 50
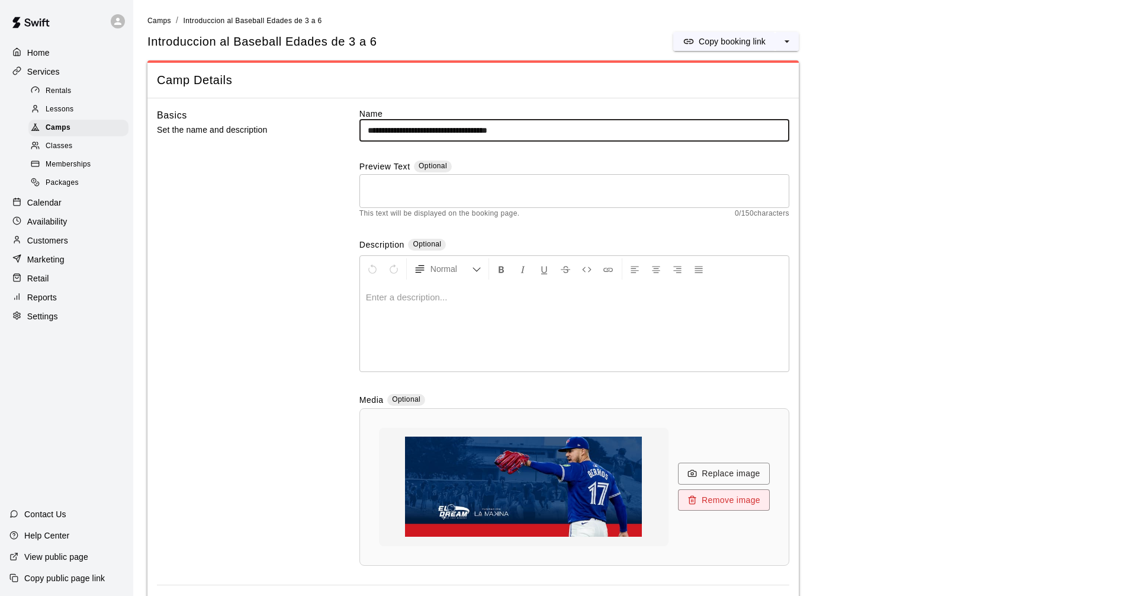
click at [662, 486] on div at bounding box center [524, 487] width 290 height 118
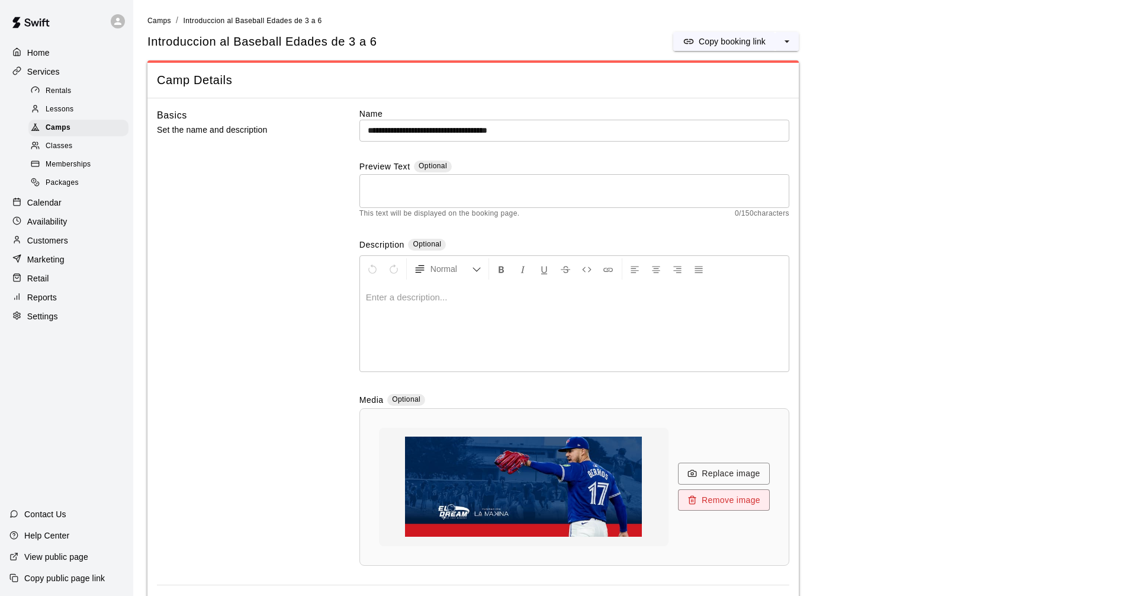
click at [491, 506] on img at bounding box center [523, 487] width 237 height 118
click at [47, 265] on p "Marketing" at bounding box center [45, 260] width 37 height 12
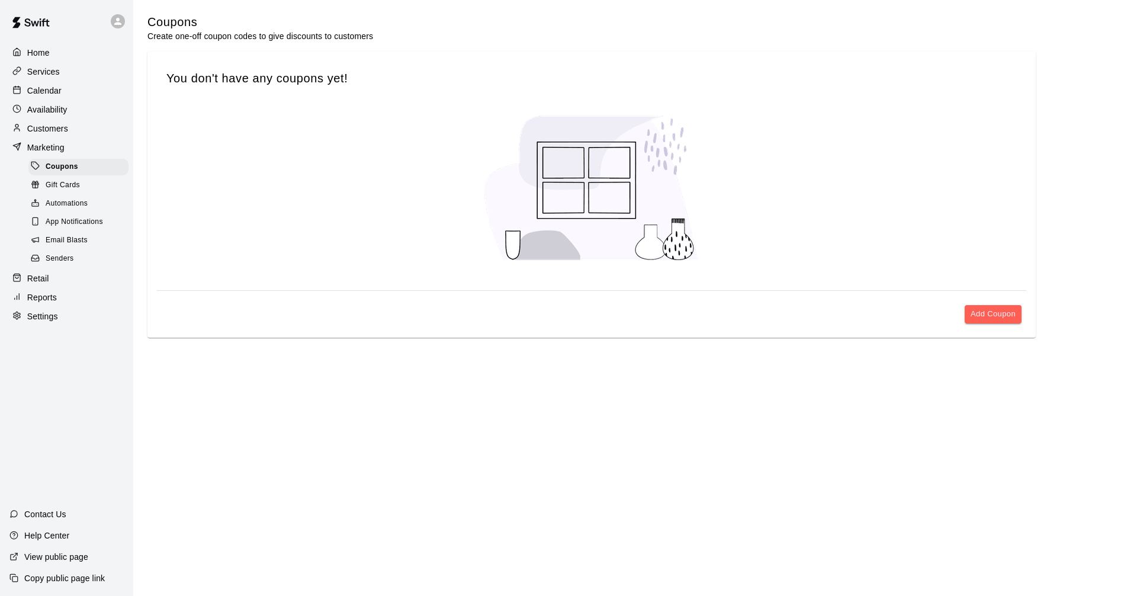
click at [239, 66] on div "You don't have any coupons yet!" at bounding box center [592, 78] width 870 height 35
click at [517, 103] on div at bounding box center [592, 187] width 870 height 185
click at [978, 315] on button "Add Coupon" at bounding box center [993, 314] width 57 height 18
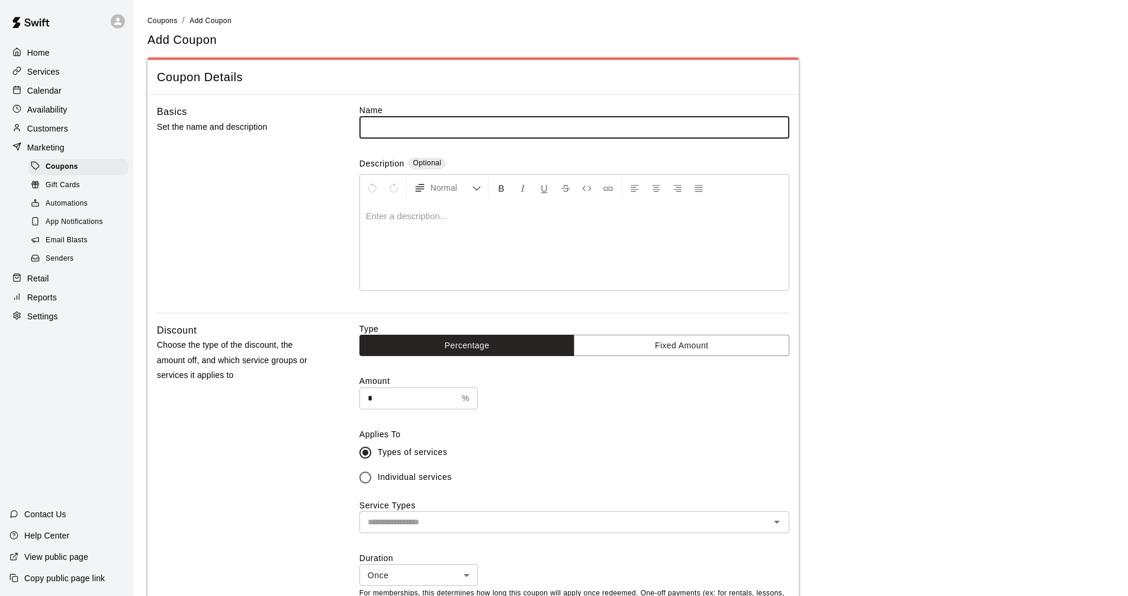
click at [61, 249] on div "Email Blasts" at bounding box center [78, 240] width 100 height 17
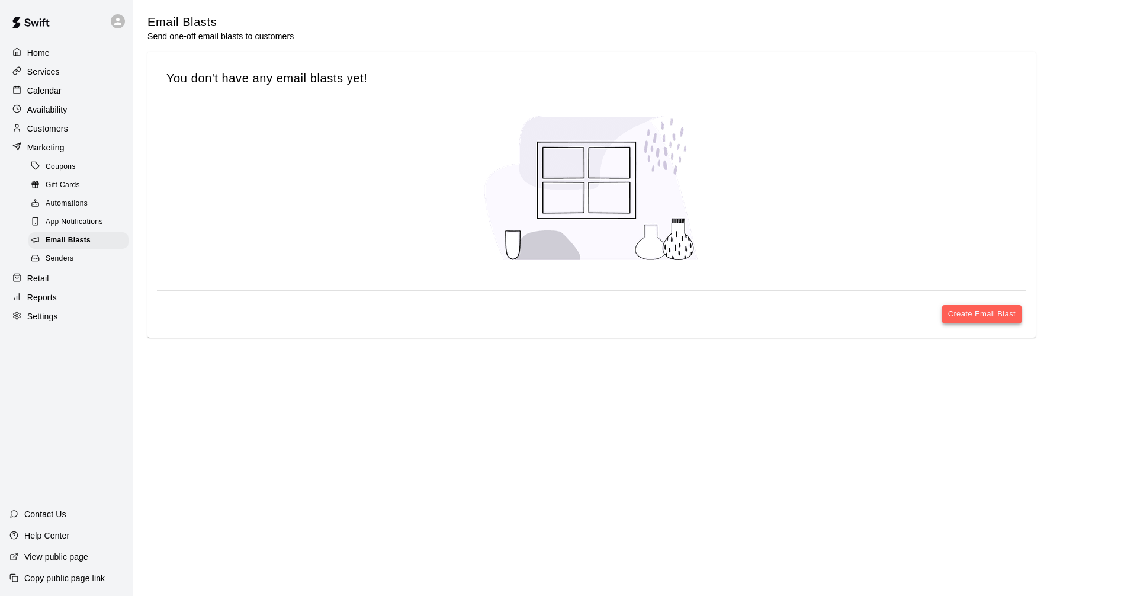
click at [983, 321] on button "Create Email Blast" at bounding box center [981, 314] width 79 height 18
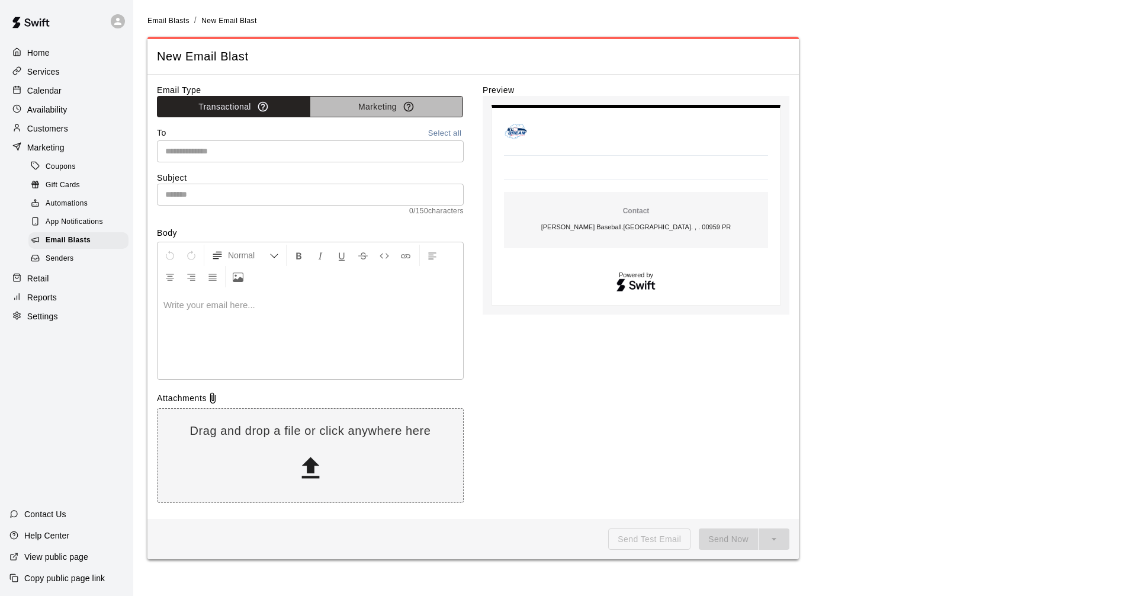
click at [368, 110] on button "Marketing" at bounding box center [386, 107] width 153 height 22
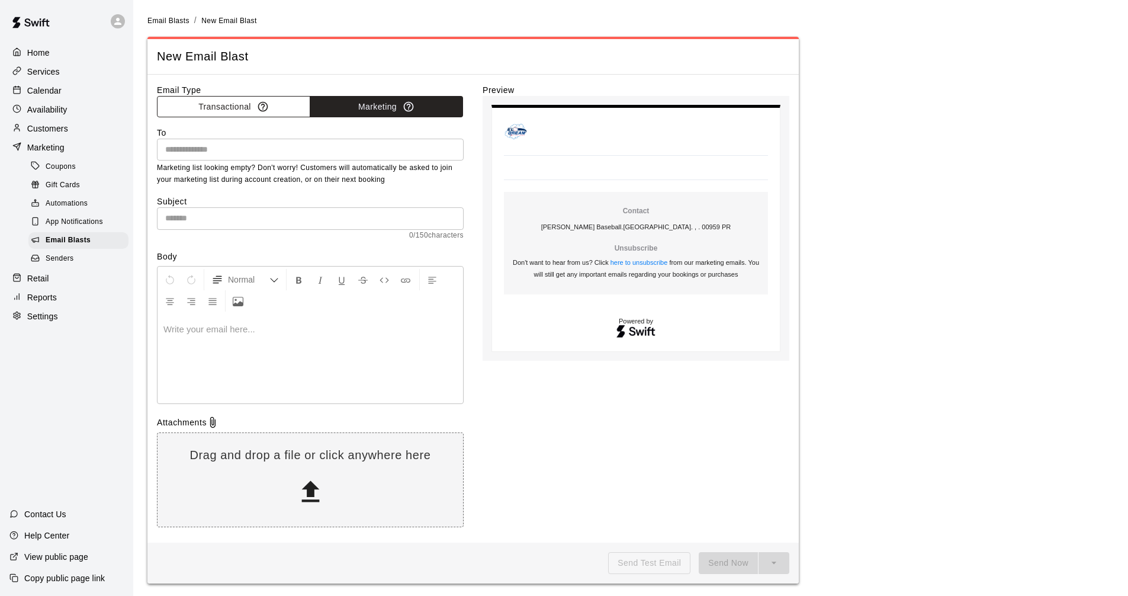
click at [229, 101] on button "Transactional" at bounding box center [233, 107] width 153 height 22
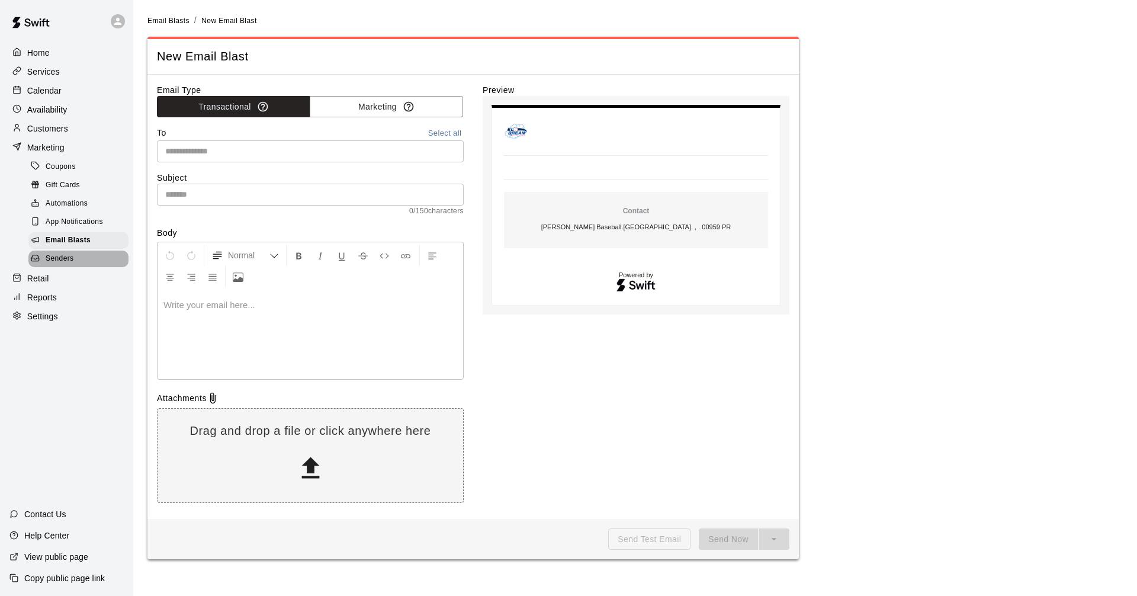
click at [52, 261] on span "Senders" at bounding box center [60, 259] width 28 height 12
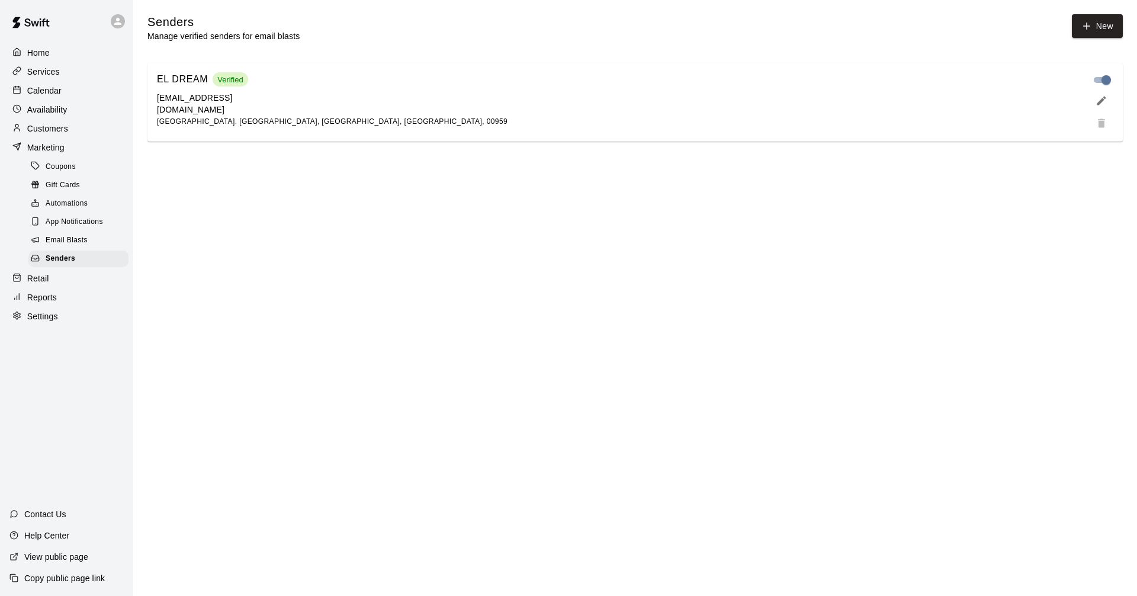
click at [47, 284] on p "Retail" at bounding box center [38, 278] width 22 height 12
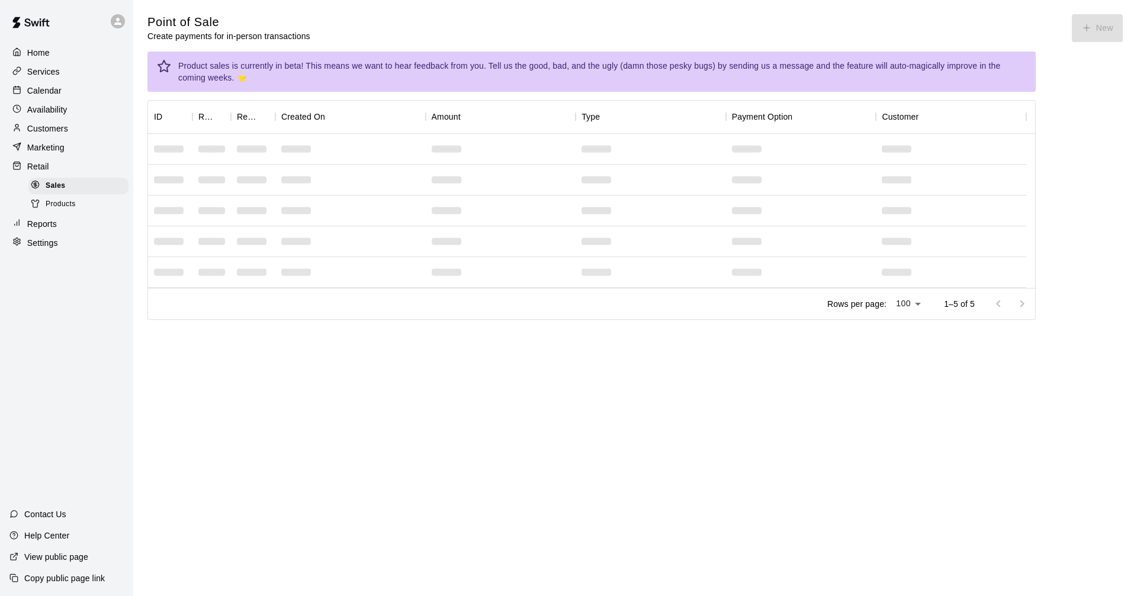
click at [30, 57] on p "Home" at bounding box center [38, 53] width 23 height 12
